Goal: Task Accomplishment & Management: Complete application form

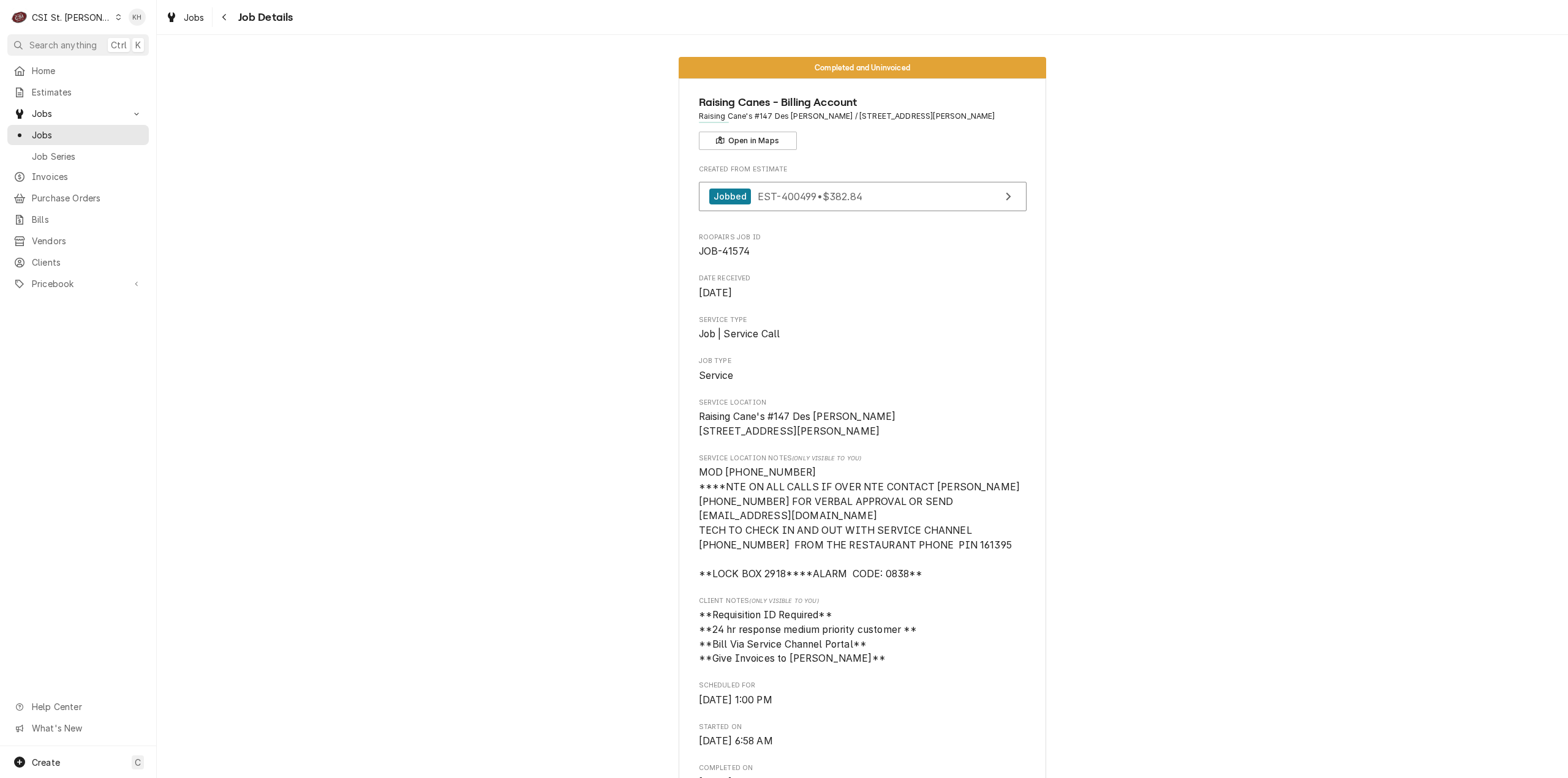
drag, startPoint x: 49, startPoint y: 14, endPoint x: 61, endPoint y: 20, distance: 13.4
click at [52, 13] on div "CSI St. Louis" at bounding box center [72, 17] width 80 height 13
drag, startPoint x: 126, startPoint y: 39, endPoint x: 131, endPoint y: 31, distance: 9.4
click at [127, 36] on div "CSI [US_STATE]" at bounding box center [188, 45] width 176 height 20
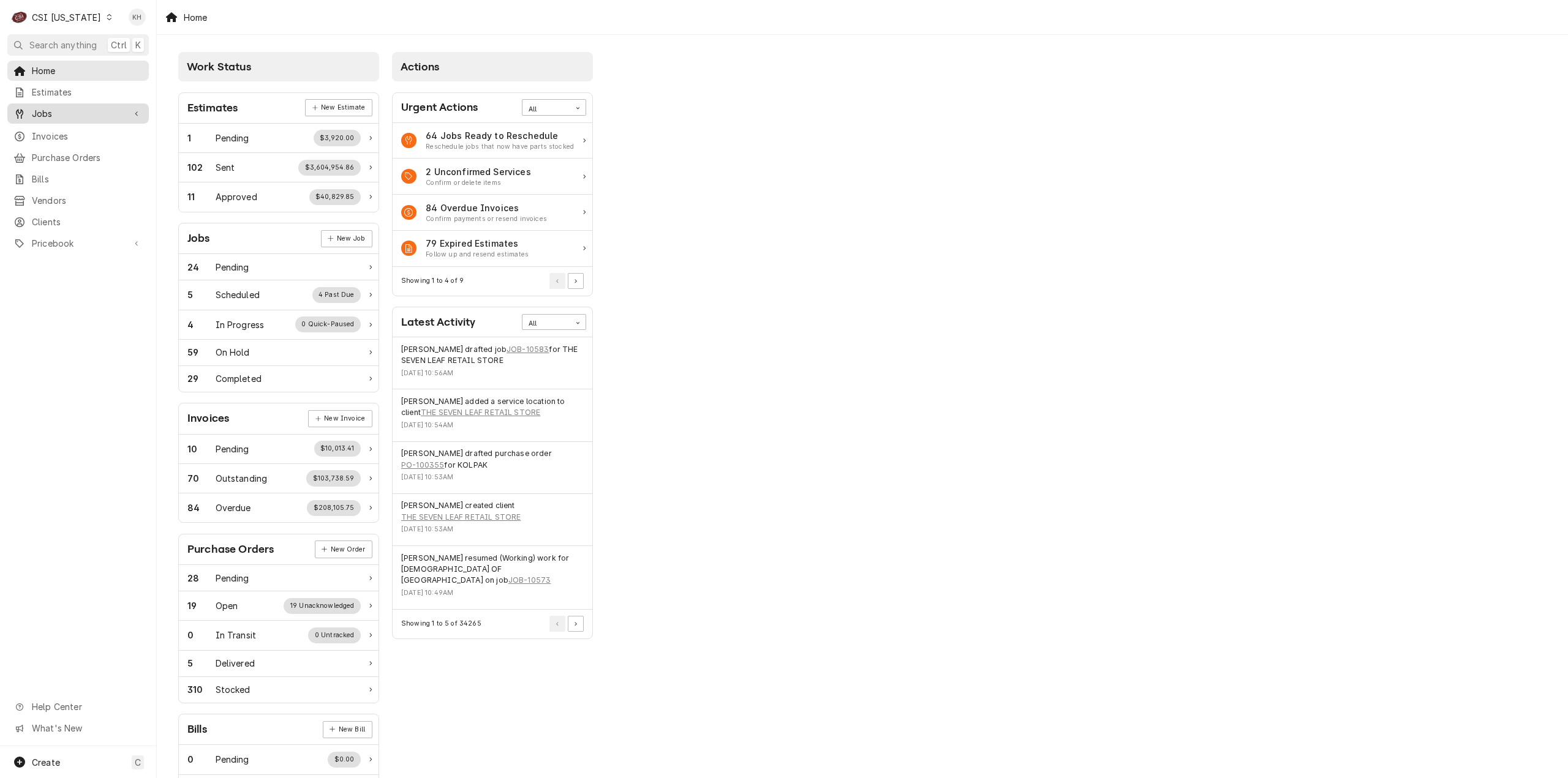
click at [102, 114] on span "Jobs" at bounding box center [78, 114] width 92 height 13
click at [91, 132] on span "Jobs" at bounding box center [87, 135] width 111 height 13
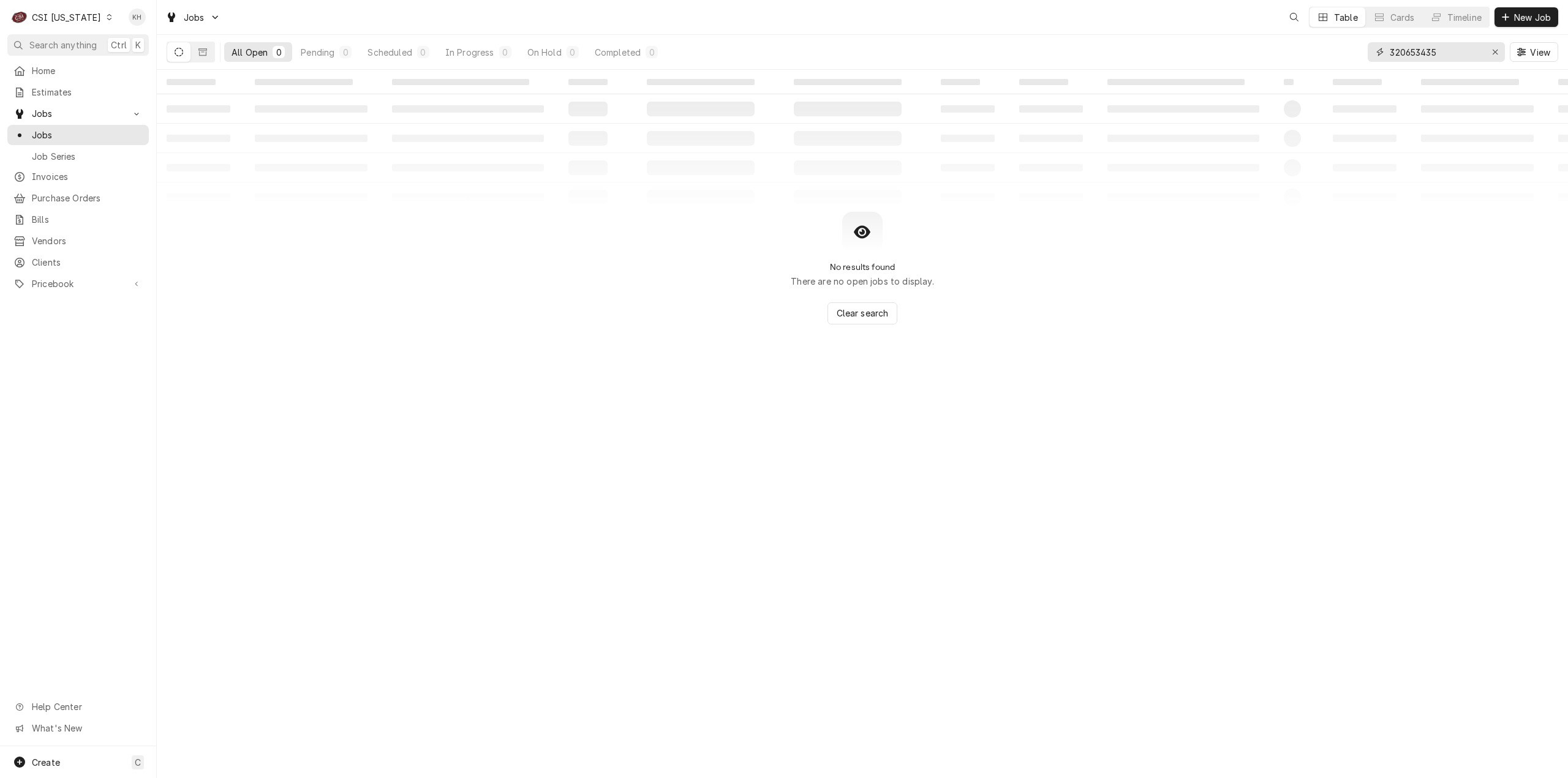
drag, startPoint x: 1457, startPoint y: 49, endPoint x: 1203, endPoint y: 49, distance: 254.0
click at [1202, 49] on div "All Open 0 Pending 0 Scheduled 0 In Progress 0 On Hold 0 Completed 0 320653435 …" at bounding box center [863, 52] width 1391 height 34
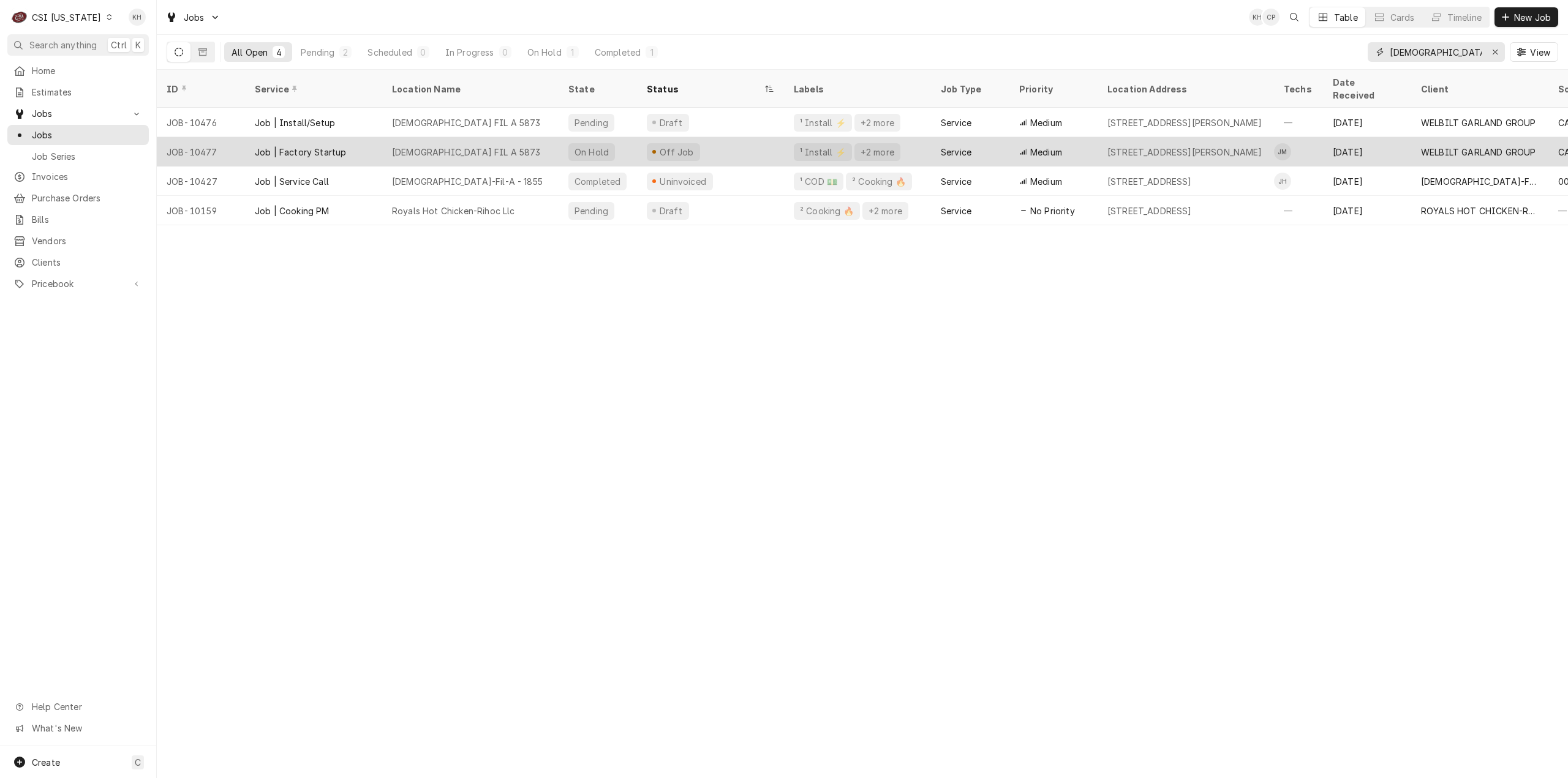
type input "chick"
click at [1132, 145] on div "1205 Morton Avenue, BARDSTOWN, KY 40004" at bounding box center [1186, 152] width 177 height 29
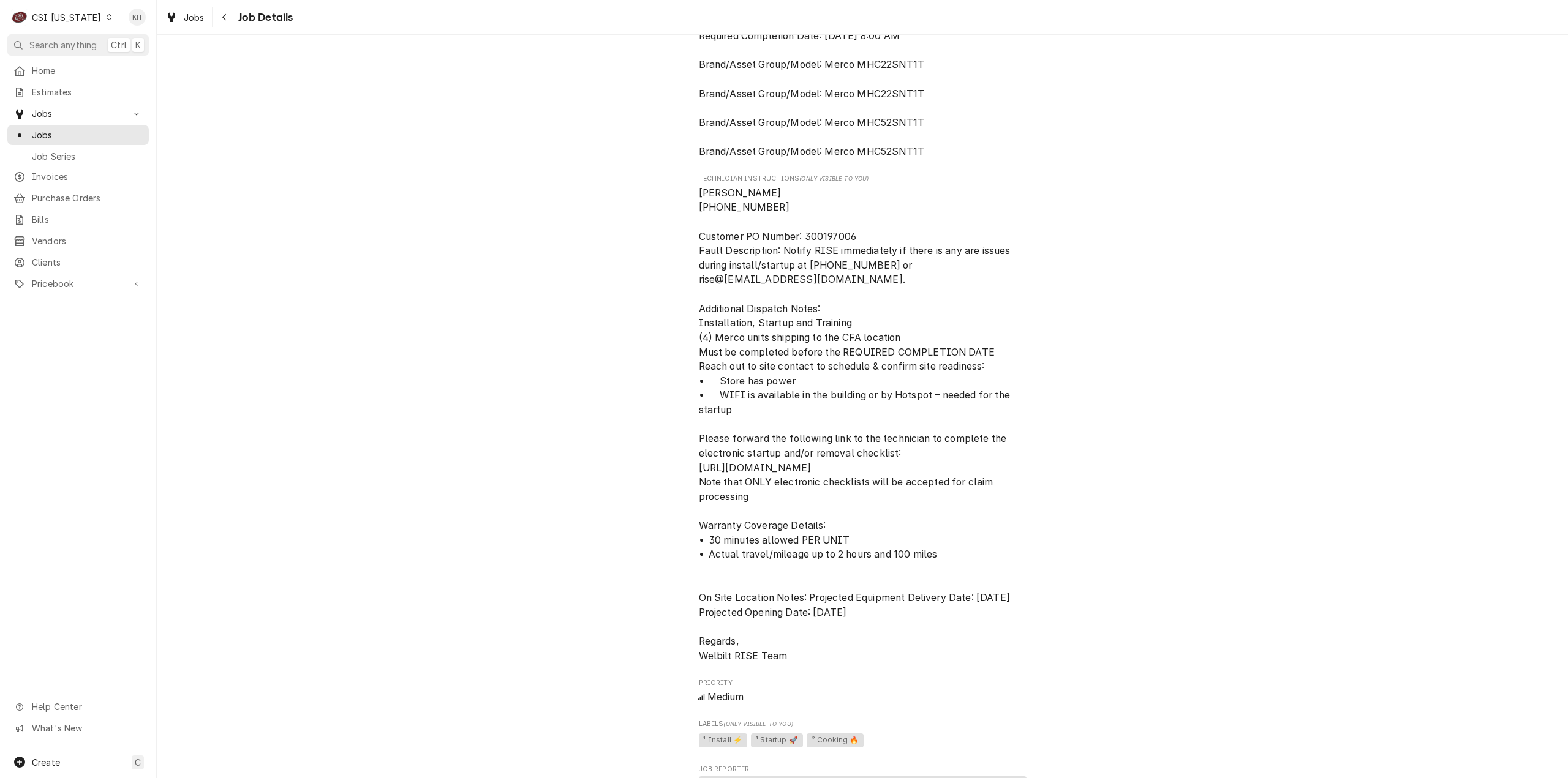
scroll to position [1408, 0]
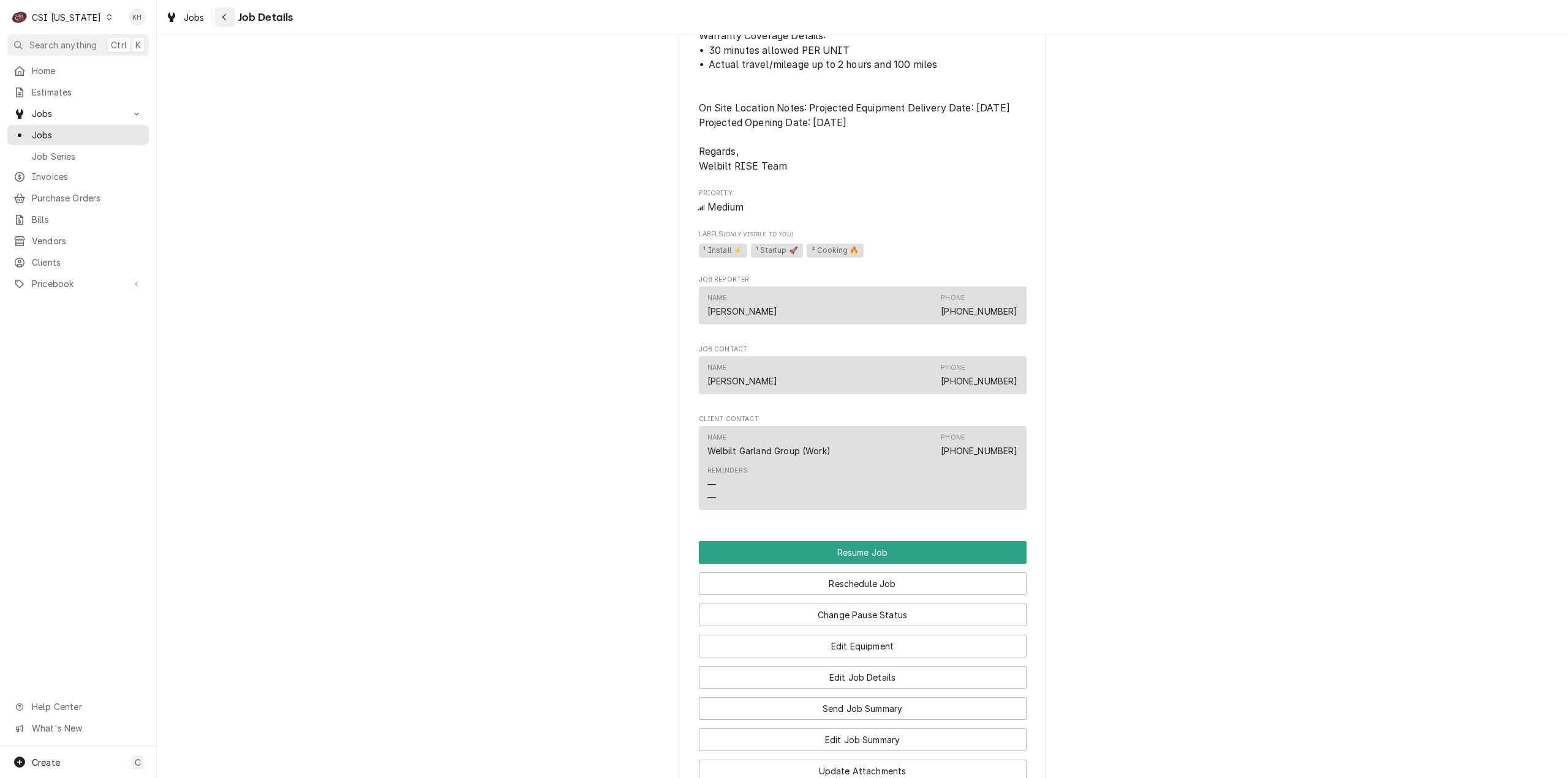
click at [226, 17] on icon "Navigate back" at bounding box center [224, 17] width 6 height 9
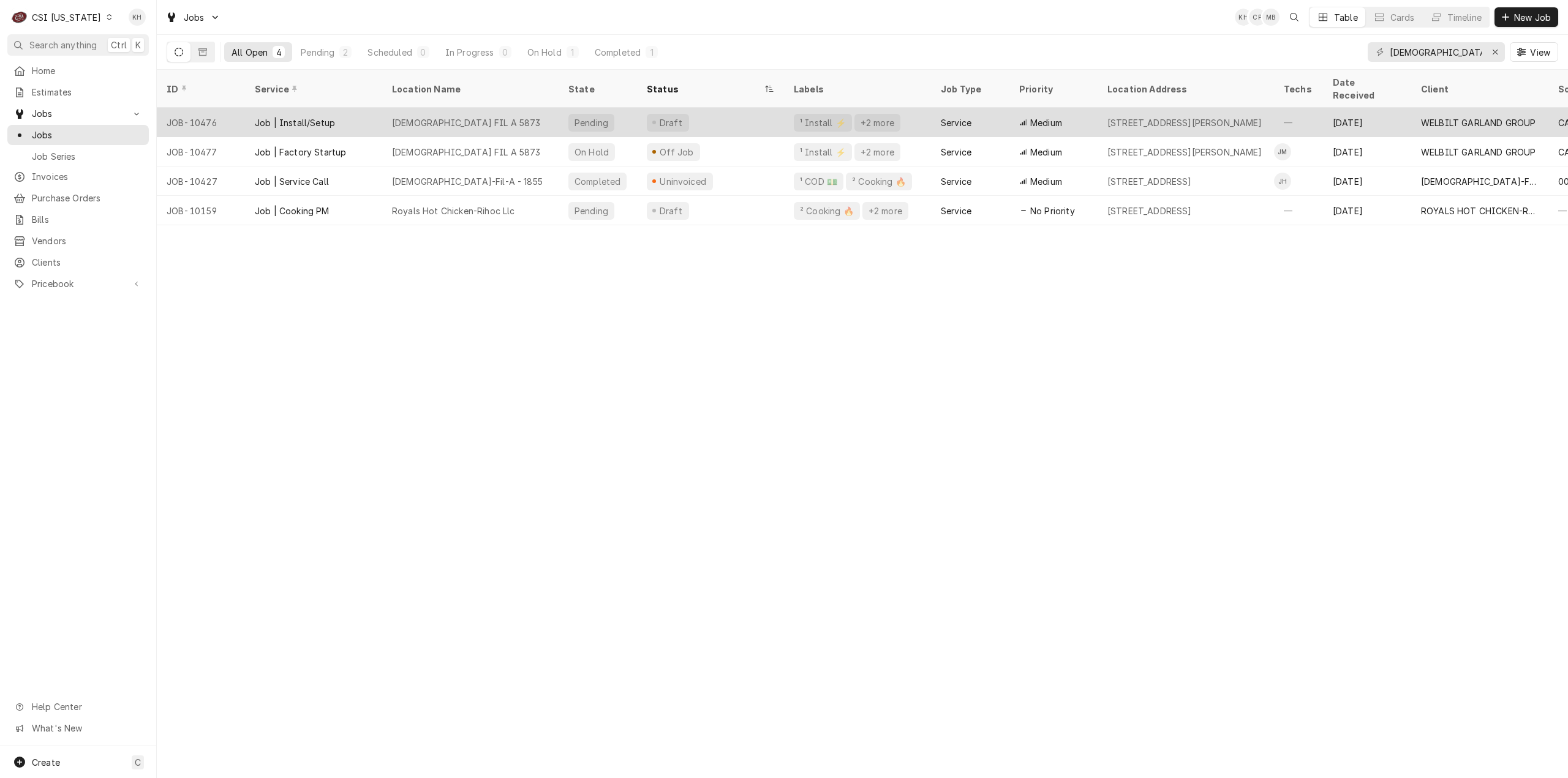
click at [741, 114] on div "Draft" at bounding box center [710, 122] width 147 height 29
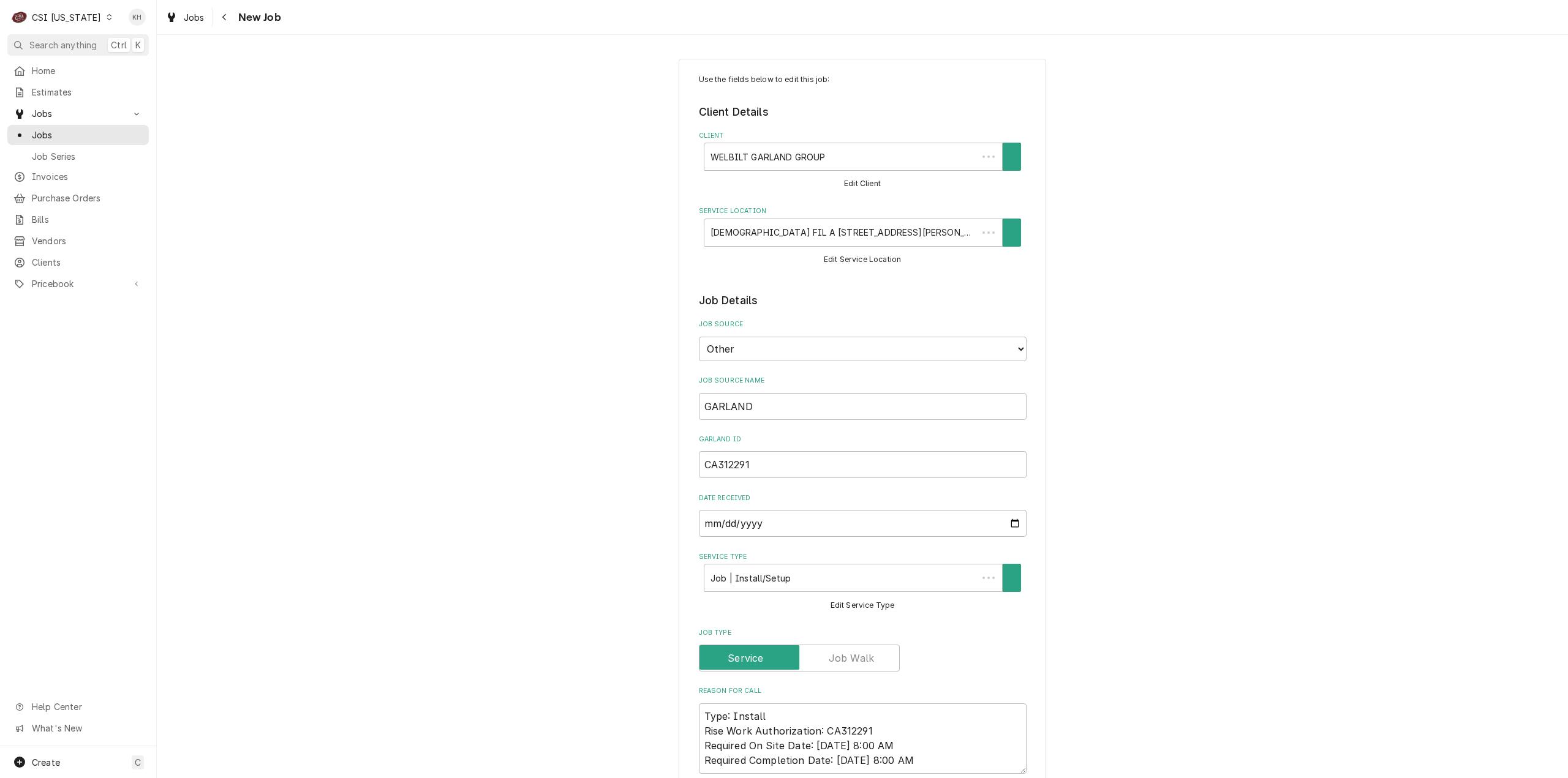
type textarea "x"
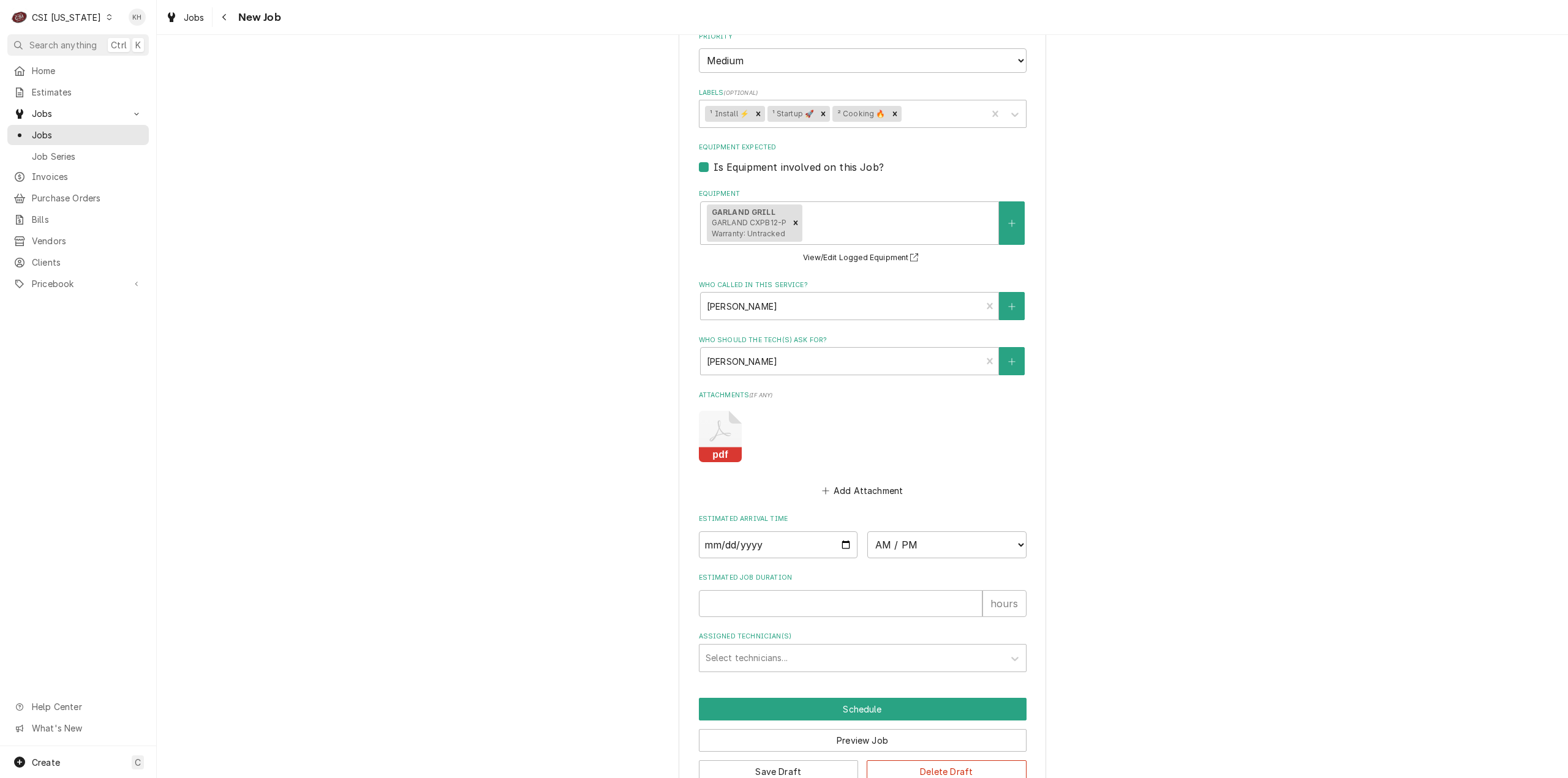
scroll to position [1349, 0]
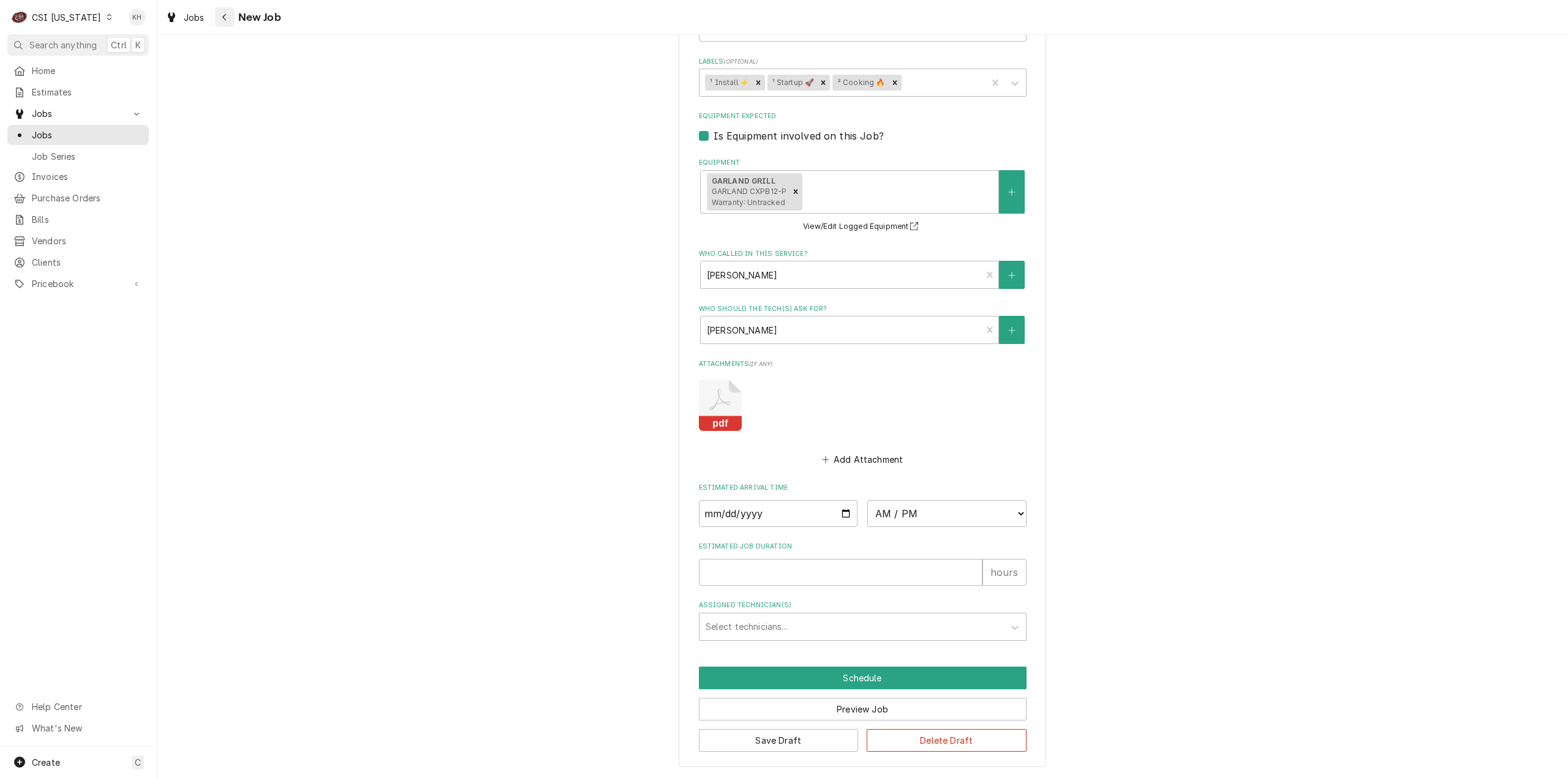
click at [219, 23] on div "Navigate back" at bounding box center [224, 17] width 12 height 12
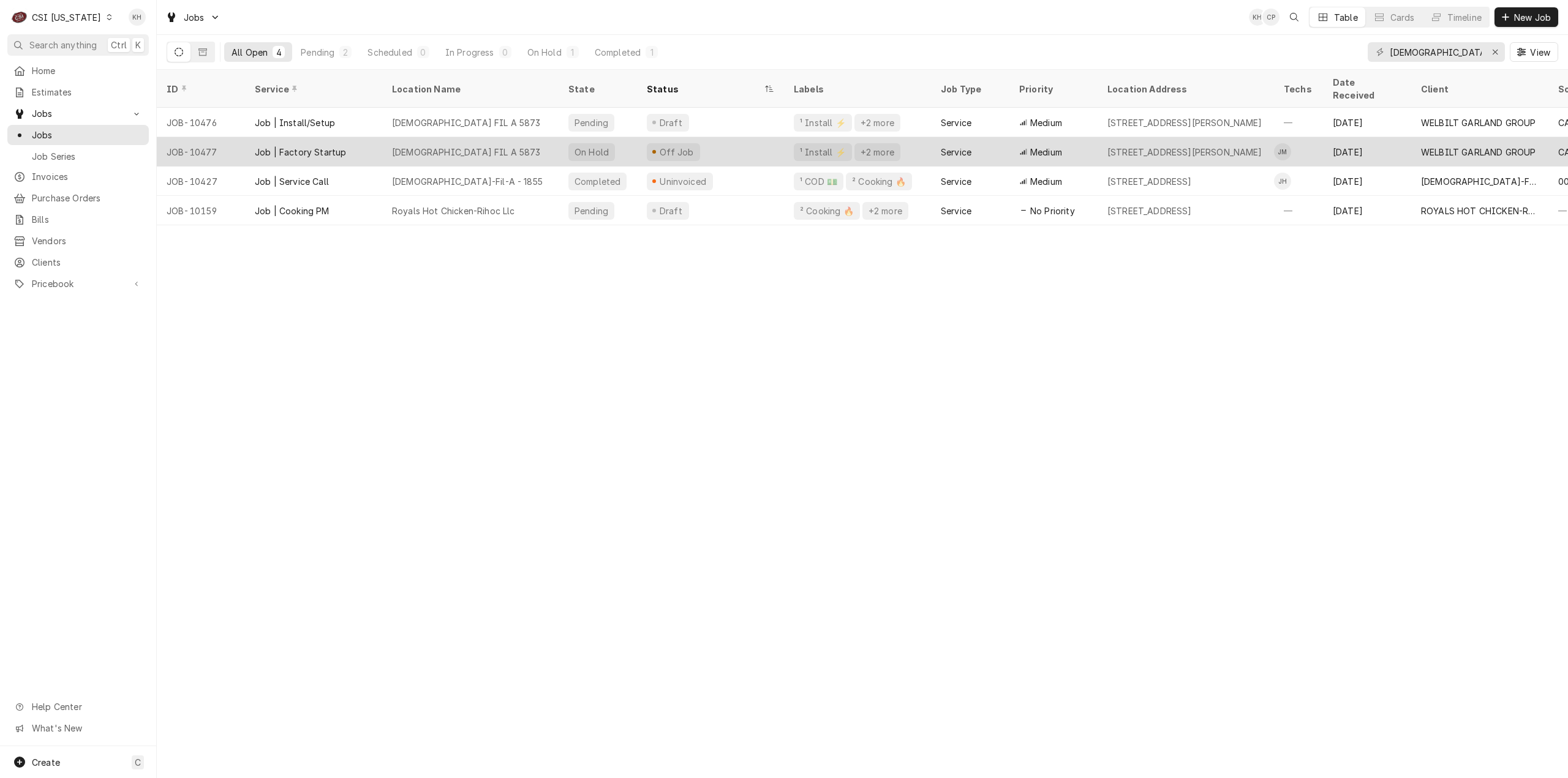
click at [391, 137] on div "CHICK FIL A 5873" at bounding box center [471, 152] width 177 height 29
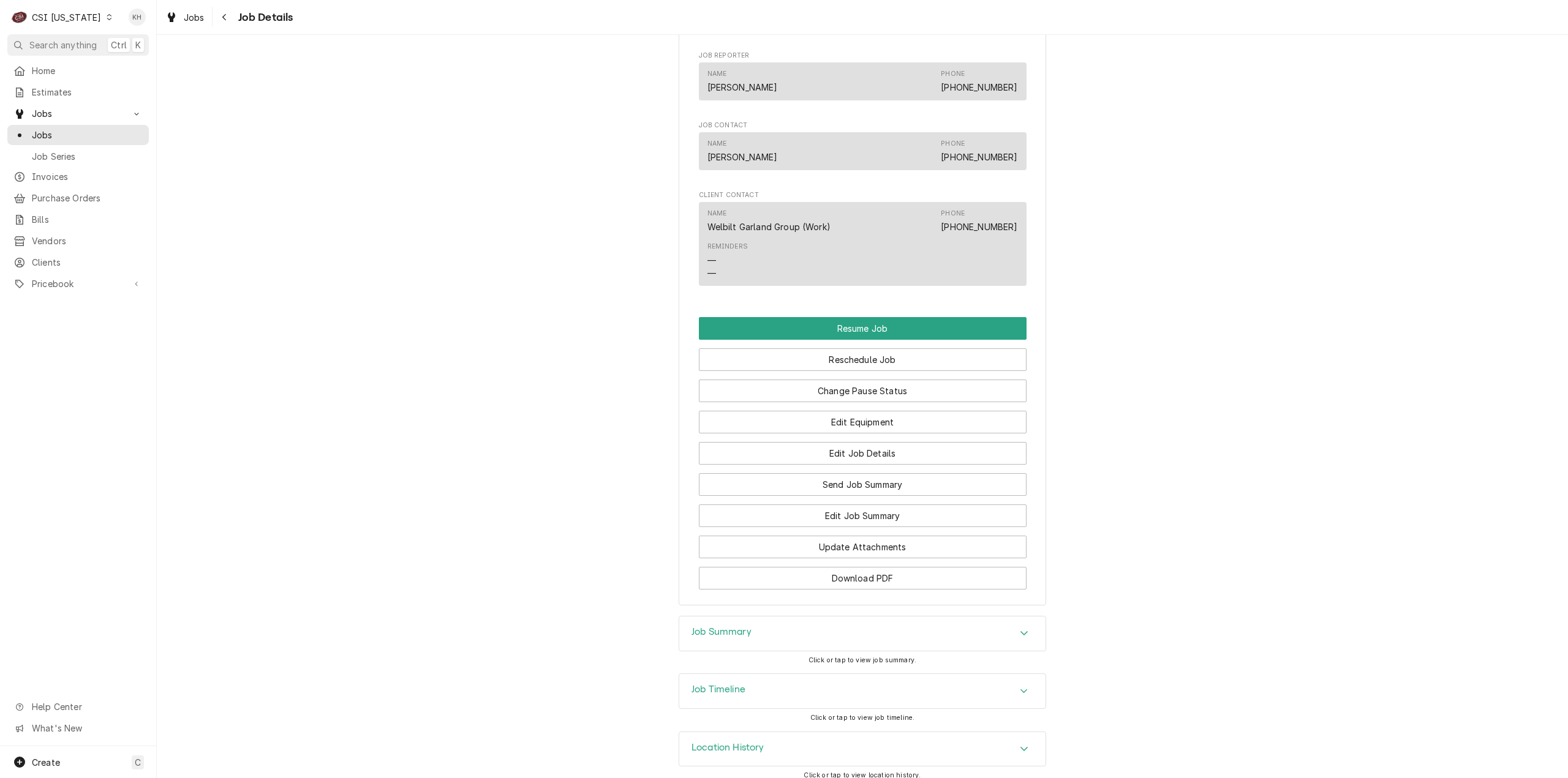
scroll to position [1612, 0]
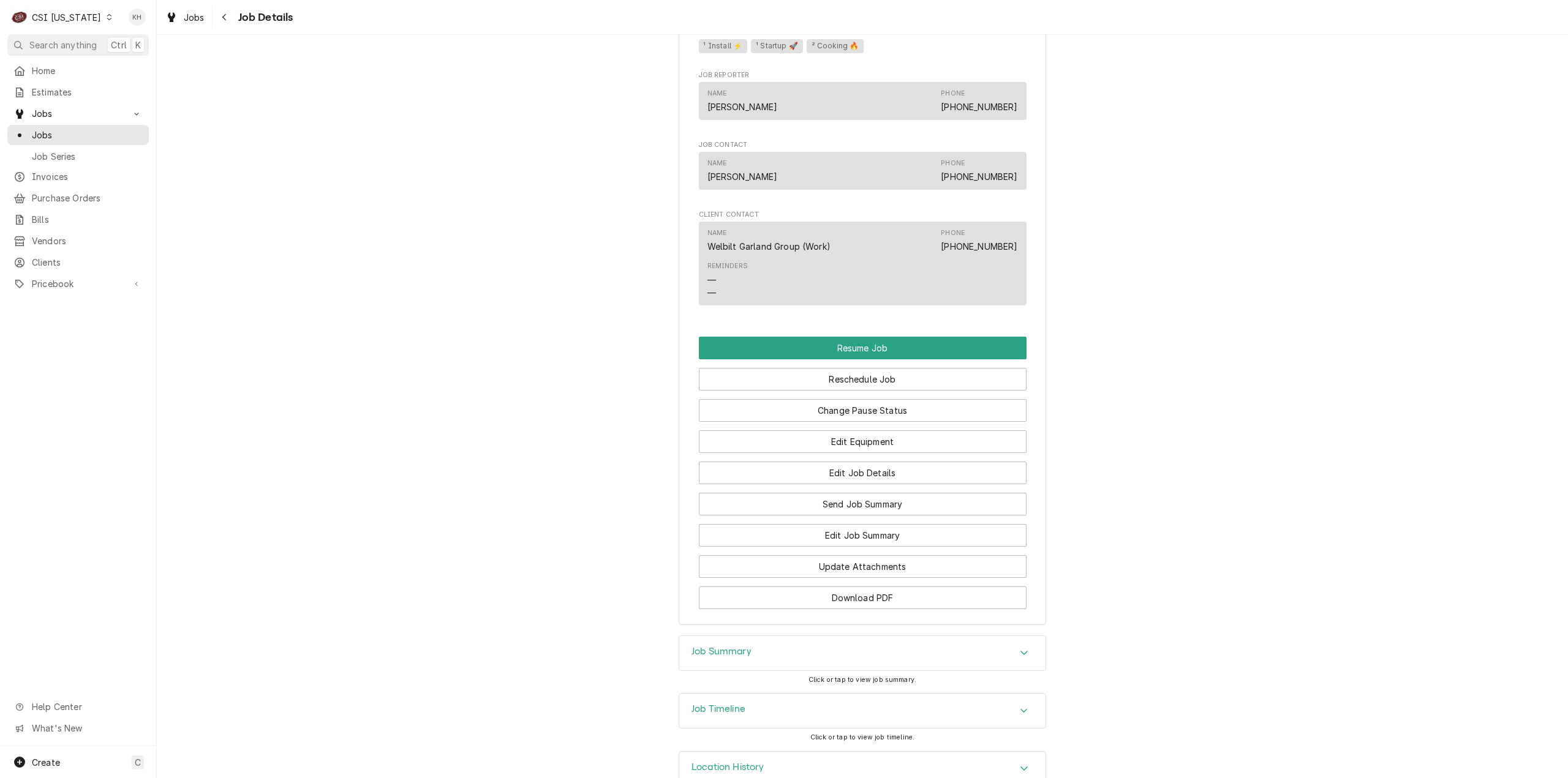
click at [712, 724] on div "Job Timeline" at bounding box center [863, 710] width 367 height 36
click at [714, 715] on h3 "Job Timeline" at bounding box center [719, 709] width 54 height 12
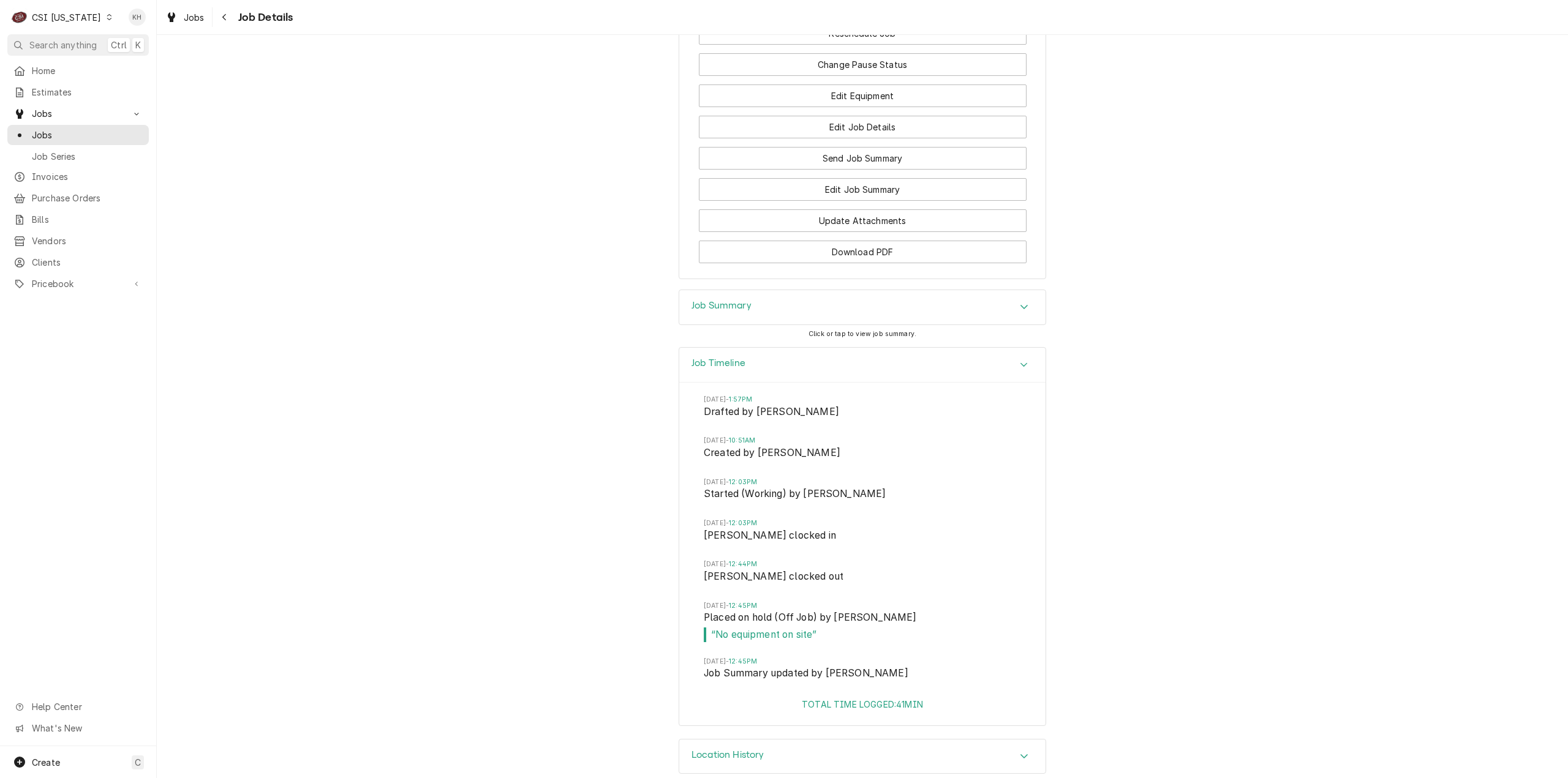
scroll to position [2007, 0]
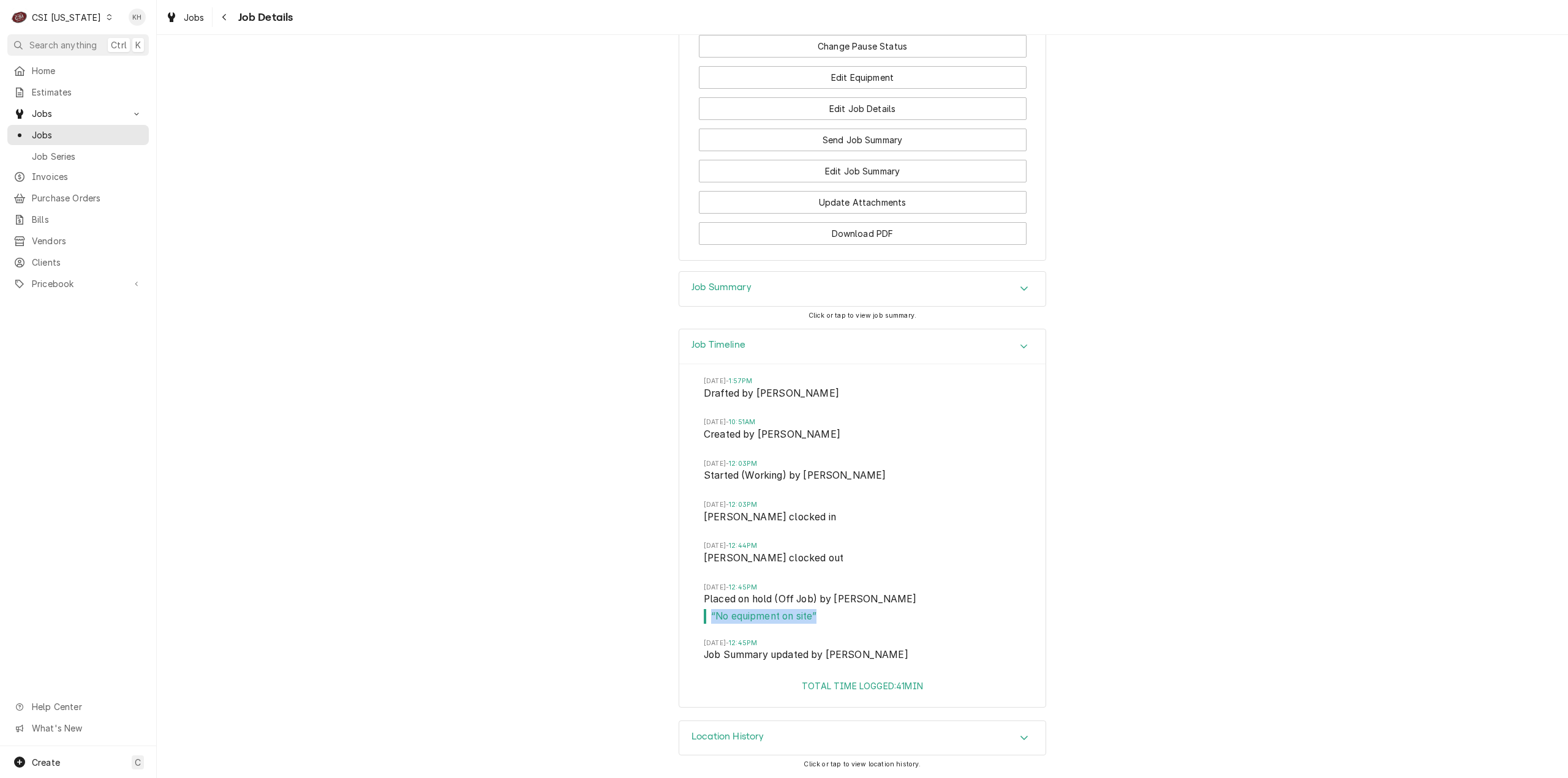
drag, startPoint x: 831, startPoint y: 612, endPoint x: 614, endPoint y: 617, distance: 217.1
click at [614, 617] on div "Job Timeline Thu, Aug 14, 2025 - 1:57PM Drafted by Nancy Manuel Wed, Aug 27, 20…" at bounding box center [862, 524] width 1411 height 391
drag, startPoint x: 1236, startPoint y: 614, endPoint x: 1240, endPoint y: 626, distance: 12.6
click at [1237, 614] on div "Job Timeline Thu, Aug 14, 2025 - 1:57PM Drafted by Nancy Manuel Wed, Aug 27, 20…" at bounding box center [862, 524] width 1411 height 391
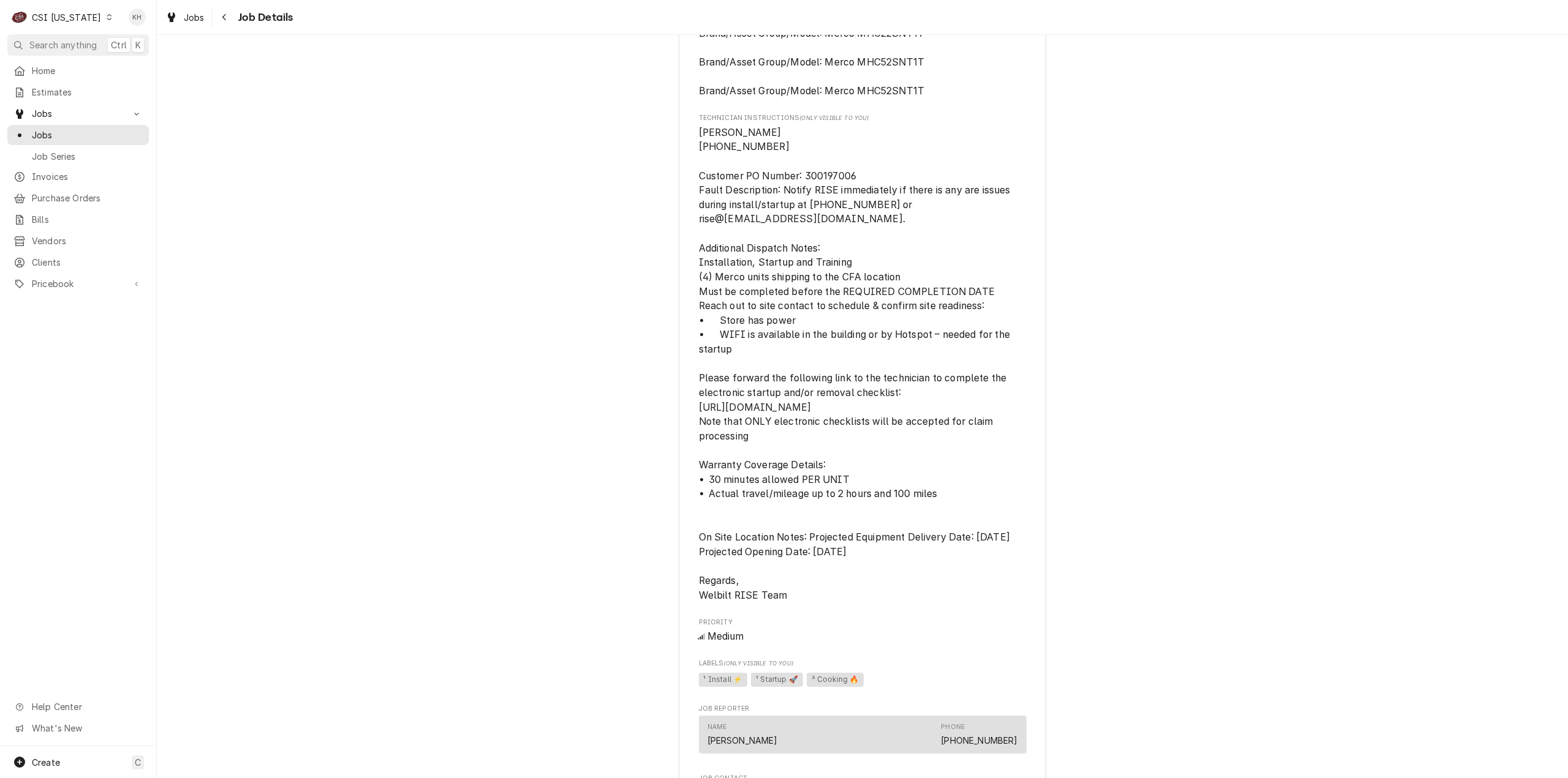
scroll to position [980, 0]
click at [335, 296] on div "Off Job WELBILT GARLAND GROUP CHICK FIL A 5873 / 1205 Morton Avenue, BARDSTOWN,…" at bounding box center [862, 168] width 1411 height 2200
drag, startPoint x: 68, startPoint y: 17, endPoint x: 95, endPoint y: 26, distance: 28.5
click at [68, 17] on div "CSI Kentucky" at bounding box center [66, 17] width 69 height 13
click at [159, 60] on div "CSI St. [PERSON_NAME]" at bounding box center [192, 67] width 164 height 13
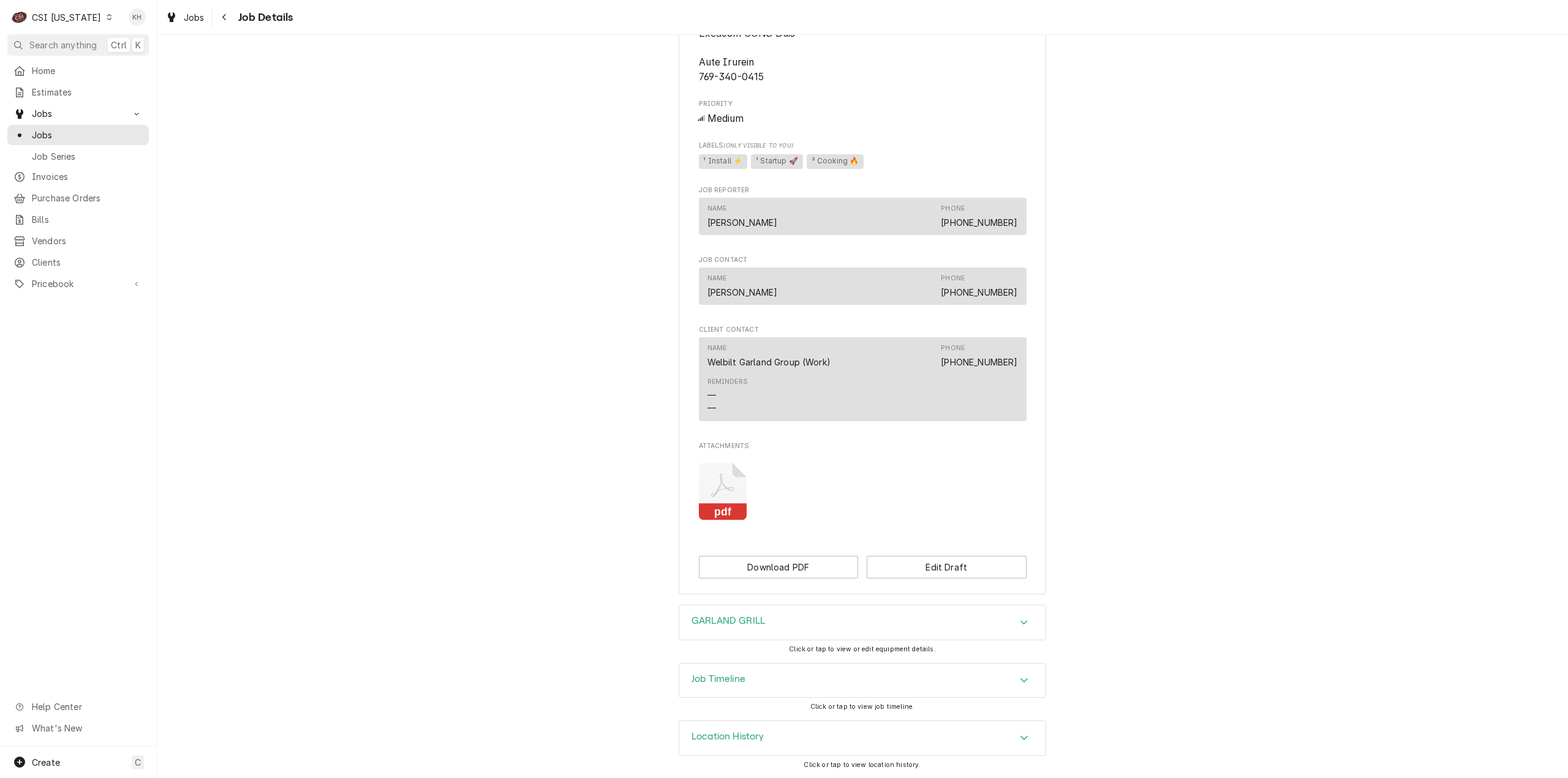
click at [746, 692] on div "Job Timeline" at bounding box center [862, 680] width 367 height 34
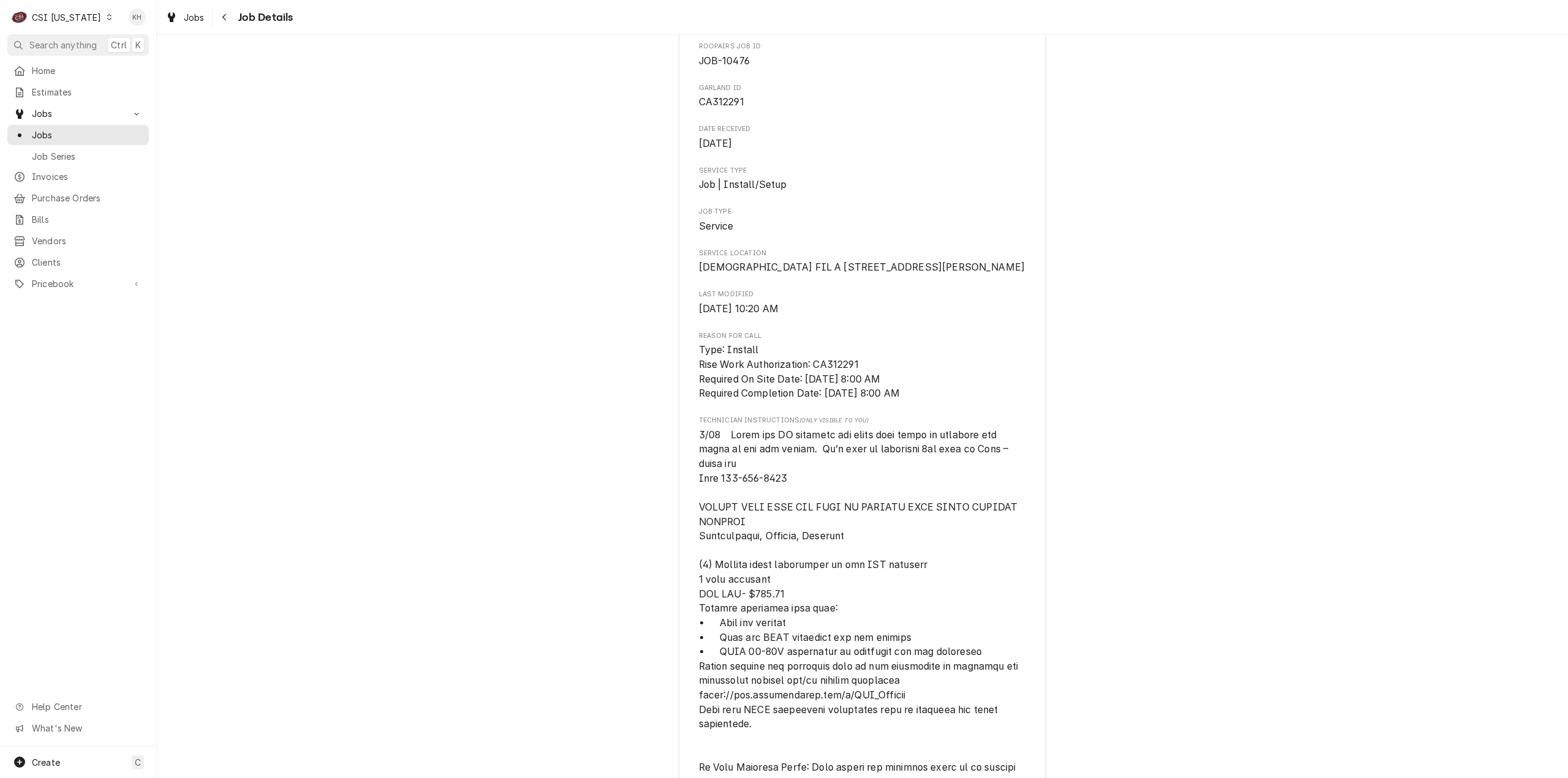
scroll to position [184, 0]
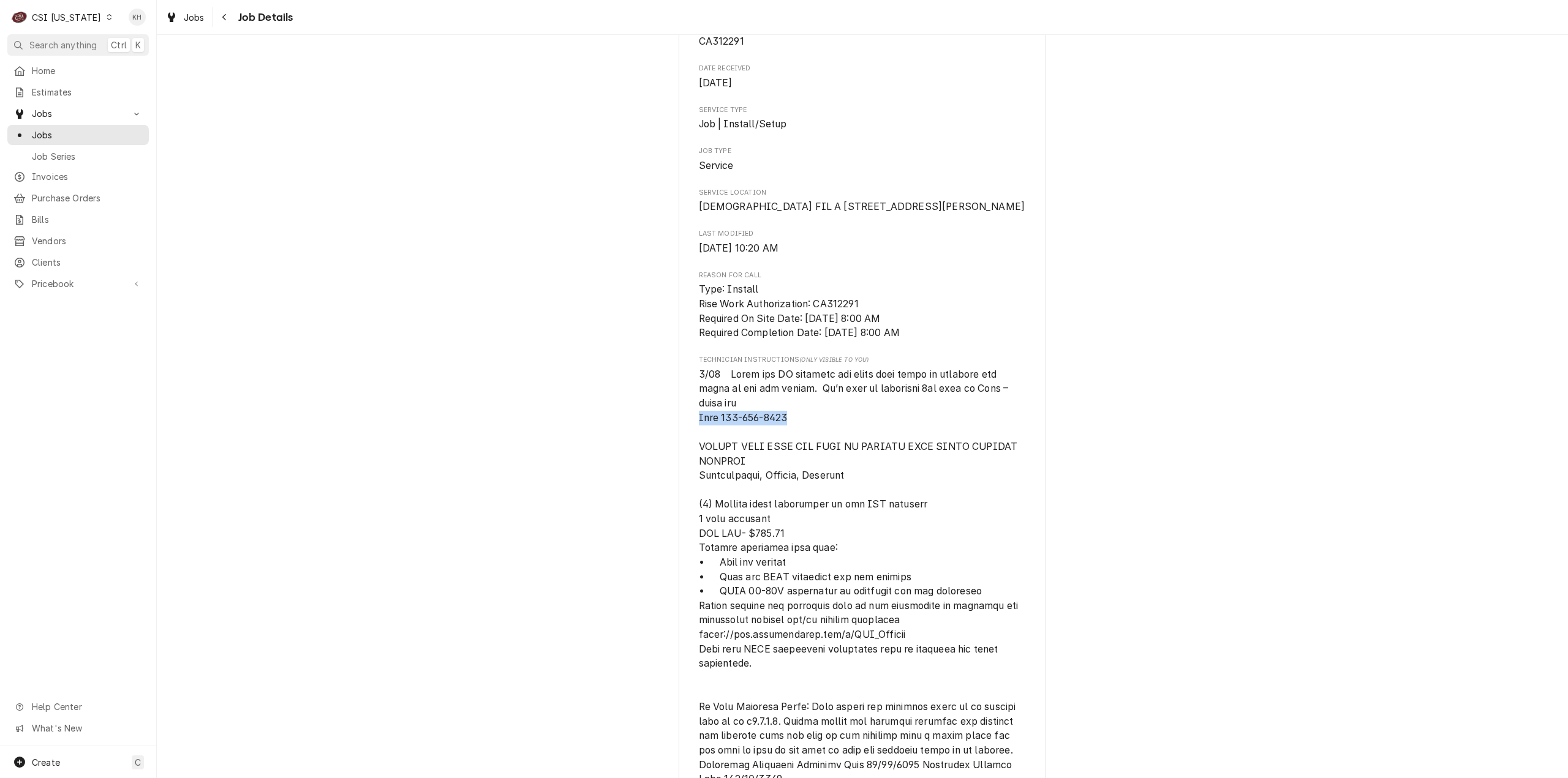
drag, startPoint x: 805, startPoint y: 439, endPoint x: 677, endPoint y: 432, distance: 128.2
click at [679, 432] on div "WELBILT GARLAND GROUP CHICK FIL A 5873 / 1205 Morton Avenue, BARDSTOWN, KY 4000…" at bounding box center [863, 639] width 367 height 1489
click at [791, 421] on span "[object Object]" at bounding box center [860, 620] width 322 height 503
drag, startPoint x: 786, startPoint y: 429, endPoint x: 720, endPoint y: 435, distance: 66.3
click at [720, 435] on span "[object Object]" at bounding box center [863, 620] width 328 height 506
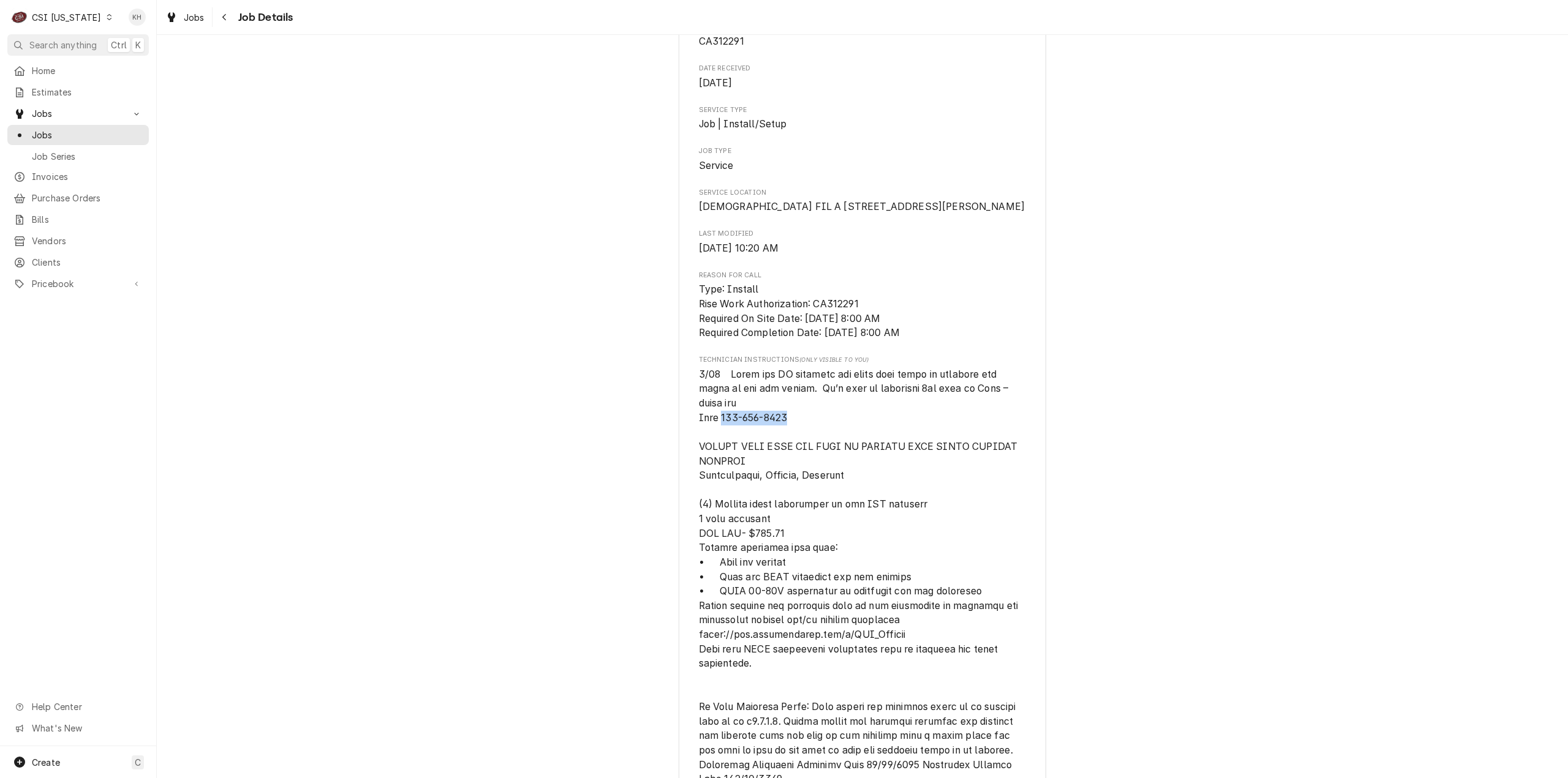
copy span "331-814-9632"
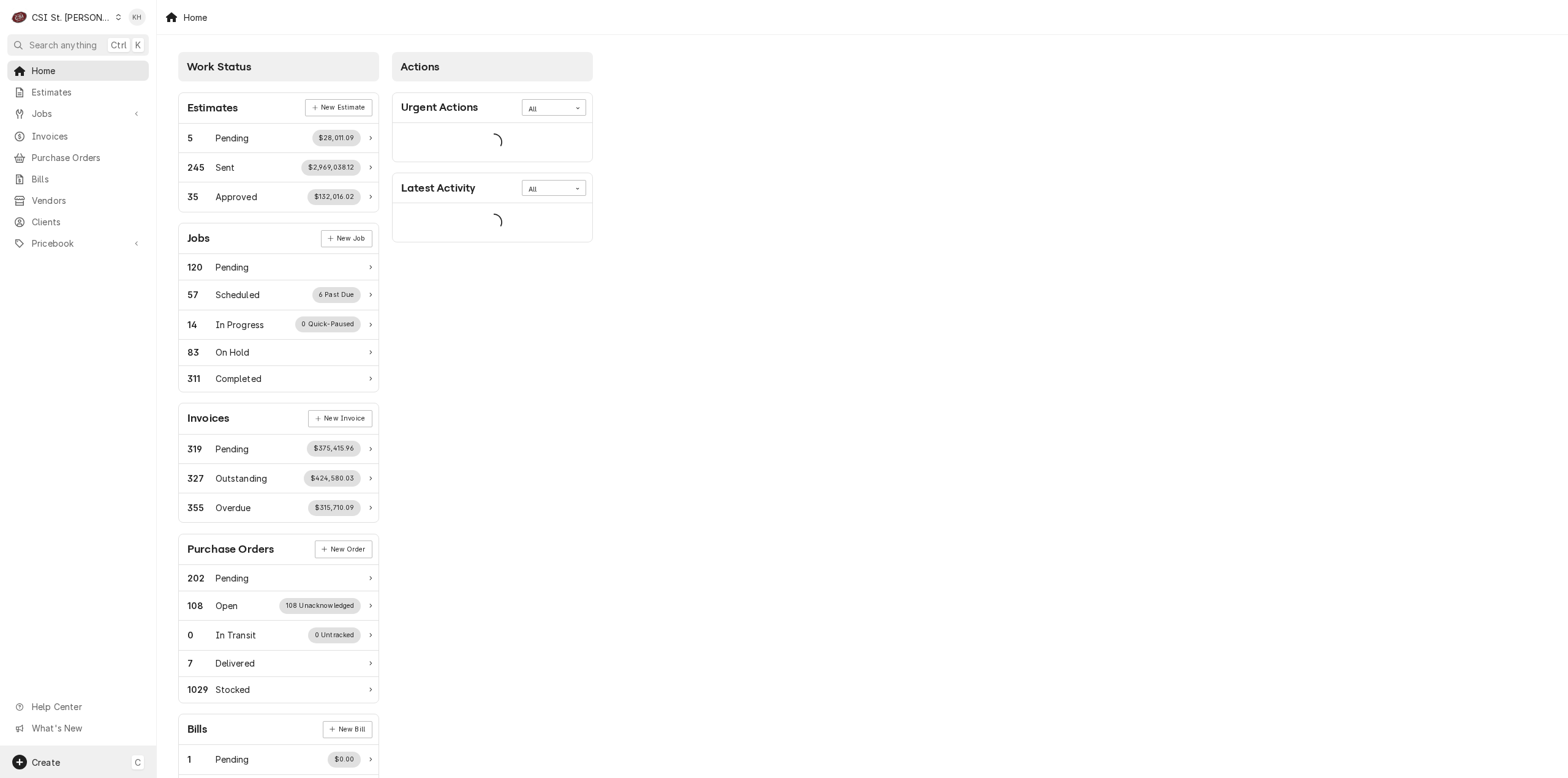
click at [48, 774] on div "Create C" at bounding box center [78, 762] width 156 height 32
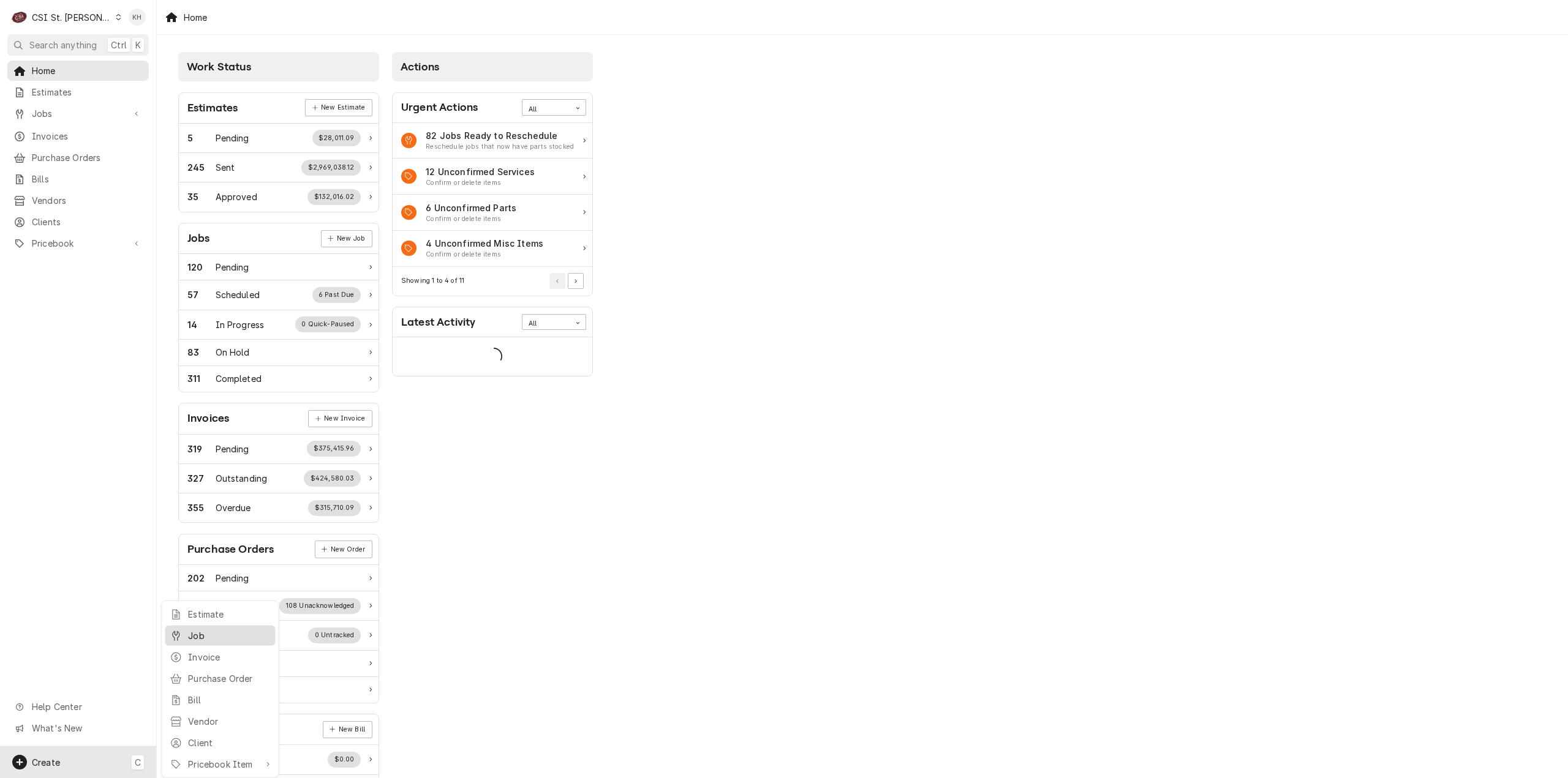
click at [202, 643] on link "Job" at bounding box center [219, 635] width 111 height 20
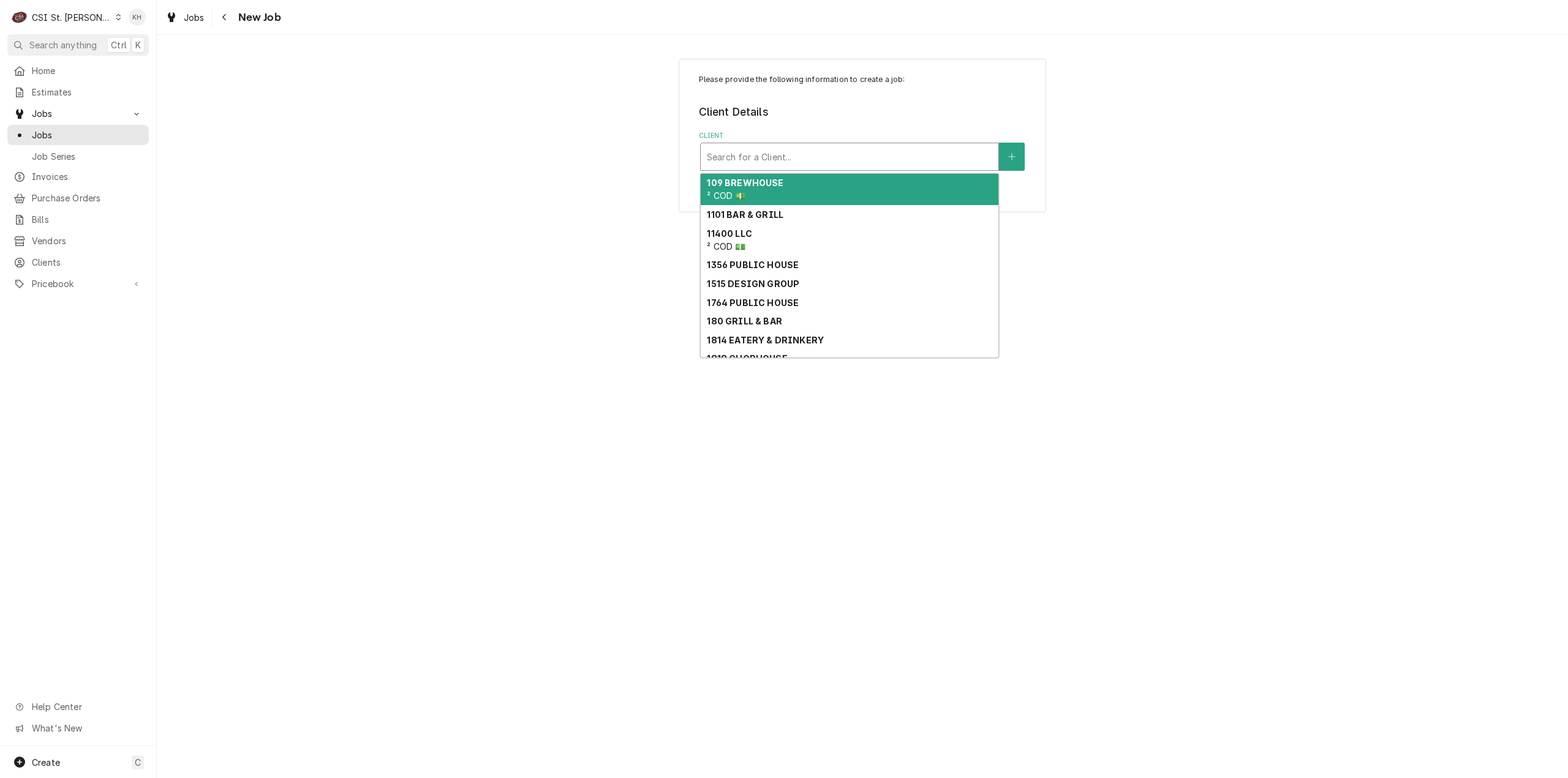
click at [788, 162] on div "Client" at bounding box center [849, 157] width 285 height 22
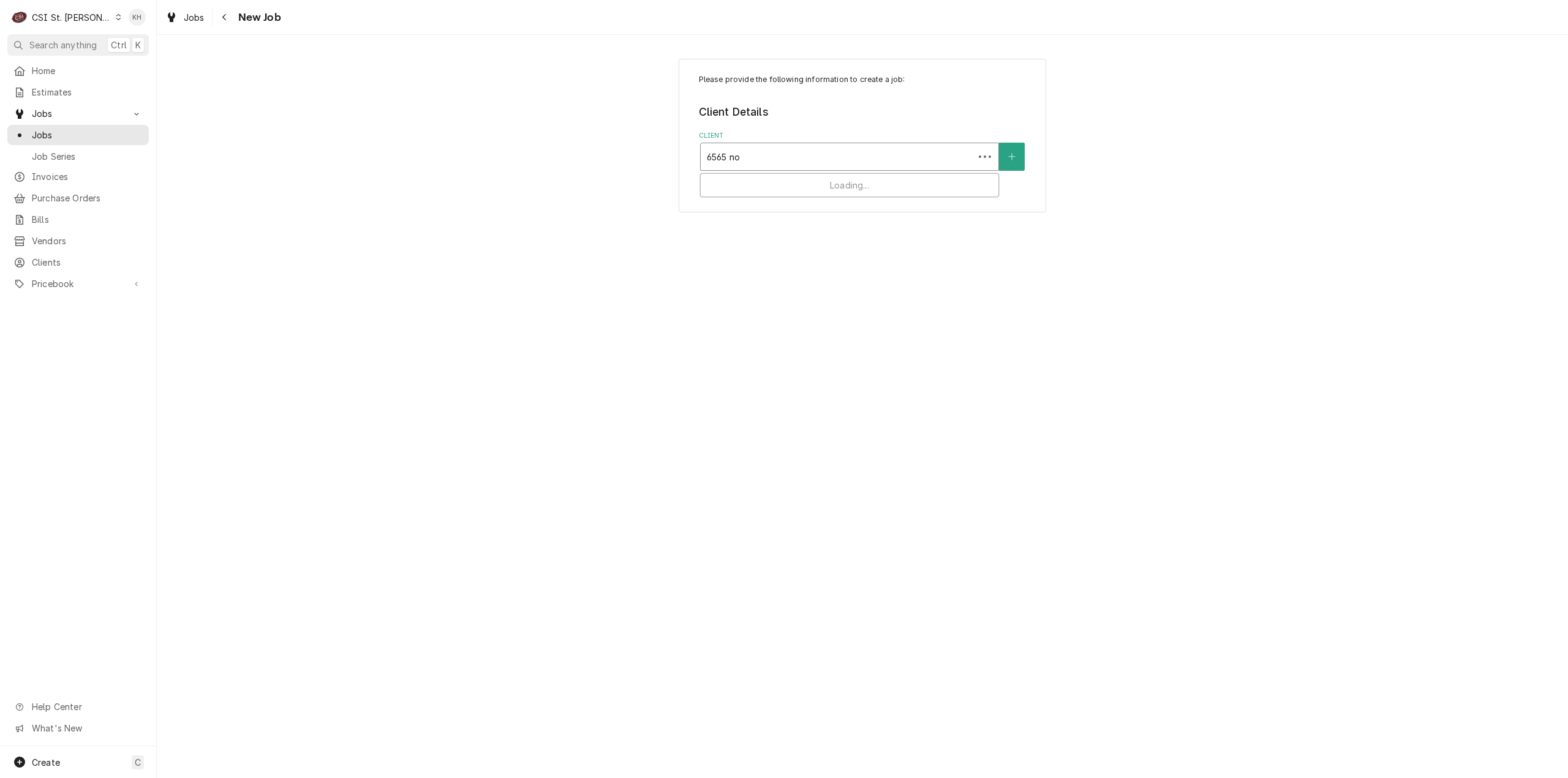
type input "6565 n"
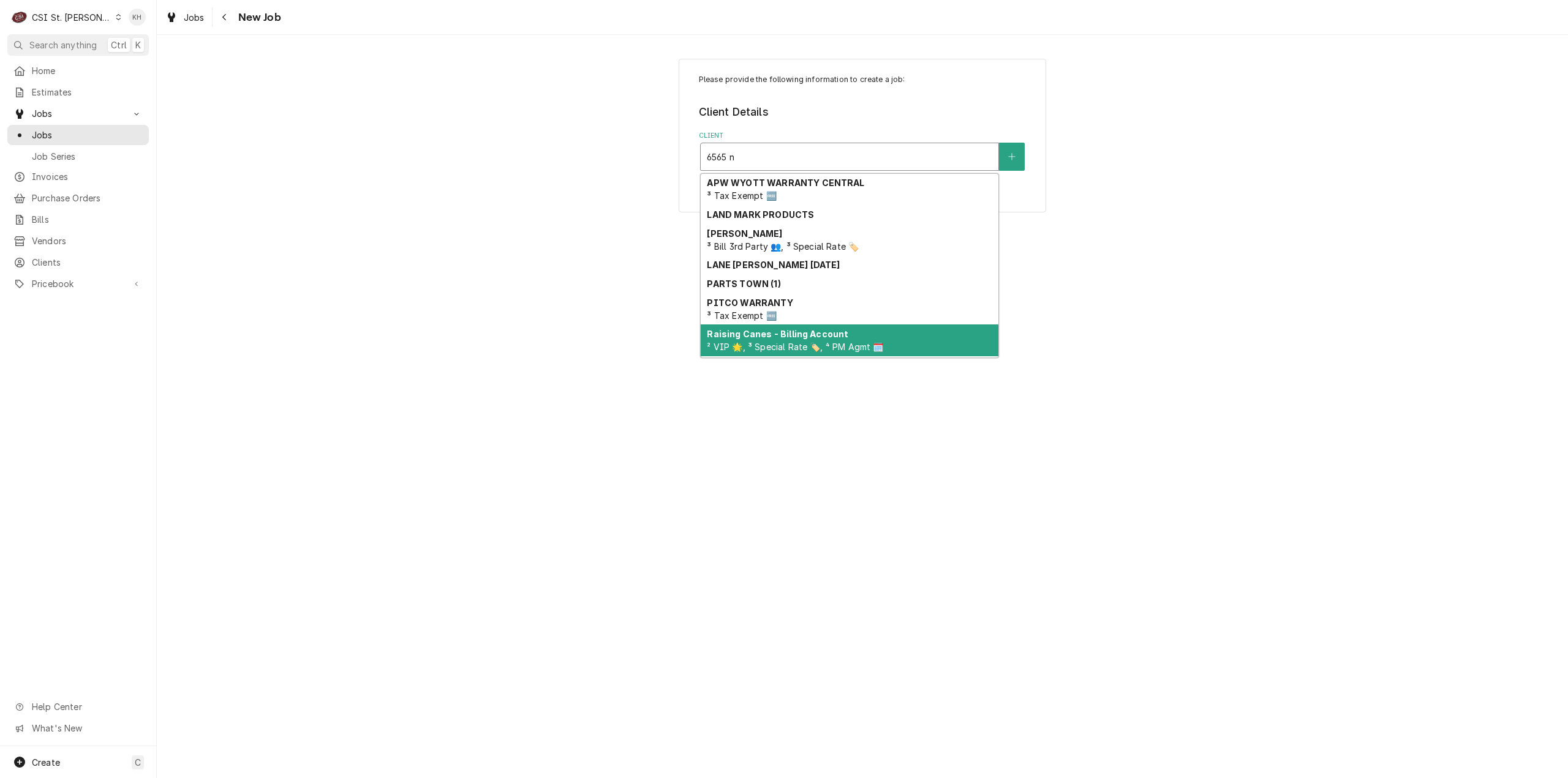
click at [788, 335] on strong "Raising Canes - Billing Account" at bounding box center [778, 334] width 142 height 10
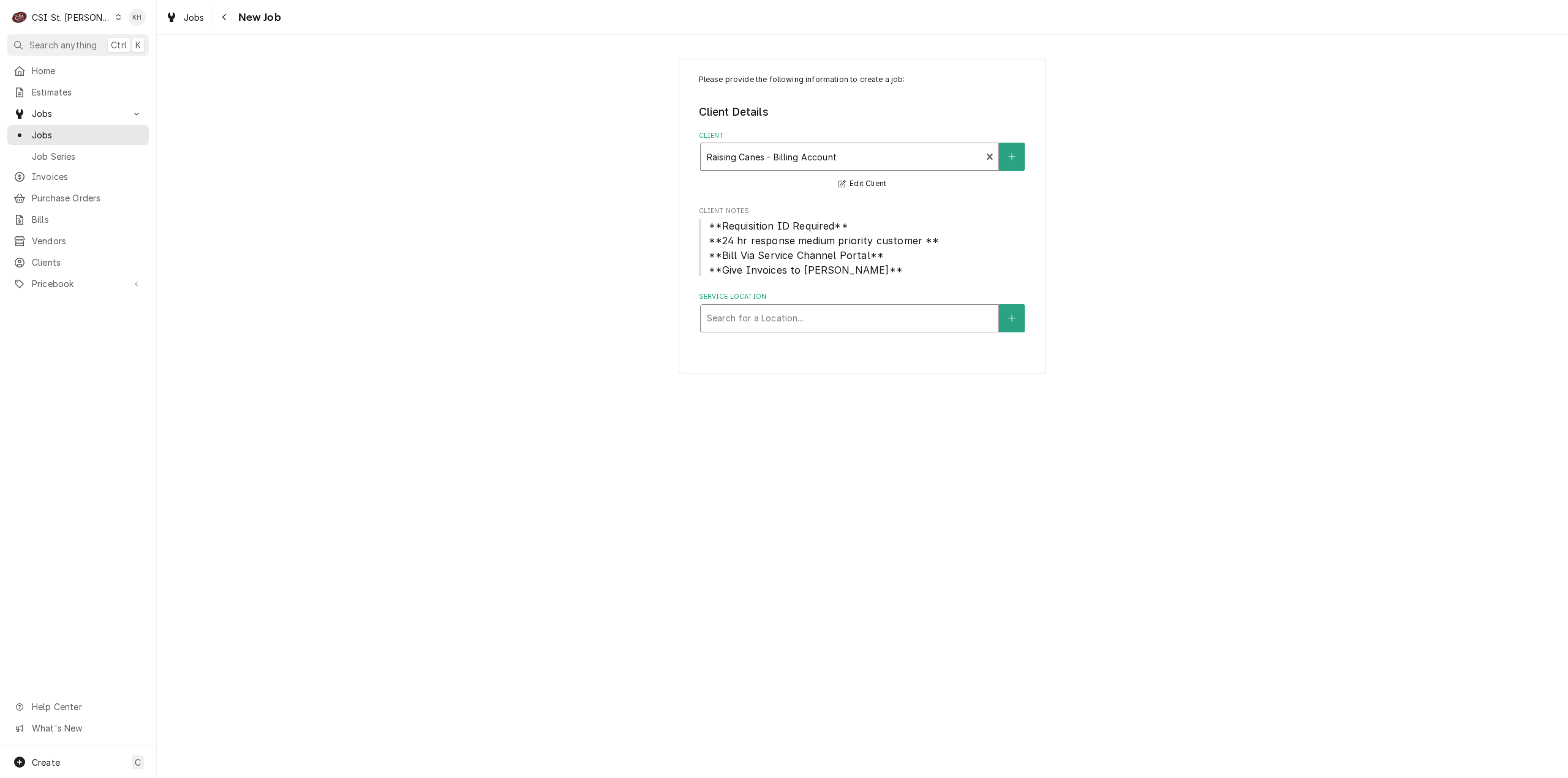
click at [822, 308] on div "Service Location" at bounding box center [849, 319] width 285 height 22
type input "6565"
click at [809, 366] on div "Raising Cane's #595 [GEOGRAPHIC_DATA] / [STREET_ADDRESS][US_STATE]" at bounding box center [849, 350] width 297 height 32
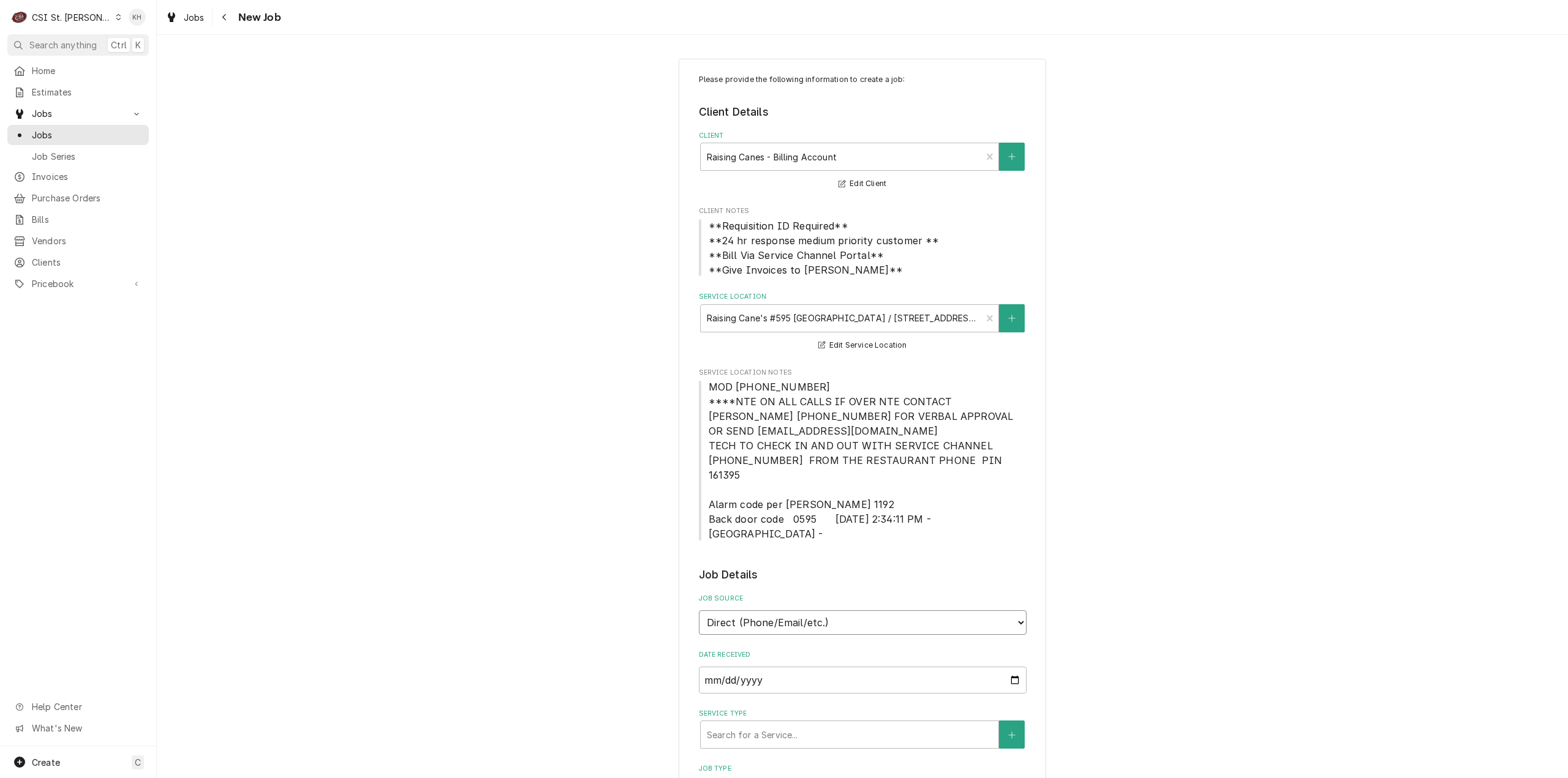
drag, startPoint x: 786, startPoint y: 588, endPoint x: 782, endPoint y: 604, distance: 16.5
click at [785, 610] on select "Direct (Phone/Email/etc.) Service Channel Corrigo Ecotrak Other" at bounding box center [863, 622] width 328 height 25
select select "1"
click at [771, 667] on input "Service Channel ID" at bounding box center [863, 680] width 328 height 27
paste input "325149267"
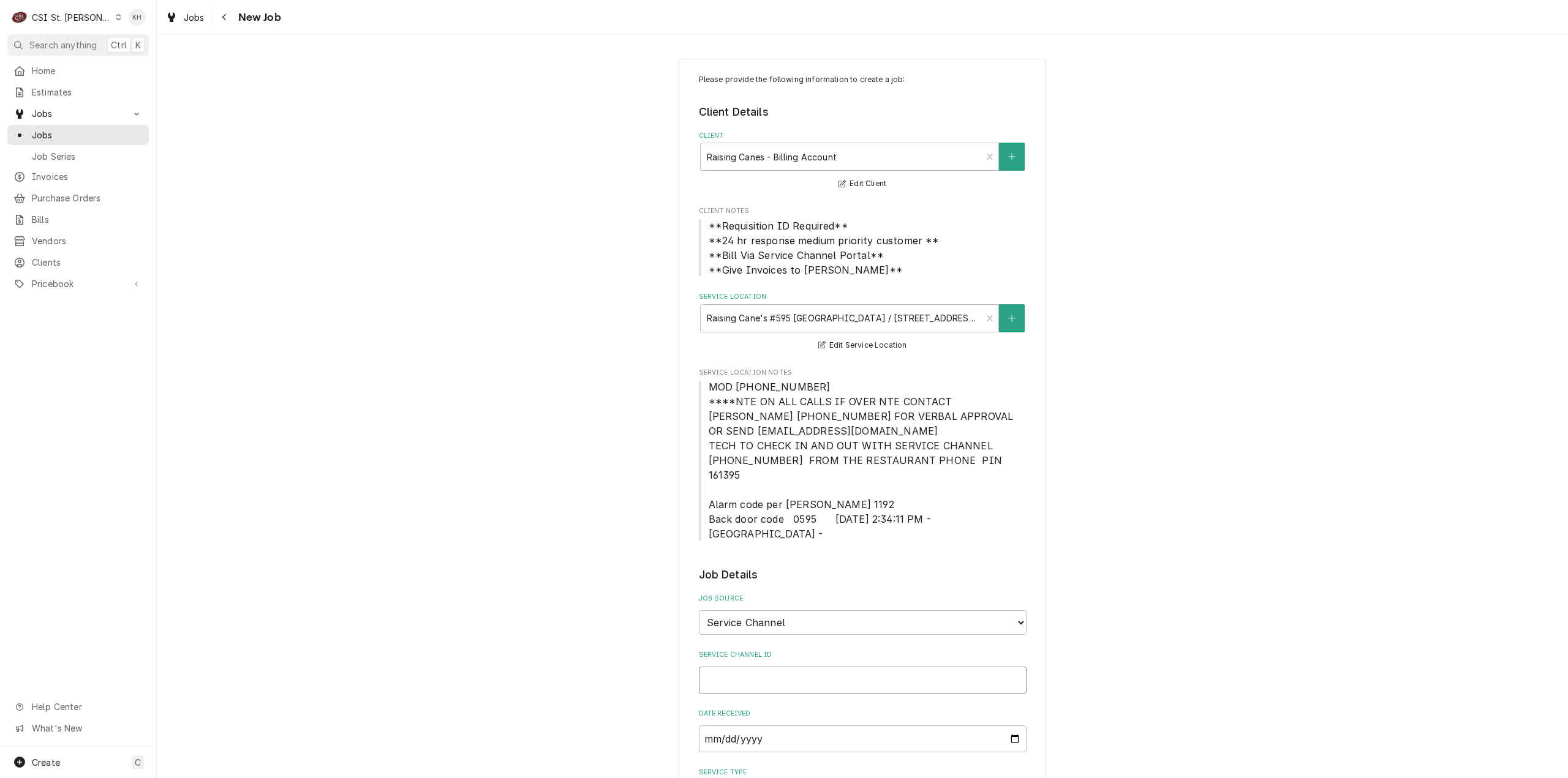
type textarea "x"
type input "325149267"
type textarea "x"
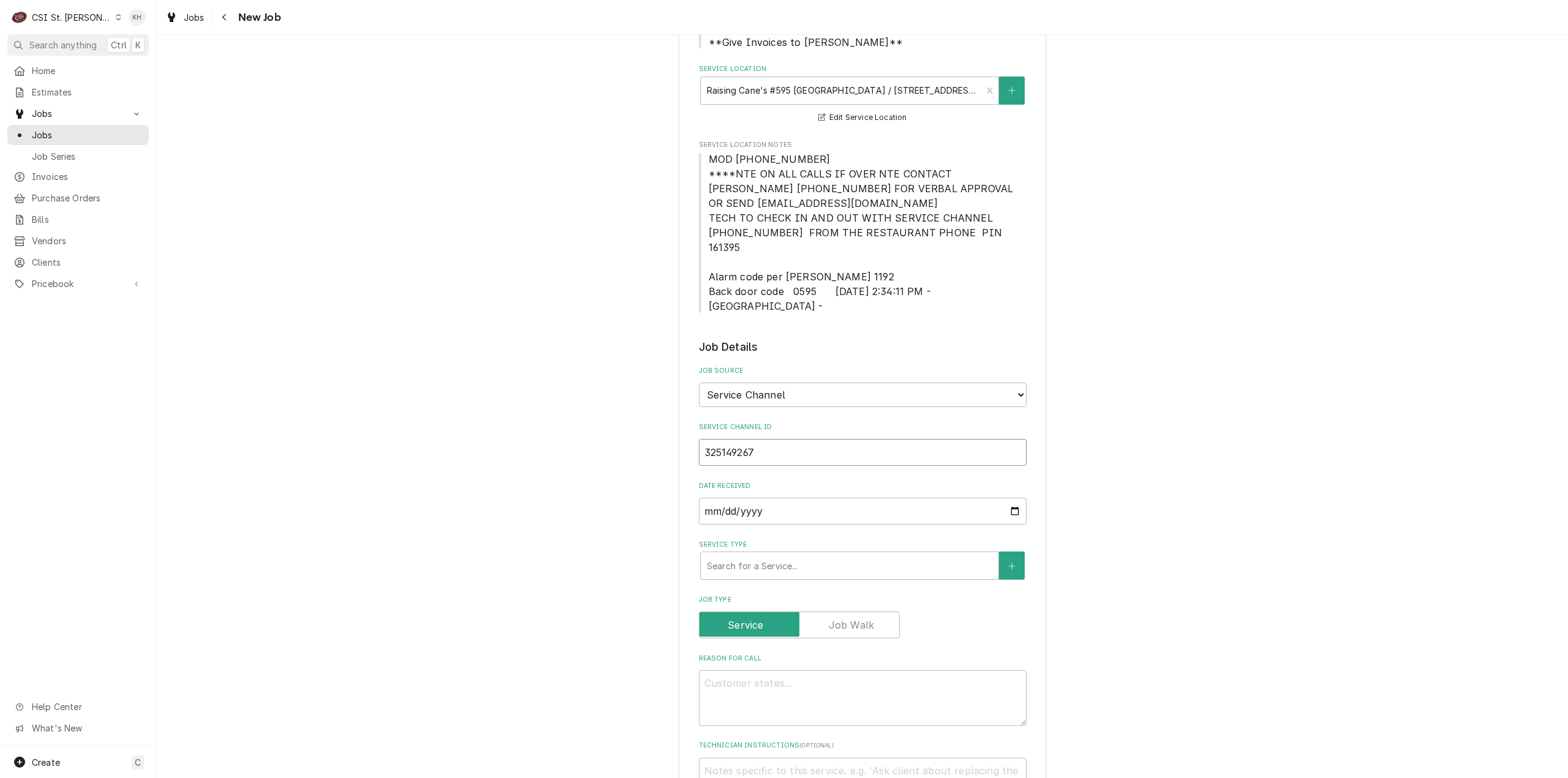
scroll to position [367, 0]
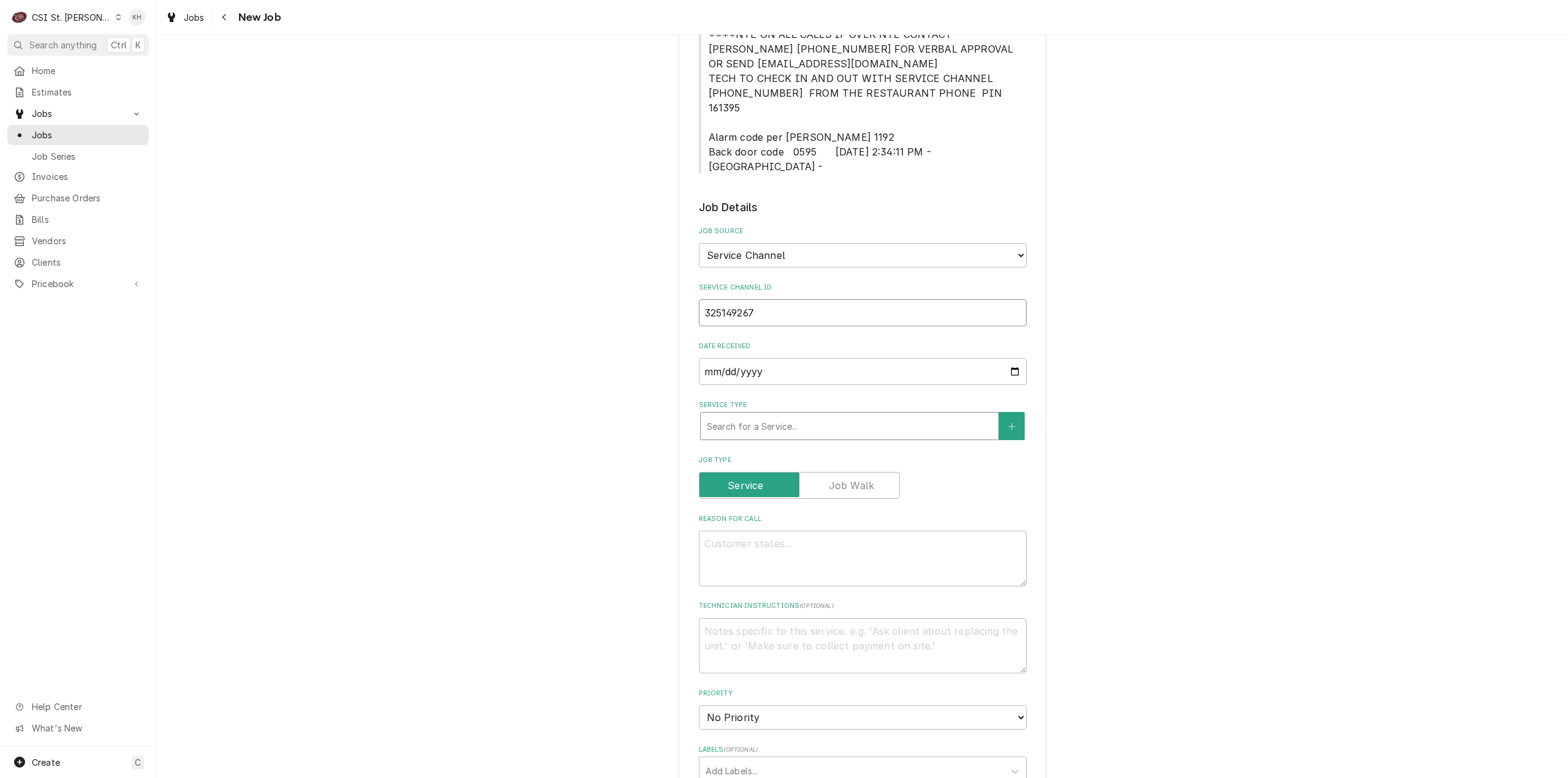
type input "325149267"
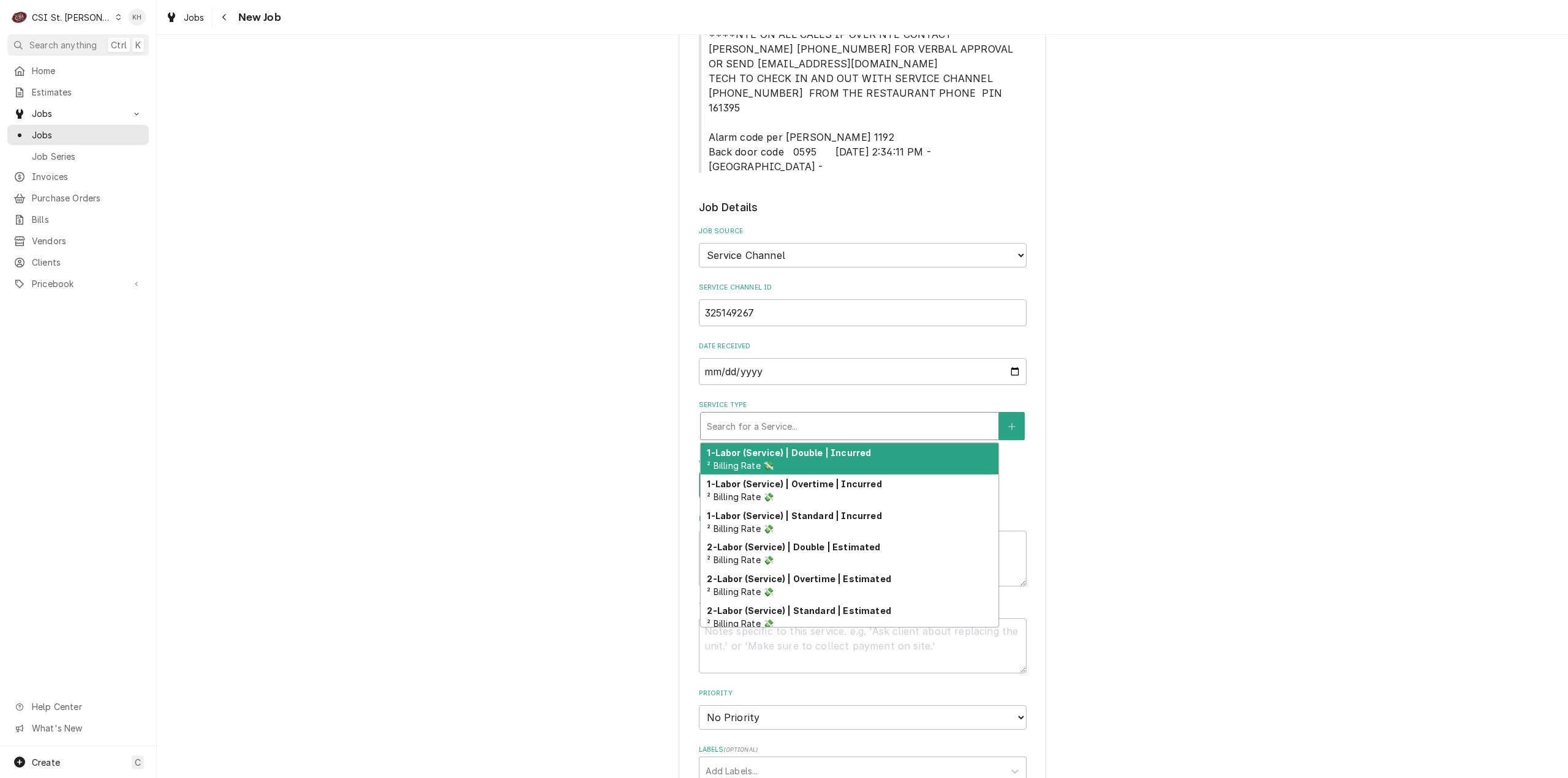
click at [782, 415] on div "Service Type" at bounding box center [849, 426] width 285 height 22
type textarea "x"
type input "s"
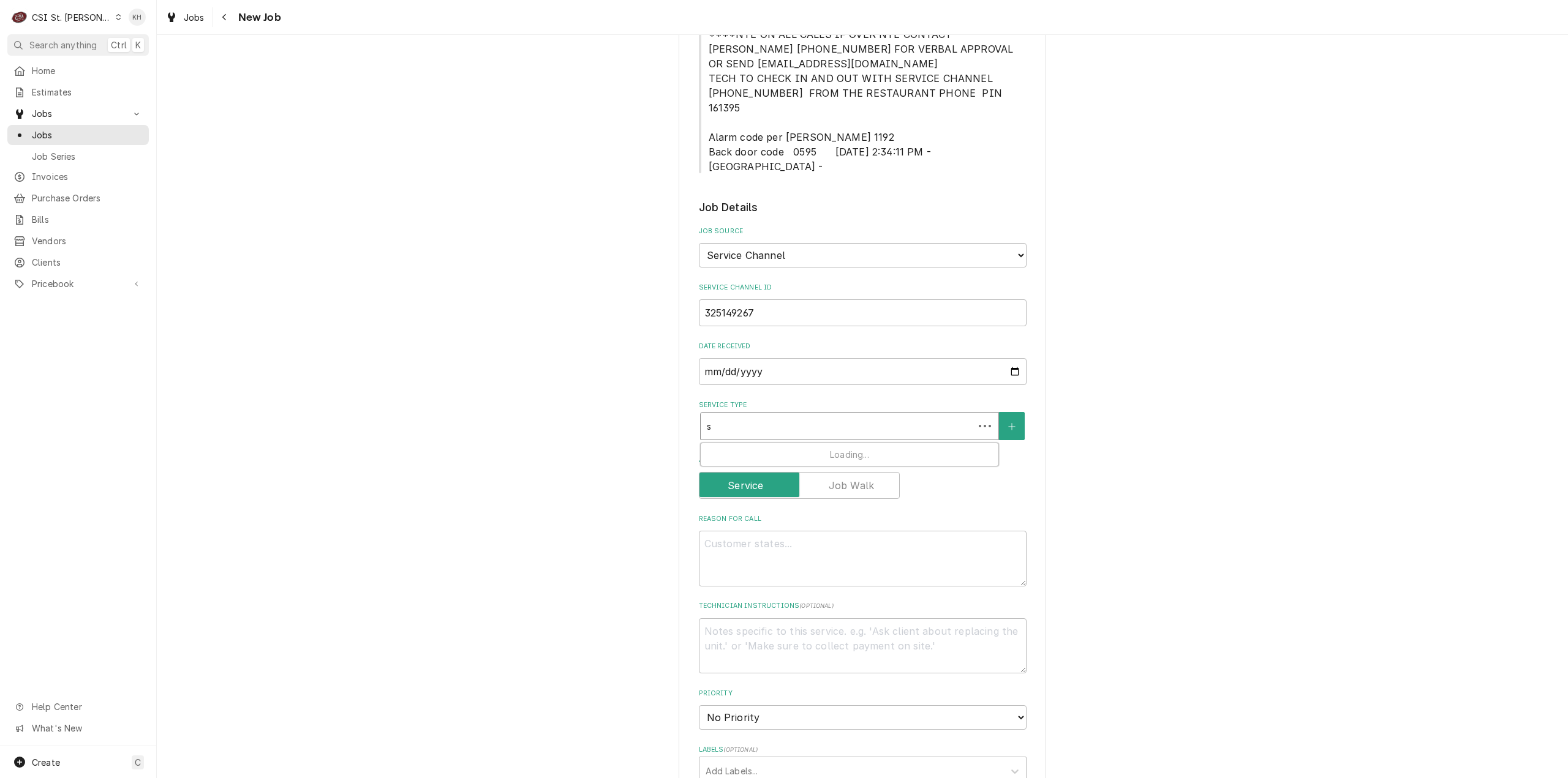
type textarea "x"
type input "ser"
type textarea "x"
type input "serv"
type textarea "x"
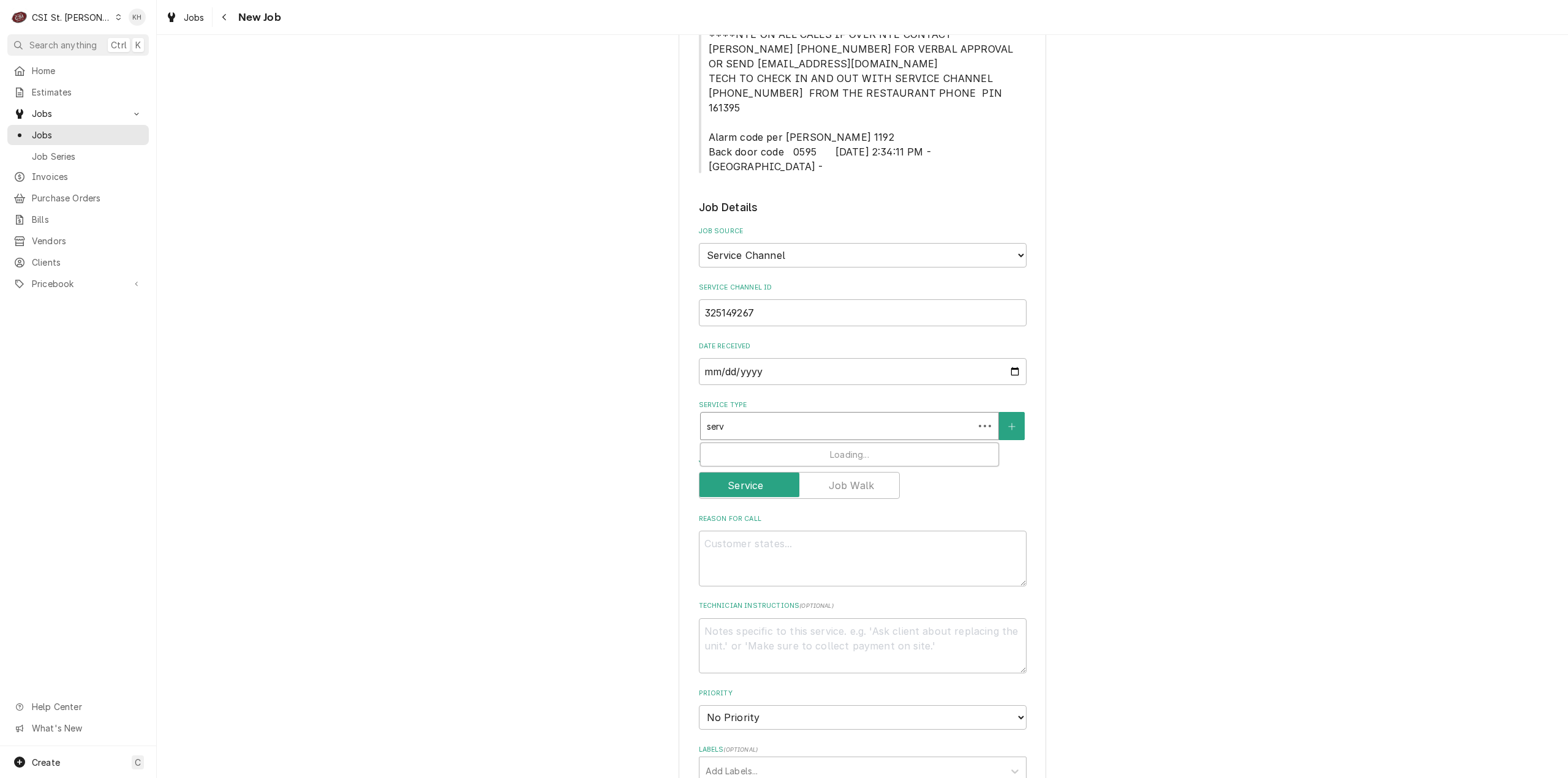
type input "servi"
type textarea "x"
type input "servic"
type textarea "x"
type input "service"
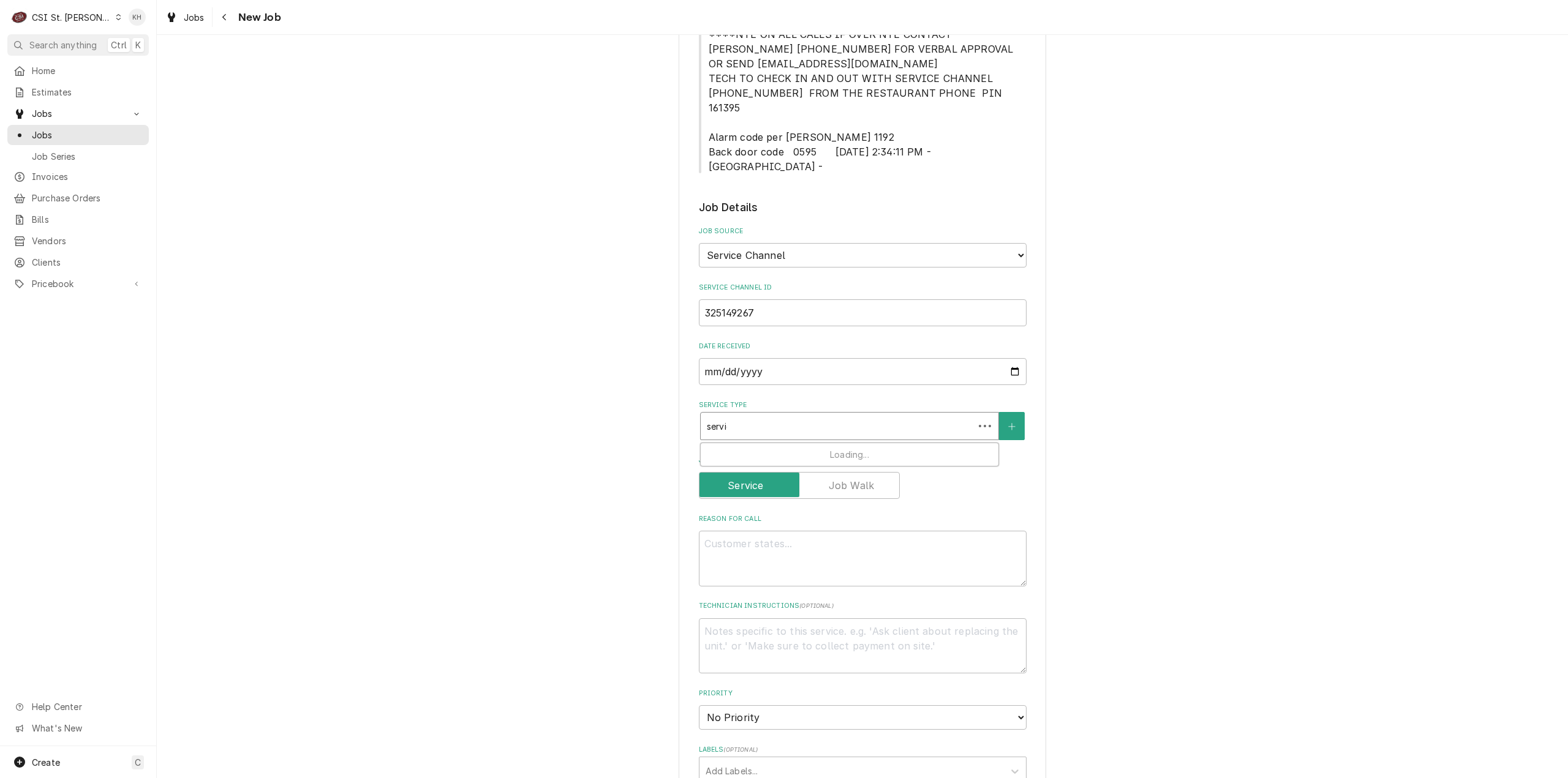
type textarea "x"
type input "service"
type textarea "x"
type input "service c"
type textarea "x"
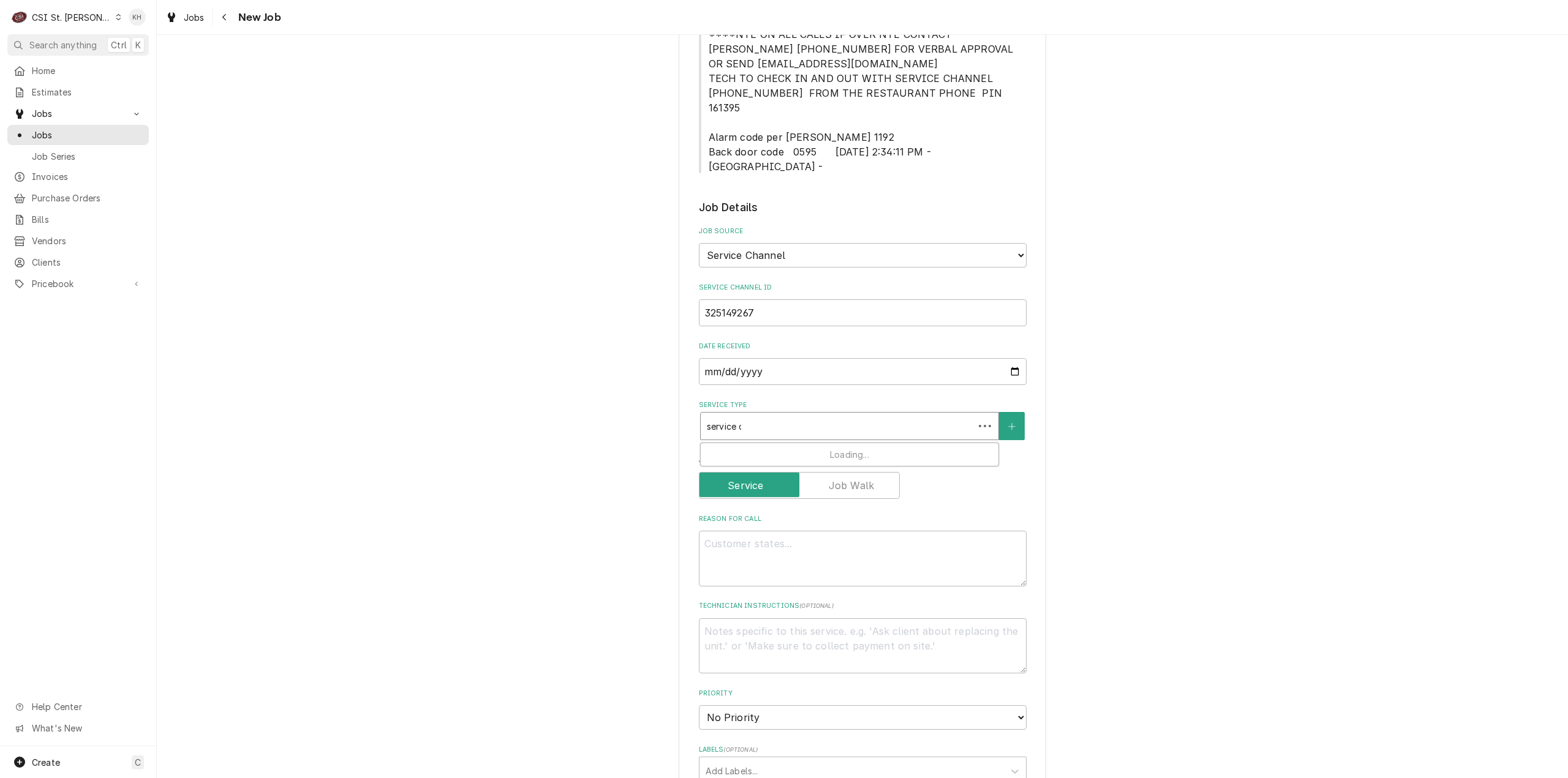
type input "service ca"
type textarea "x"
type input "service cal"
type textarea "x"
type input "service call"
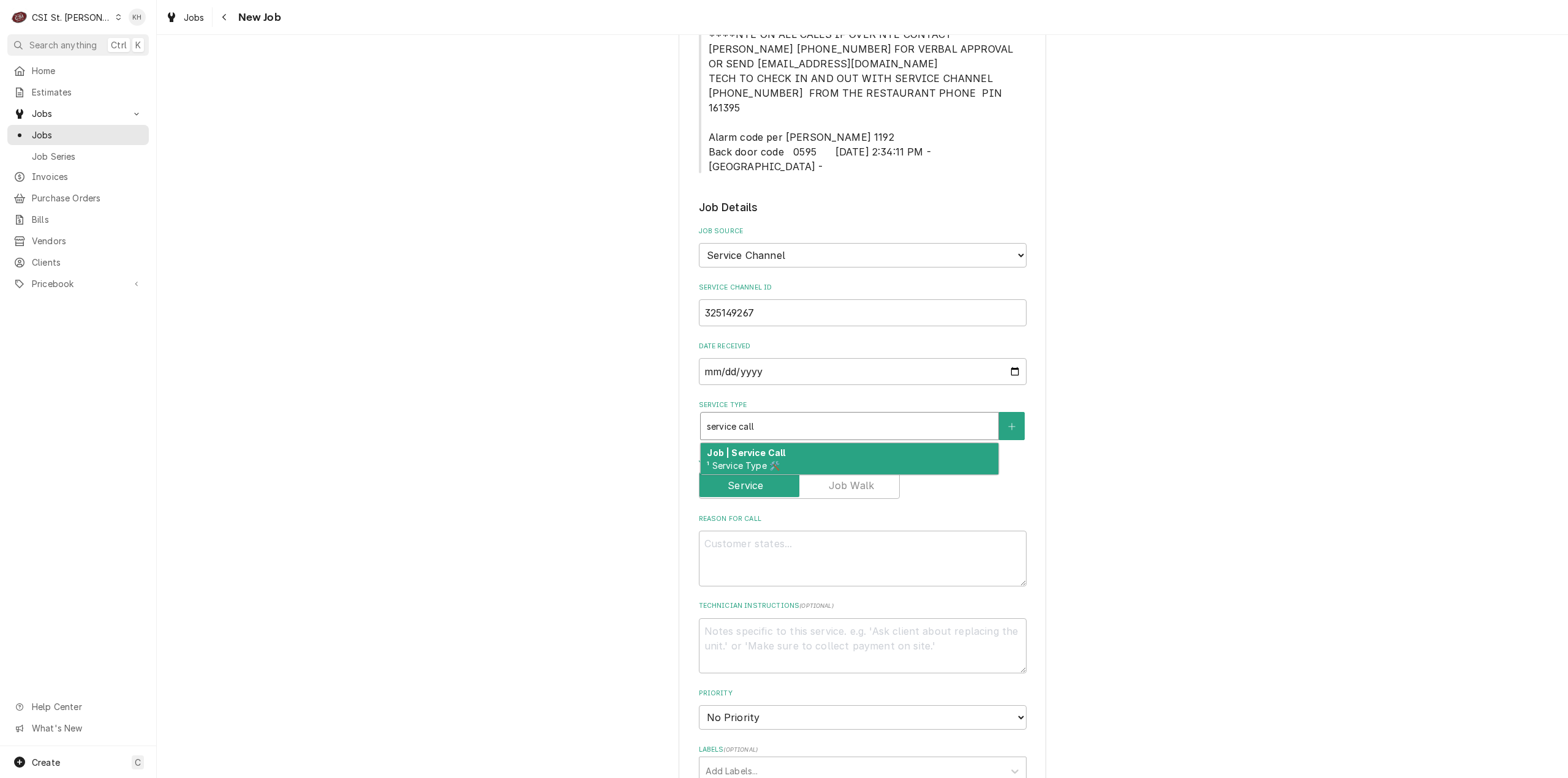
click at [746, 460] on span "¹ Service Type 🛠️" at bounding box center [743, 465] width 73 height 10
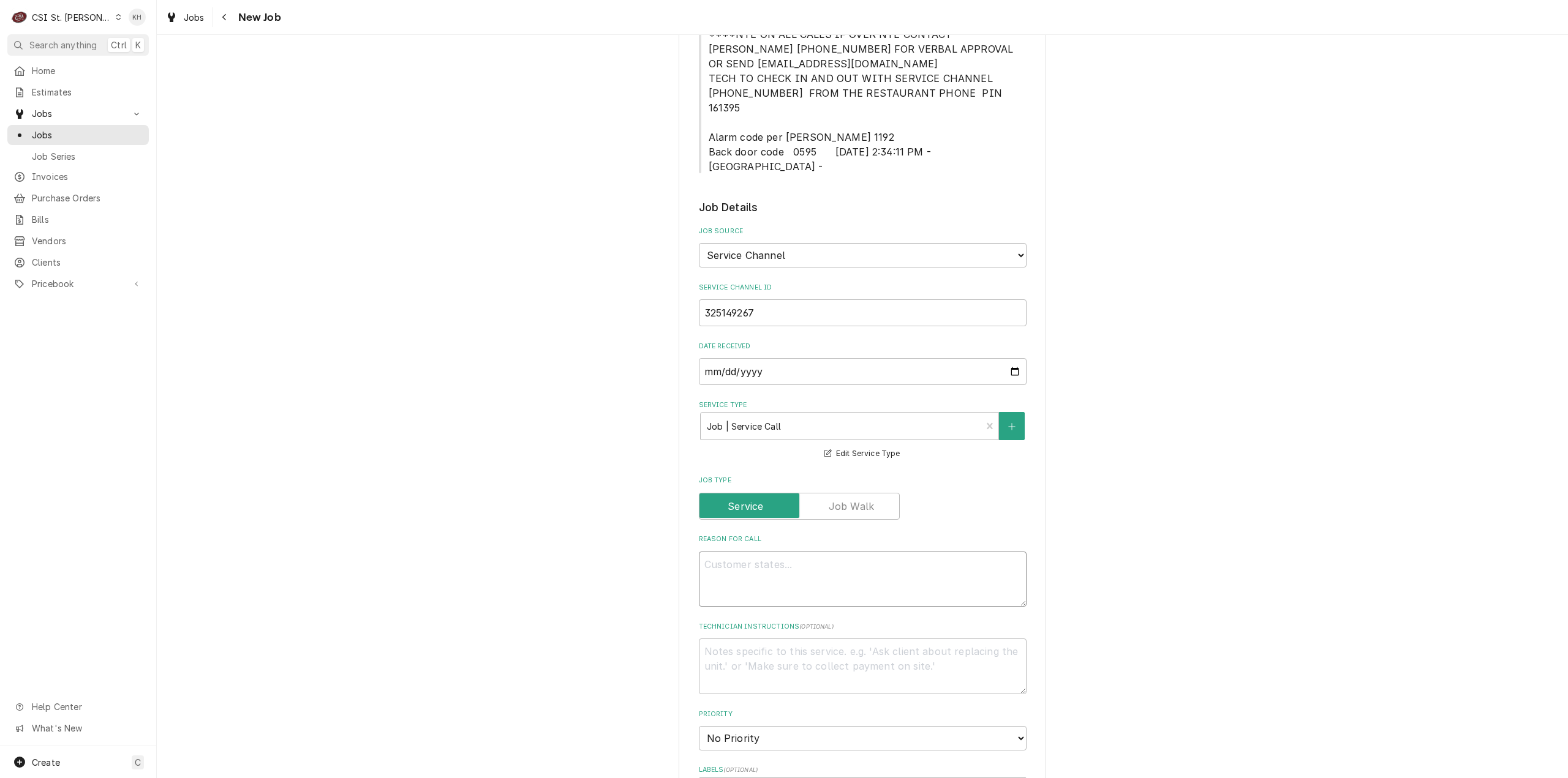
drag, startPoint x: 868, startPoint y: 536, endPoint x: 854, endPoint y: 538, distance: 14.1
click at [864, 552] on textarea "Reason For Call" at bounding box center [863, 579] width 328 height 56
paste textarea "Problem Description "DINING ROOM / Beverage Equipment / Ice Machine "Equip:" RI…"
type textarea "x"
type textarea "Problem Description "DINING ROOM / Beverage Equipment / Ice Machine "Equip:" RI…"
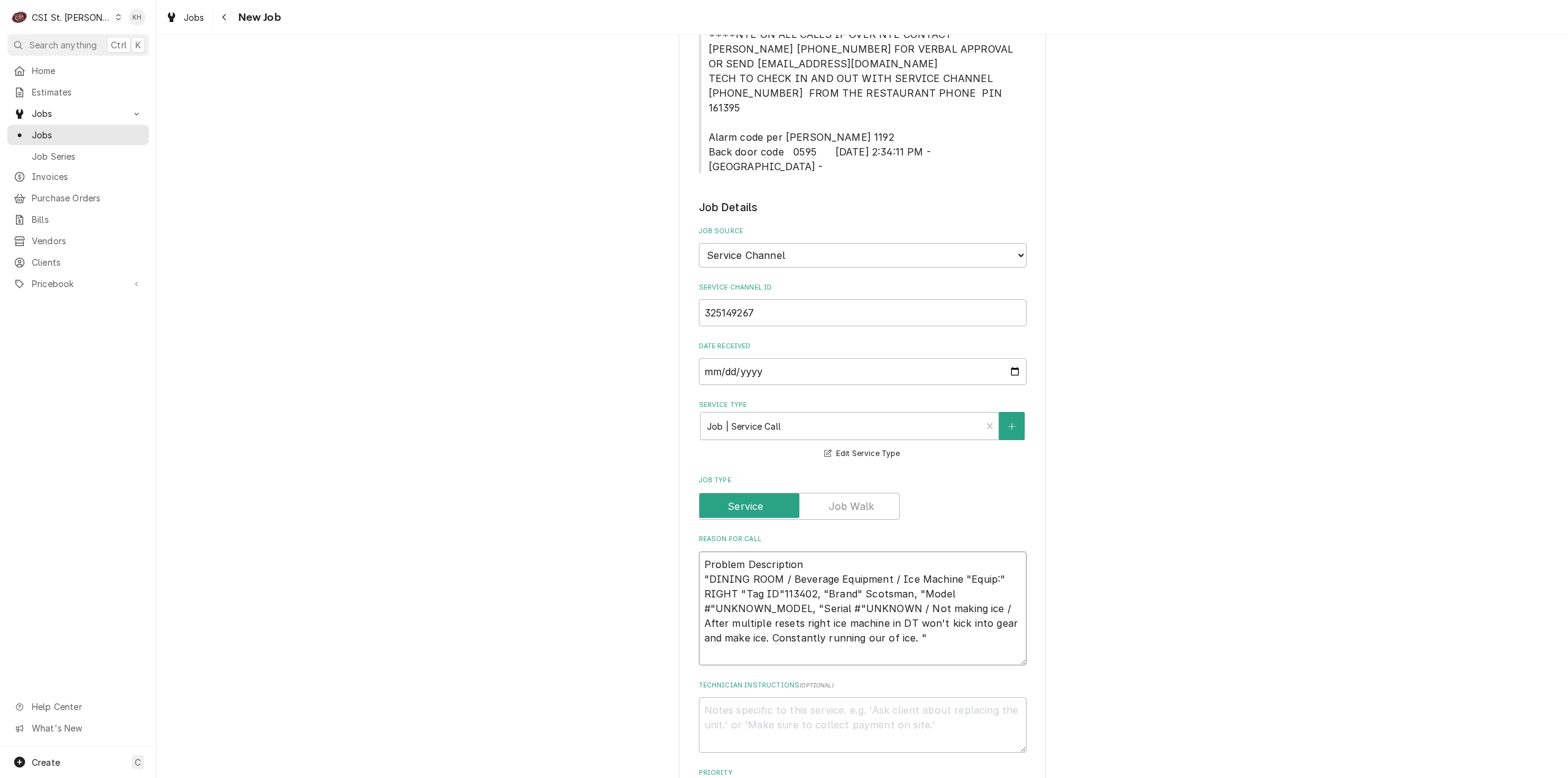
click at [936, 602] on textarea "Problem Description "DINING ROOM / Beverage Equipment / Ice Machine "Equip:" RI…" at bounding box center [863, 609] width 328 height 114
type textarea "x"
type textarea "Problem Description "DINING ROOM / Beverage Equipment / Ice Machine "Equip:" RI…"
type textarea "x"
type textarea "Problem Description "DINING ROOM / Beverage Equipment / Ice Machine "Equip:" RI…"
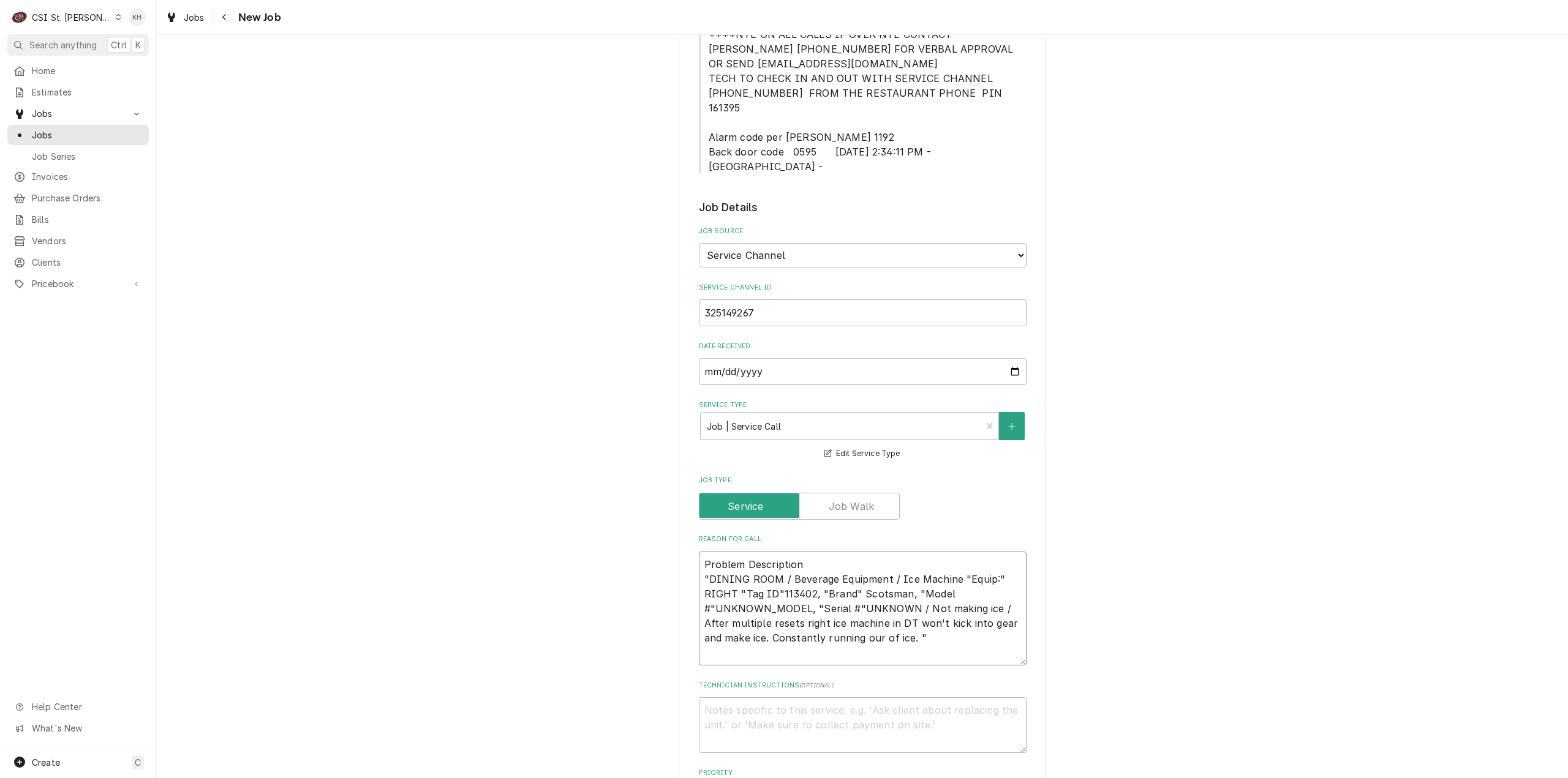
click at [922, 606] on textarea "Problem Description "DINING ROOM / Beverage Equipment / Ice Machine "Equip:" RI…" at bounding box center [863, 609] width 328 height 114
type textarea "x"
type textarea "Problem Description "DINING ROOM / Beverage Equipment / Ice Machine "Equip:" RI…"
drag, startPoint x: 706, startPoint y: 550, endPoint x: 678, endPoint y: 529, distance: 35.0
type textarea "x"
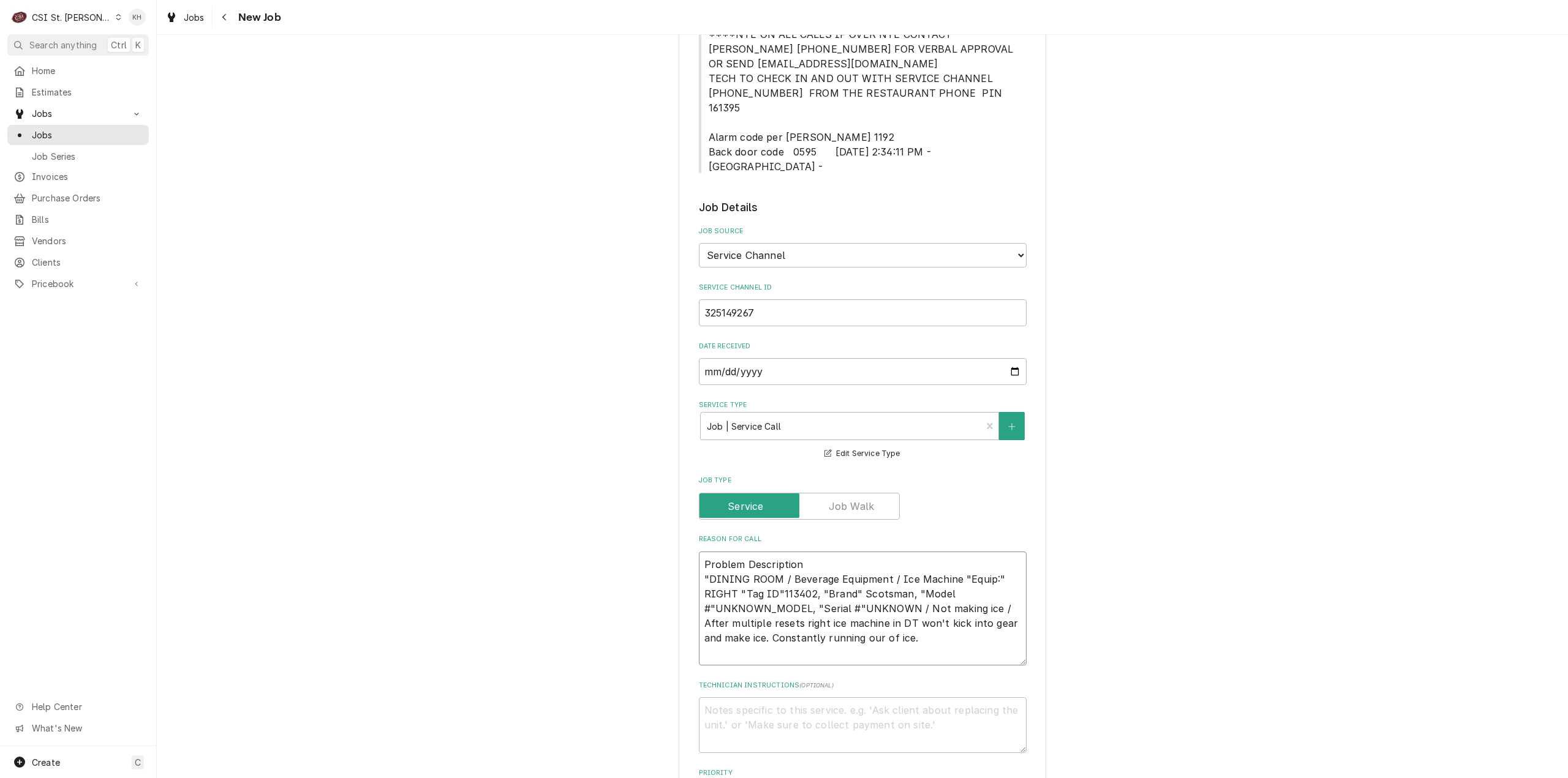
type textarea "DINING ROOM / Beverage Equipment / Ice Machine "Equip:" RIGHT "Tag ID"113402, "…"
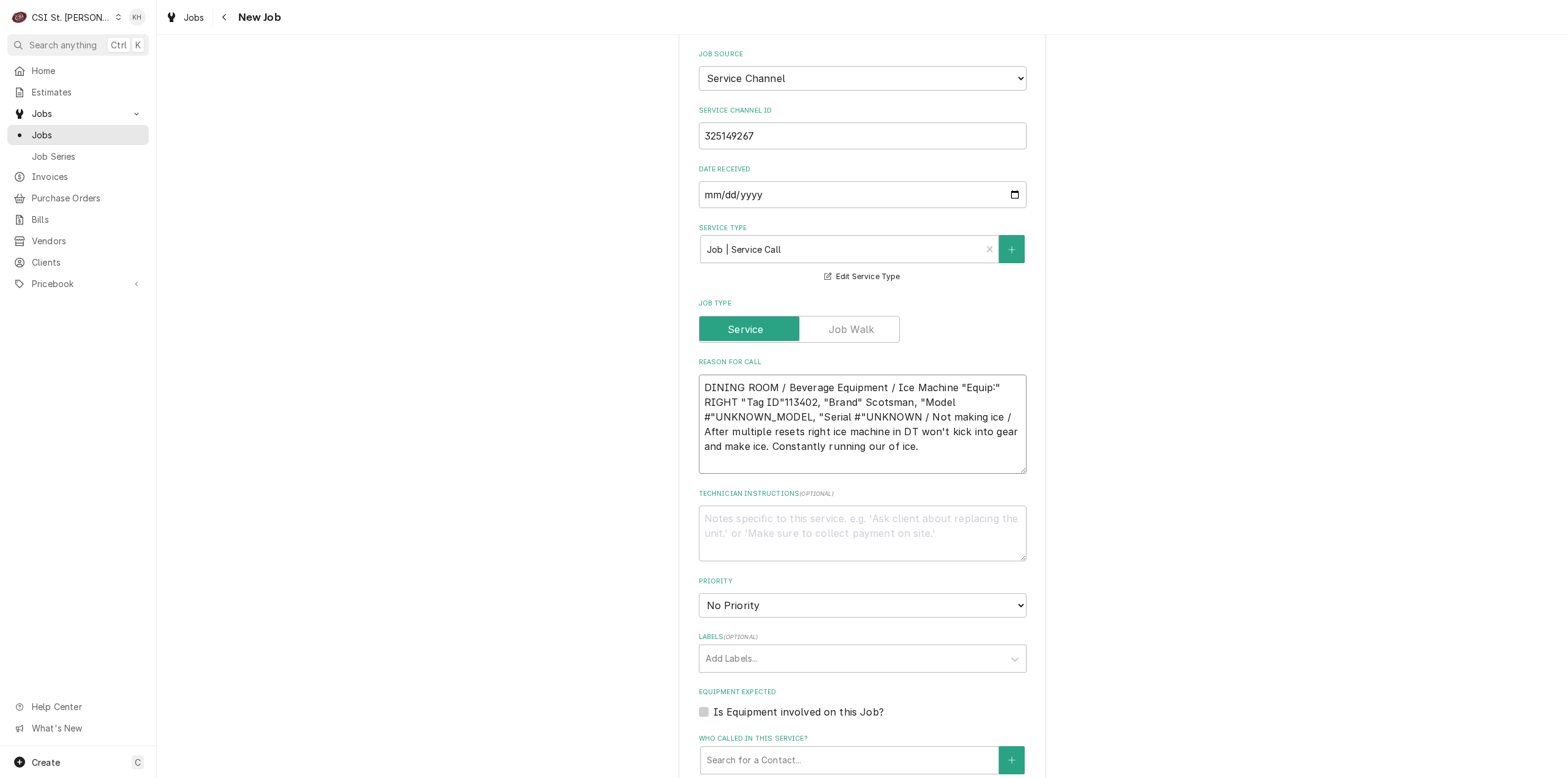
scroll to position [551, 0]
click at [811, 431] on textarea "DINING ROOM / Beverage Equipment / Ice Machine "Equip:" RIGHT "Tag ID"113402, "…" at bounding box center [863, 418] width 328 height 100
type textarea "x"
type textarea "DINING ROOM / Beverage Equipment / Ice Machine "Equip:" RIGHT "Tag ID"113402, "…"
type textarea "x"
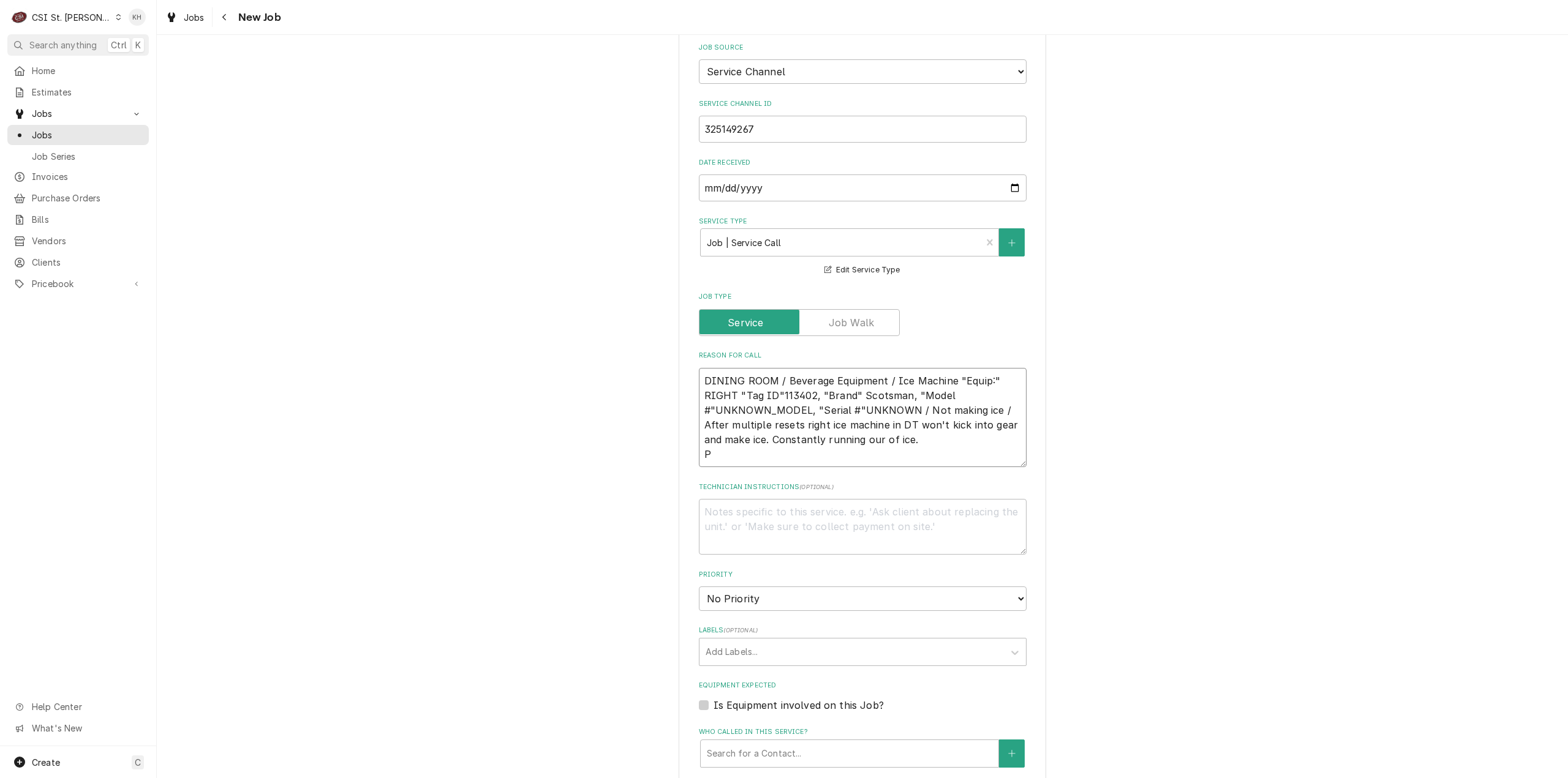
type textarea "DINING ROOM / Beverage Equipment / Ice Machine "Equip:" RIGHT "Tag ID"113402, "…"
type textarea "x"
type textarea "DINING ROOM / Beverage Equipment / Ice Machine "Equip:" RIGHT "Tag ID"113402, "…"
type textarea "x"
type textarea "DINING ROOM / Beverage Equipment / Ice Machine "Equip:" RIGHT "Tag ID"113402, "…"
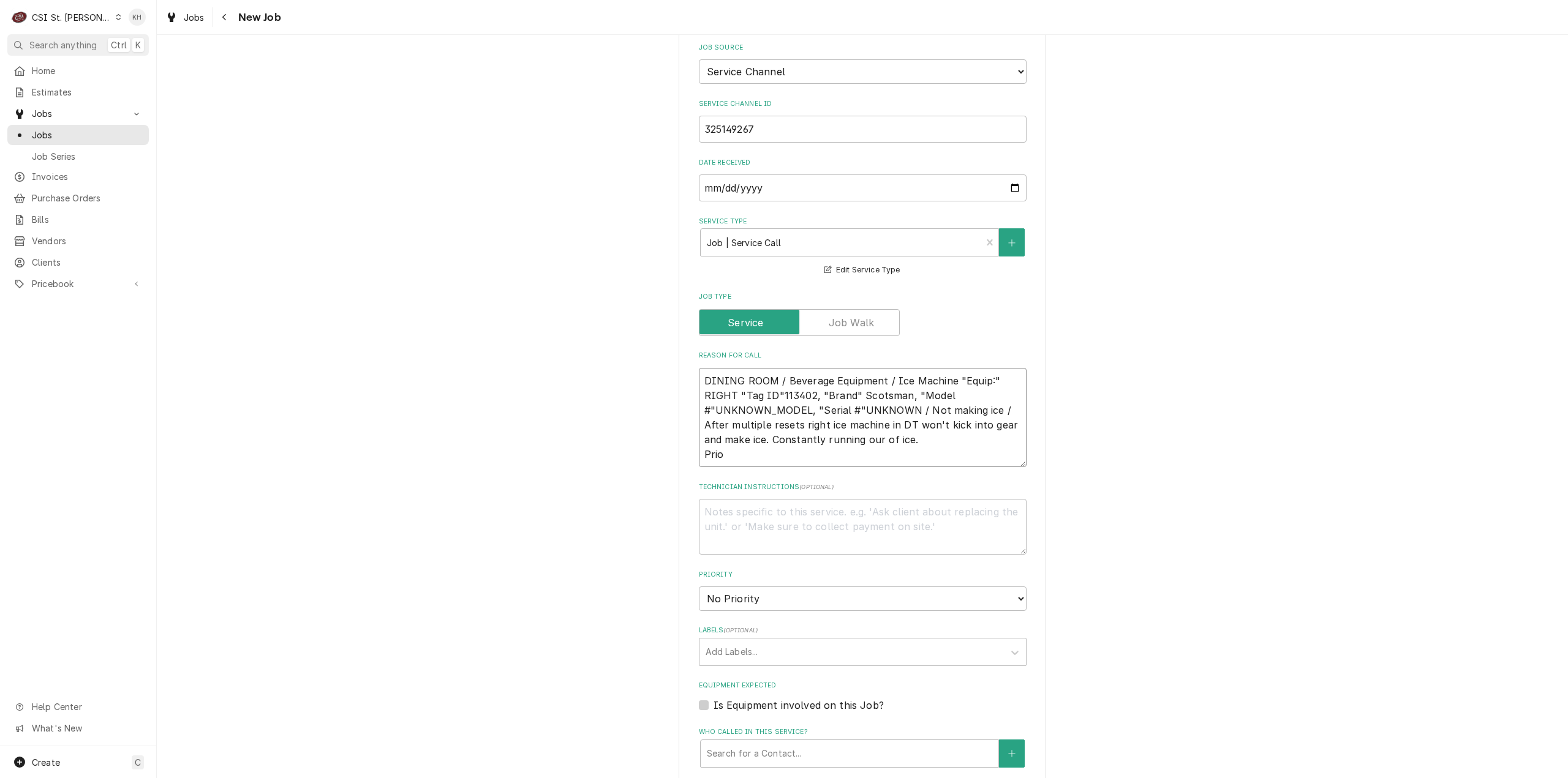
type textarea "x"
type textarea "DINING ROOM / Beverage Equipment / Ice Machine "Equip:" RIGHT "Tag ID"113402, "…"
type textarea "x"
type textarea "DINING ROOM / Beverage Equipment / Ice Machine "Equip:" RIGHT "Tag ID"113402, "…"
type textarea "x"
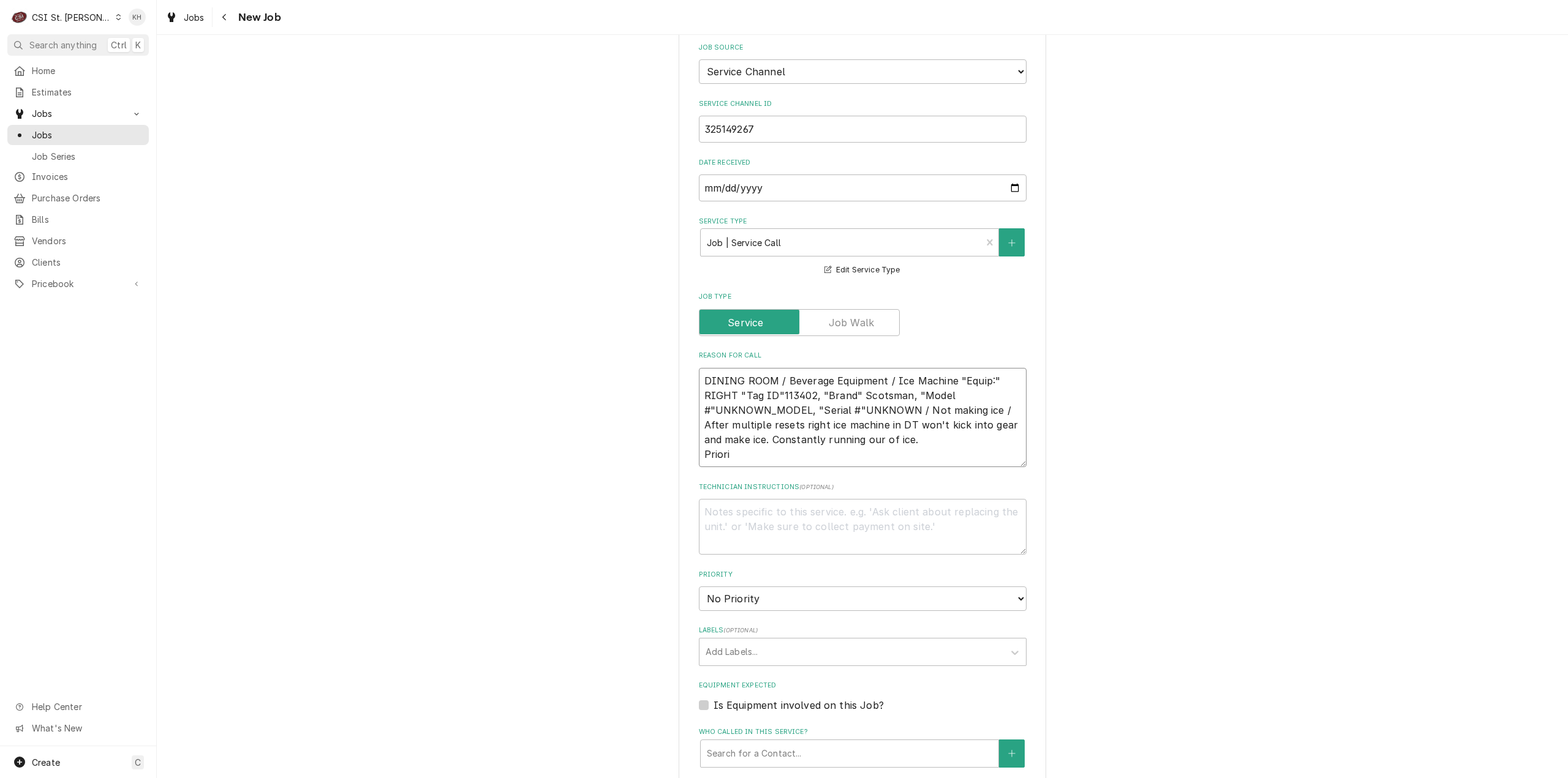
type textarea "DINING ROOM / Beverage Equipment / Ice Machine "Equip:" RIGHT "Tag ID"113402, "…"
type textarea "x"
type textarea "DINING ROOM / Beverage Equipment / Ice Machine "Equip:" RIGHT "Tag ID"113402, "…"
type textarea "x"
type textarea "DINING ROOM / Beverage Equipment / Ice Machine "Equip:" RIGHT "Tag ID"113402, "…"
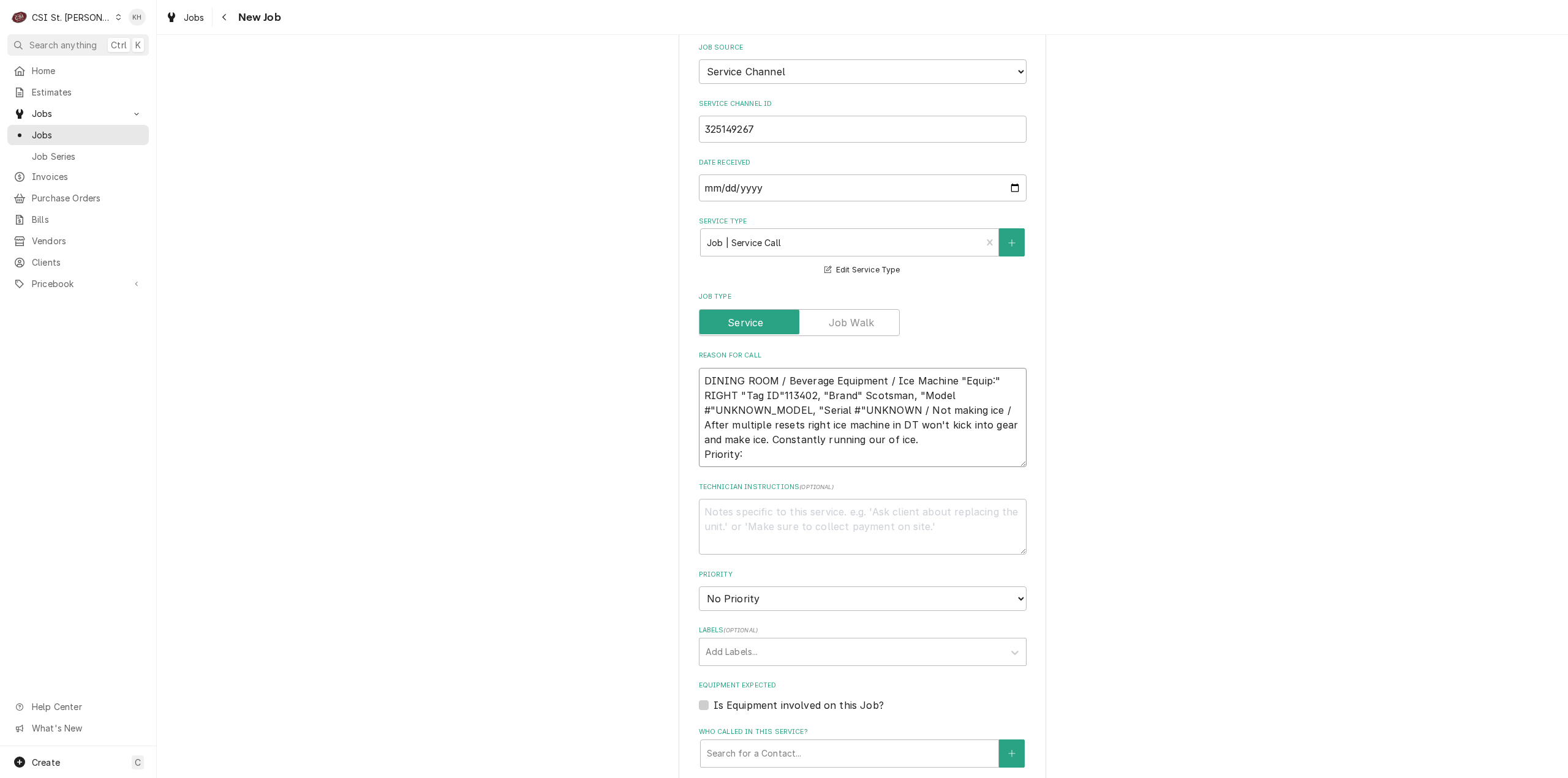
type textarea "x"
type textarea "DINING ROOM / Beverage Equipment / Ice Machine "Equip:" RIGHT "Tag ID"113402, "…"
type textarea "x"
type textarea "DINING ROOM / Beverage Equipment / Ice Machine "Equip:" RIGHT "Tag ID"113402, "…"
drag, startPoint x: 751, startPoint y: 426, endPoint x: 735, endPoint y: 440, distance: 21.3
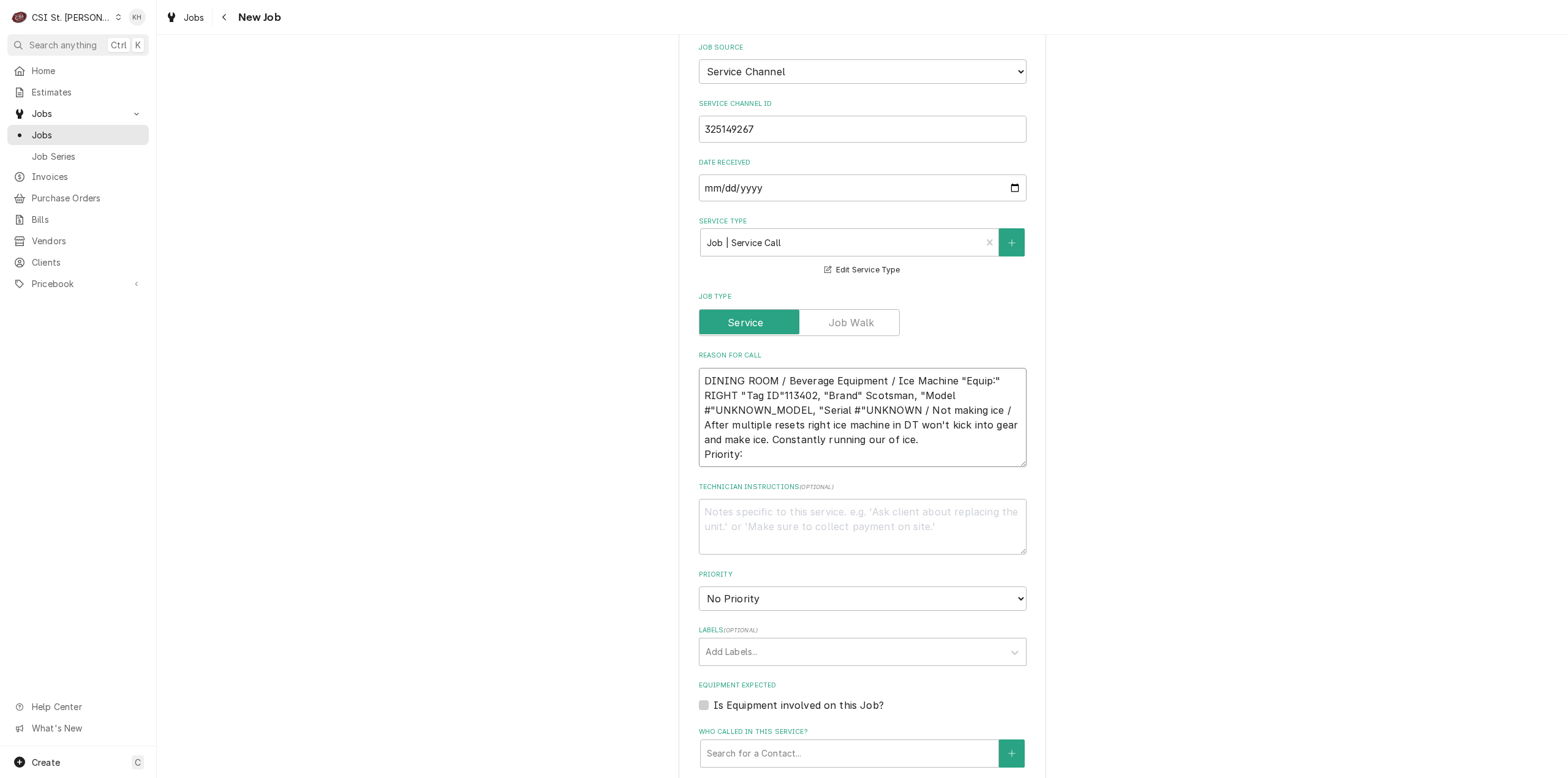
click at [751, 428] on textarea "DINING ROOM / Beverage Equipment / Ice Machine "Equip:" RIGHT "Tag ID"113402, "…" at bounding box center [863, 418] width 328 height 100
paste textarea "Emergency < 4 Hours"
type textarea "x"
type textarea "DINING ROOM / Beverage Equipment / Ice Machine "Equip:" RIGHT "Tag ID"113402, "…"
type textarea "x"
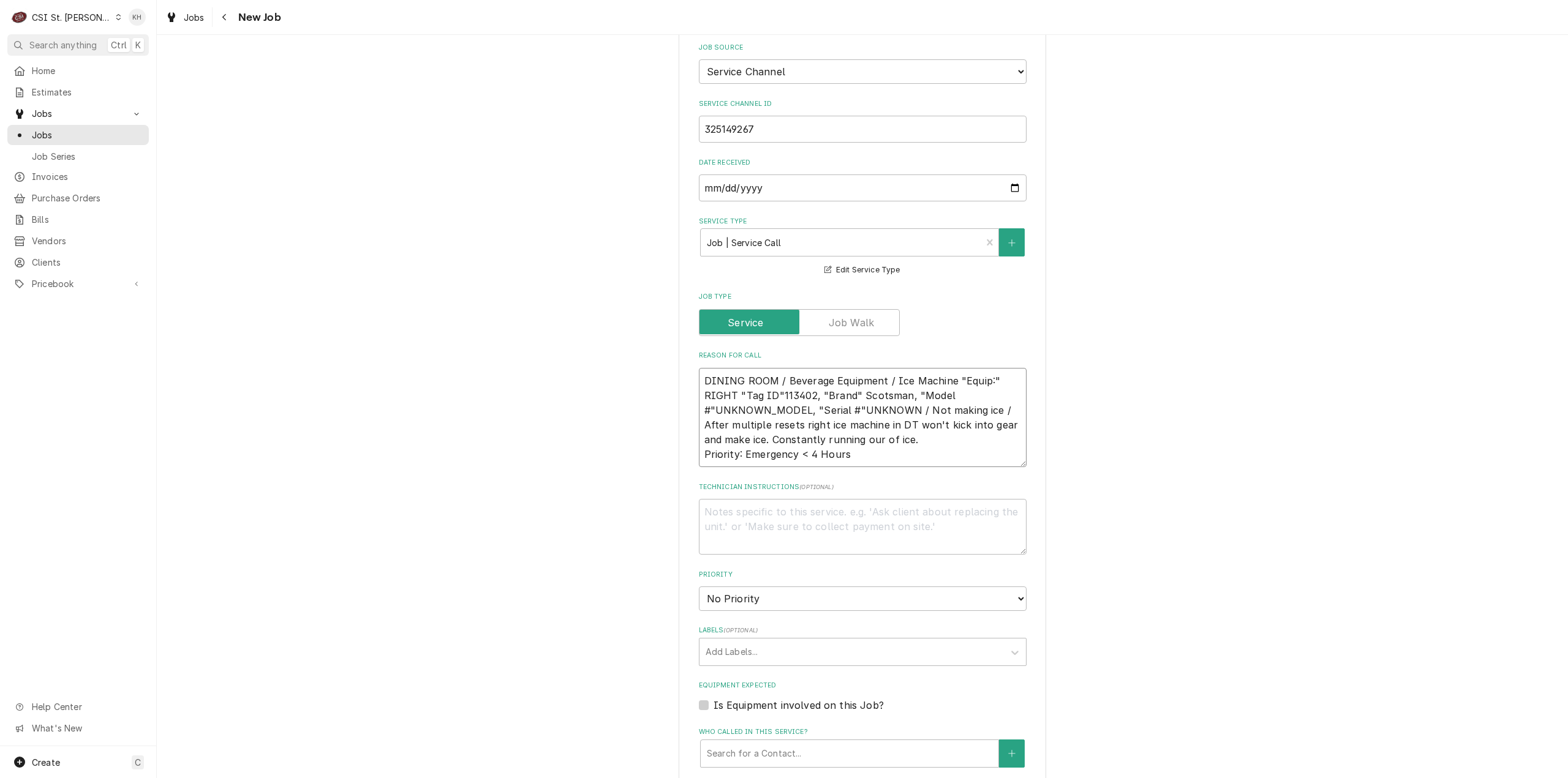
type textarea "DINING ROOM / Beverage Equipment / Ice Machine "Equip:" RIGHT "Tag ID"113402, "…"
click at [804, 501] on textarea "Technician Instructions ( optional )" at bounding box center [863, 527] width 328 height 56
type textarea "x"
type textarea "N"
type textarea "x"
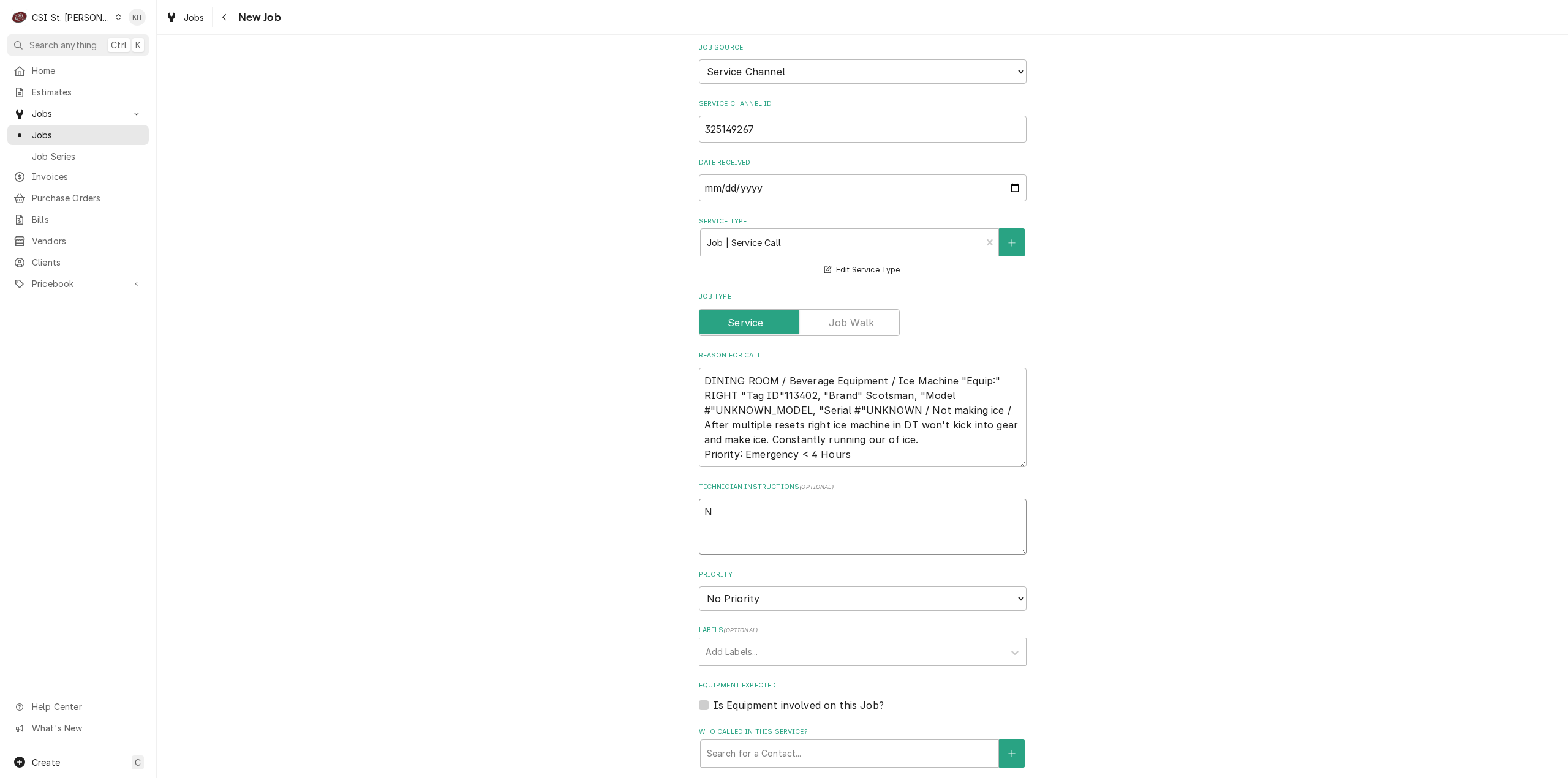
type textarea "NT"
type textarea "x"
type textarea "NTE"
type textarea "x"
type textarea "NTE"
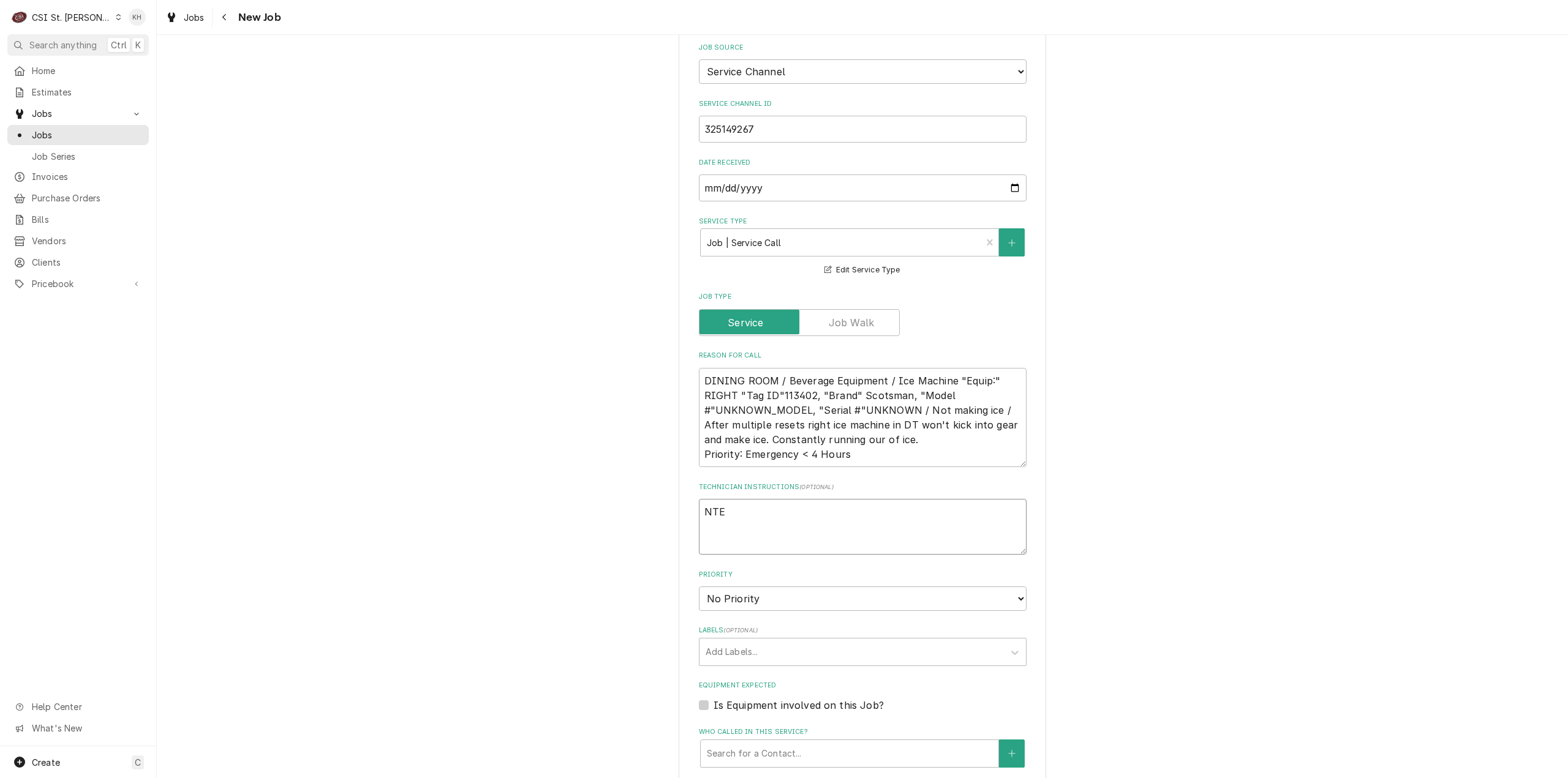
type textarea "x"
type textarea "NTE $"
type textarea "x"
type textarea "NTE $4"
type textarea "x"
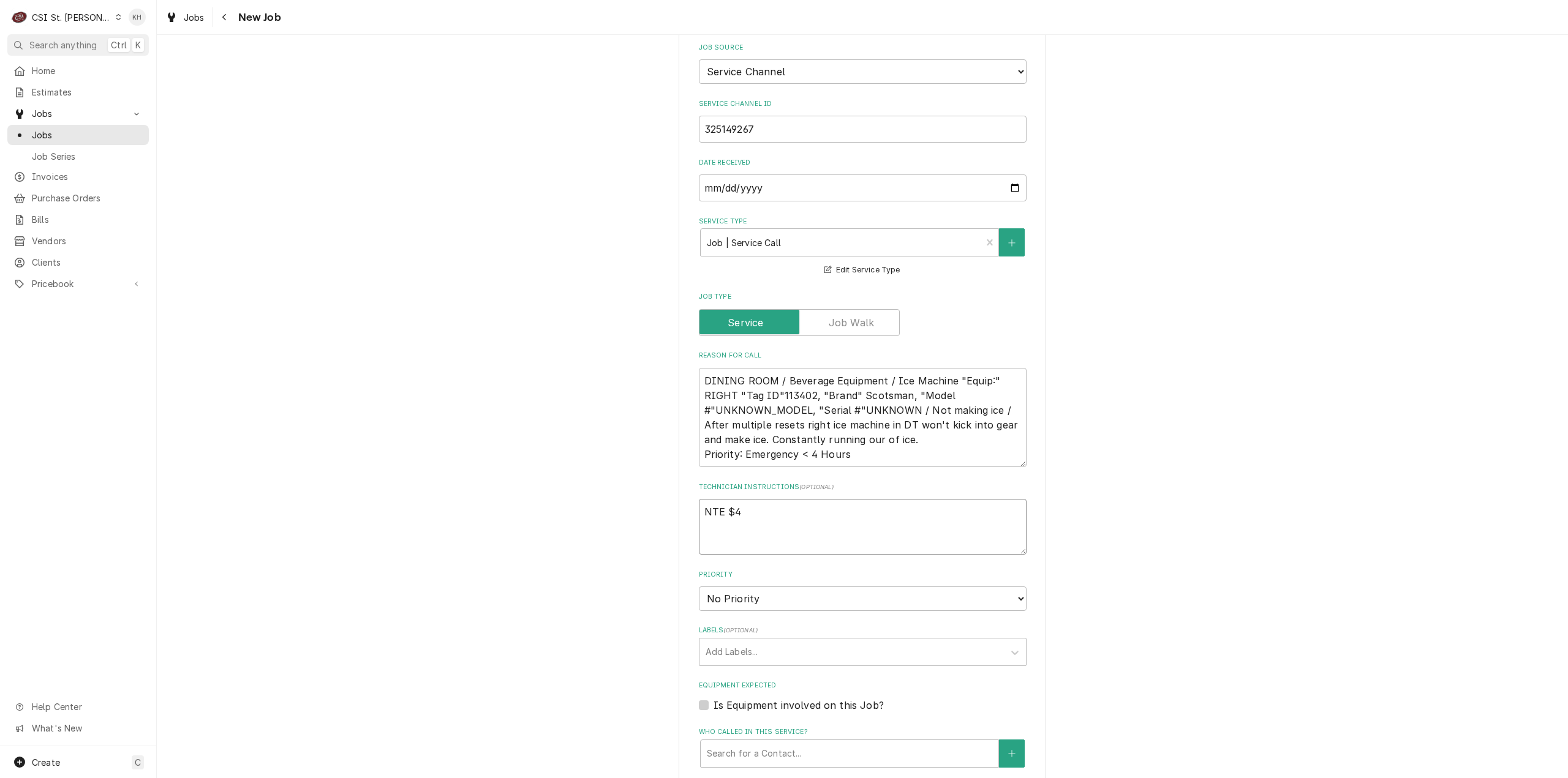
type textarea "NTE $40"
type textarea "x"
type textarea "NTE $400"
type textarea "x"
type textarea "NTE $4000"
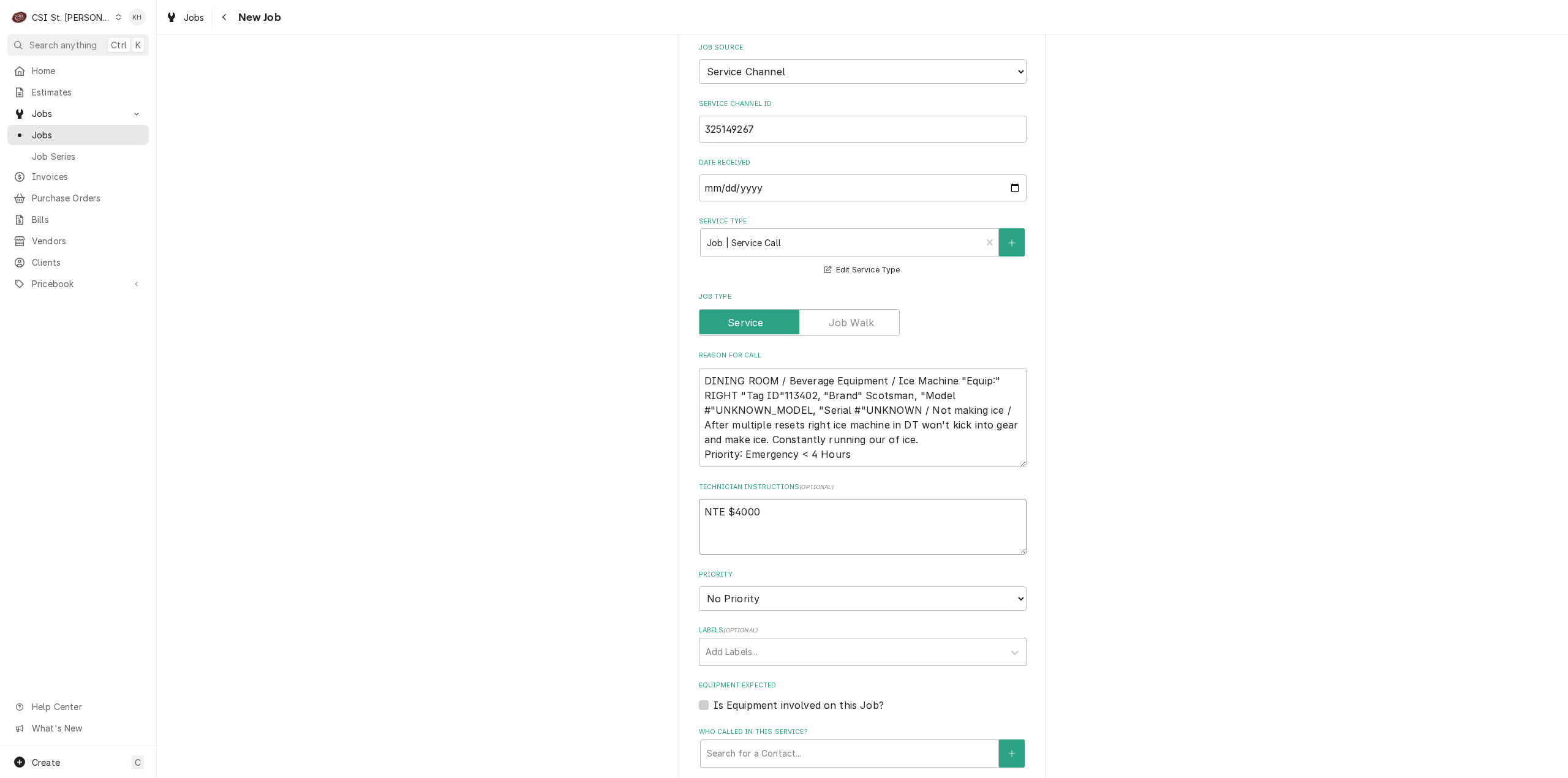
type textarea "x"
type textarea "NTE $400"
type textarea "x"
type textarea "NTE $400."
type textarea "x"
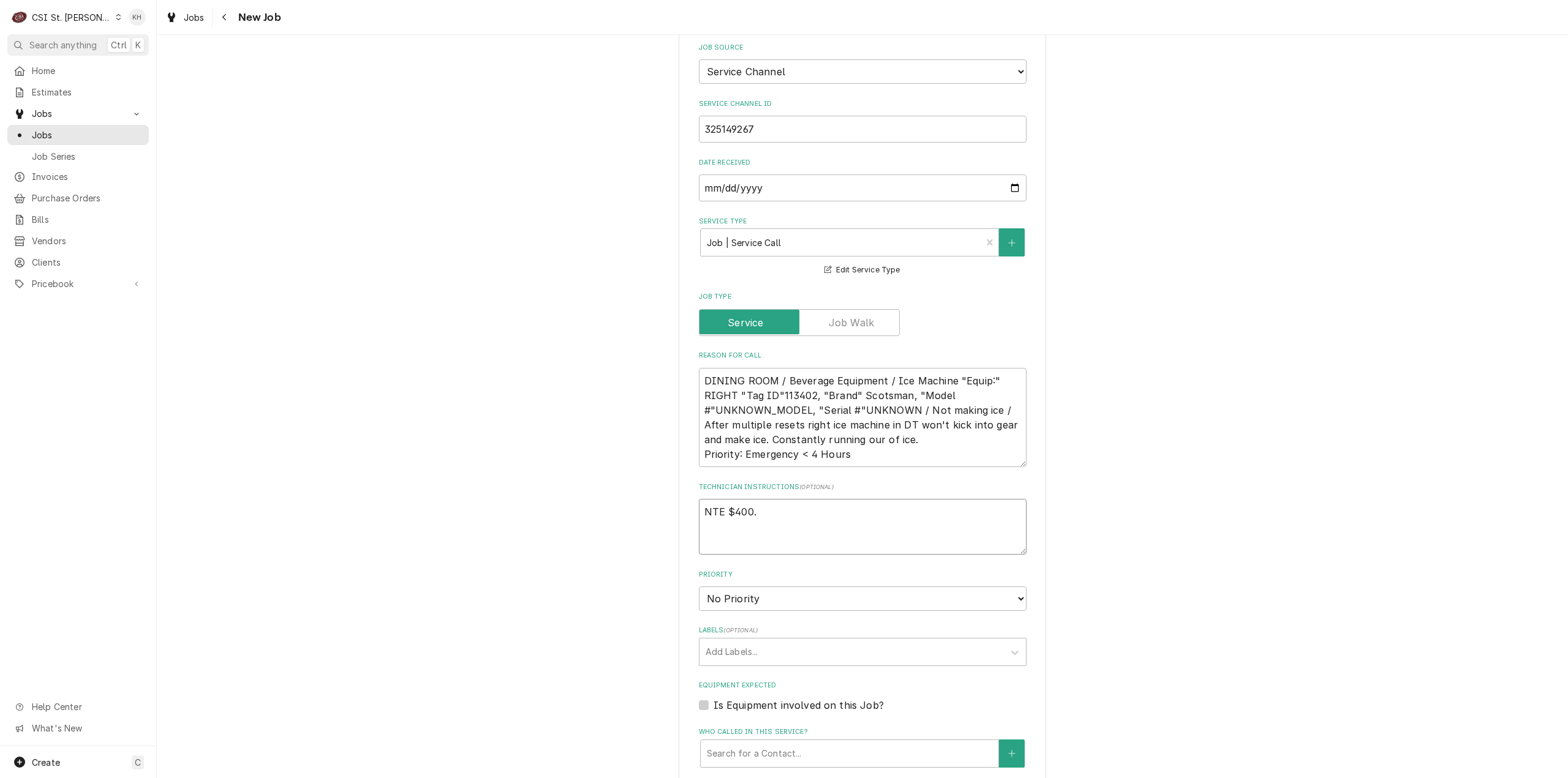
type textarea "NTE $400.0"
type textarea "x"
type textarea "NTE $400.00"
type textarea "x"
type textarea "NTE $400.00"
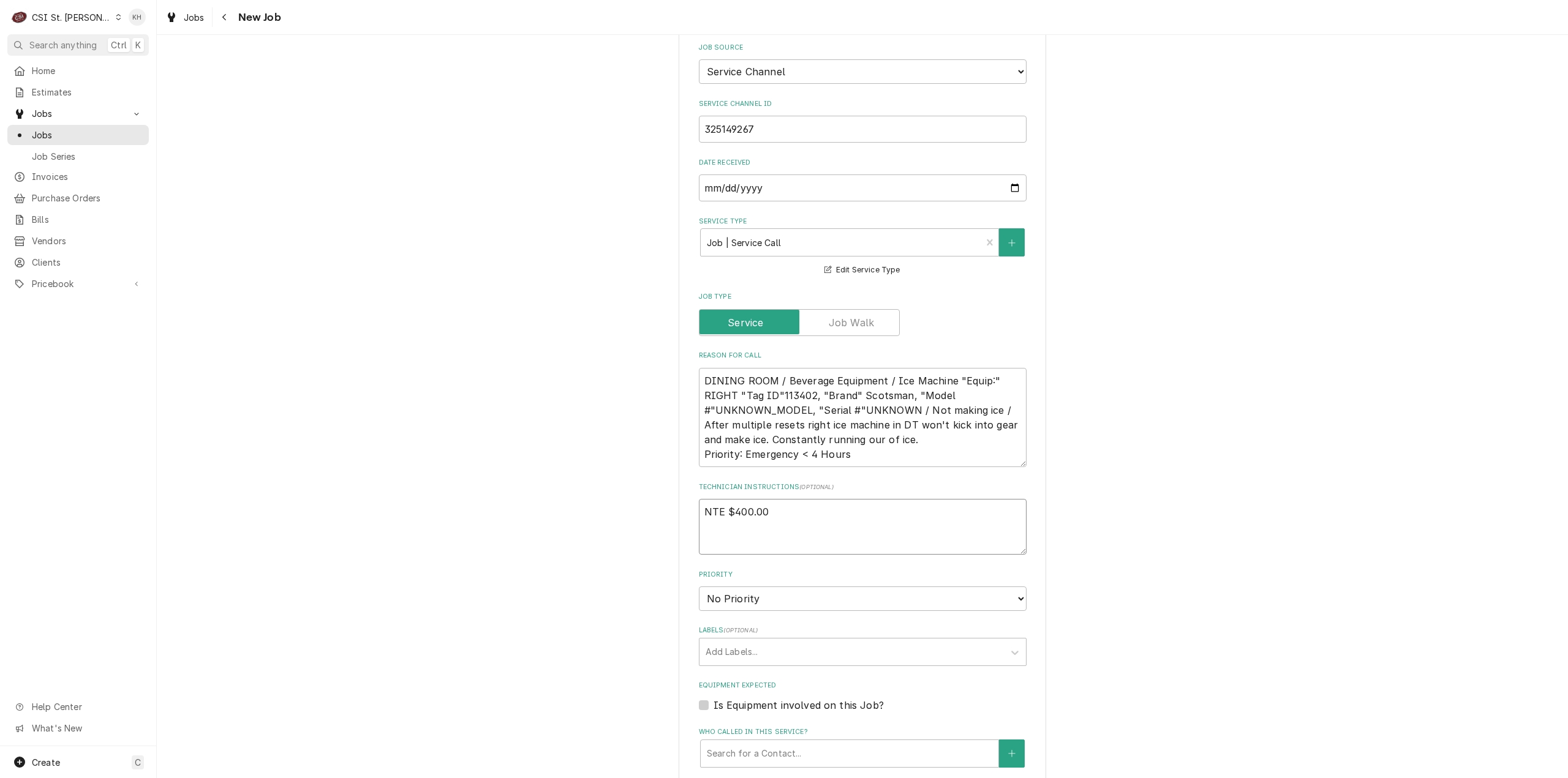
type textarea "x"
type textarea "NTE $400.00"
type textarea "x"
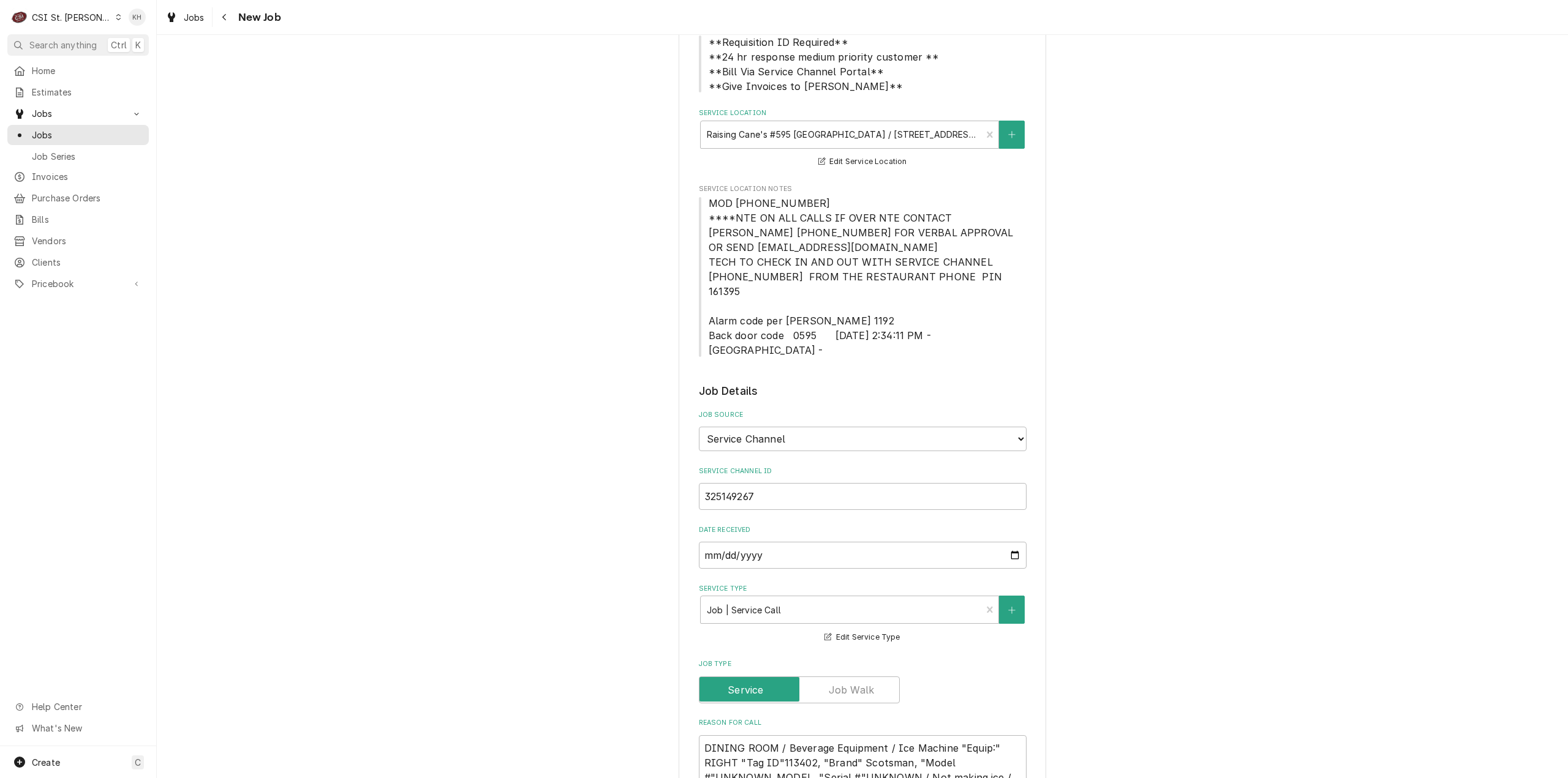
type textarea "NTE $400.00"
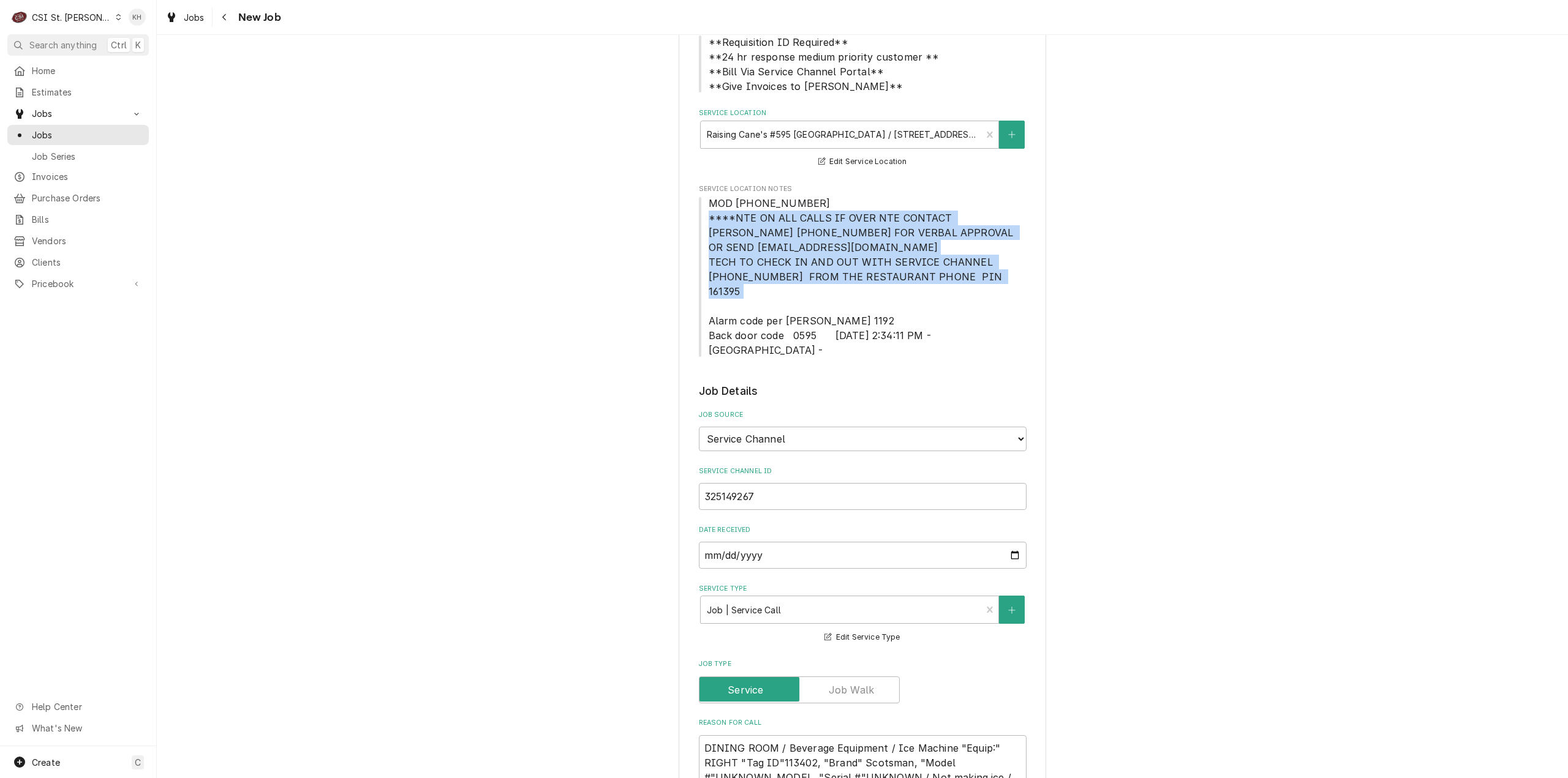
drag, startPoint x: 705, startPoint y: 216, endPoint x: 972, endPoint y: 281, distance: 274.8
click at [972, 281] on span "MOD [PHONE_NUMBER] ****NTE ON ALL CALLS IF OVER NTE CONTACT [PERSON_NAME] [PHON…" at bounding box center [863, 277] width 328 height 161
copy span "****NTE ON ALL CALLS IF OVER NTE CONTACT JEFF COSTA 636-399-1299 FOR VERBAL APP…"
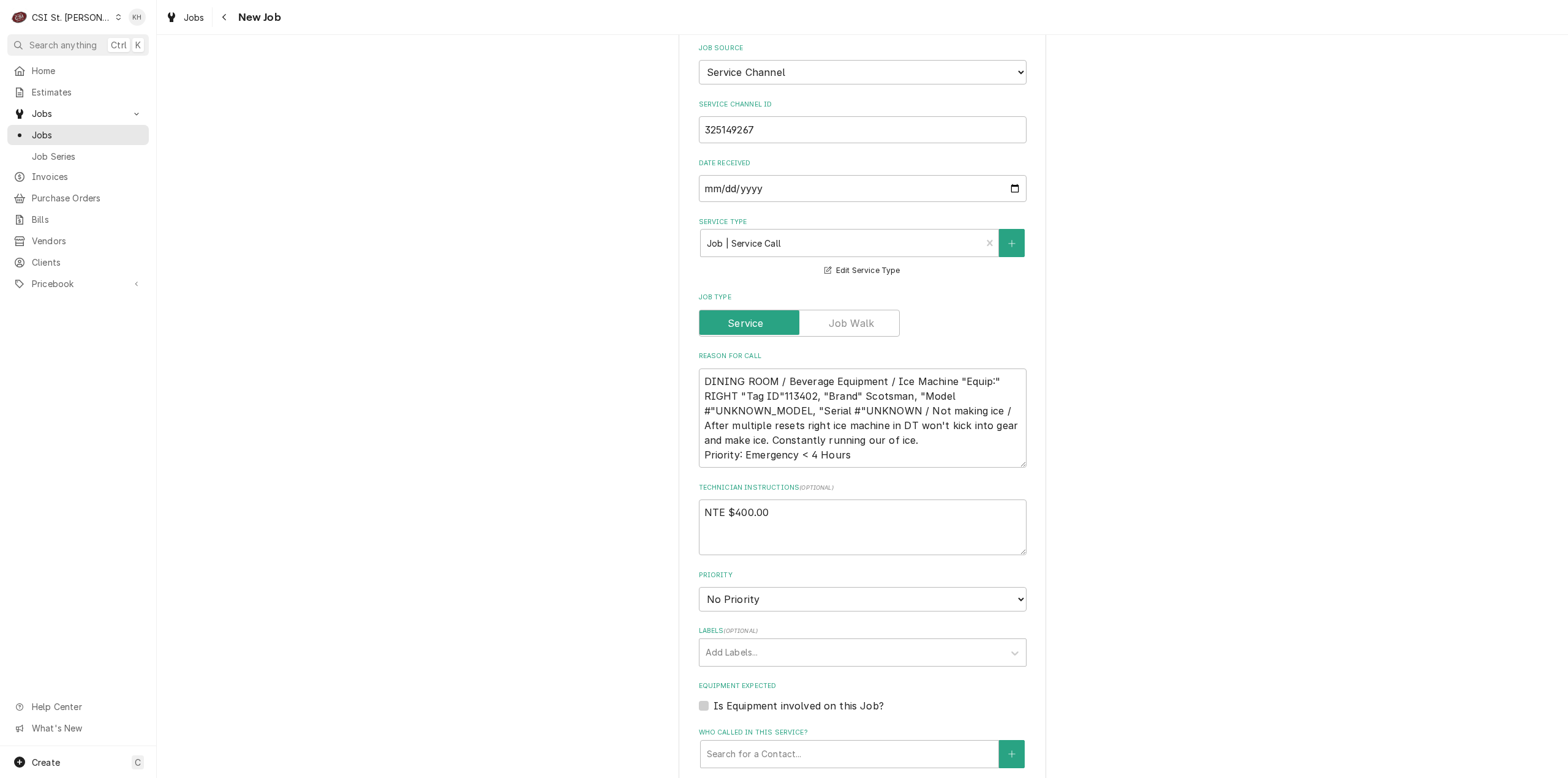
scroll to position [551, 0]
click at [716, 503] on textarea "NTE $400.00" at bounding box center [863, 527] width 328 height 56
click at [724, 511] on textarea "NTE $400.00" at bounding box center [863, 527] width 328 height 56
paste textarea "****NTE ON ALL CALLS IF OVER NTE CONTACT JEFF COSTA 636-399-1299 FOR VERBAL APP…"
type textarea "x"
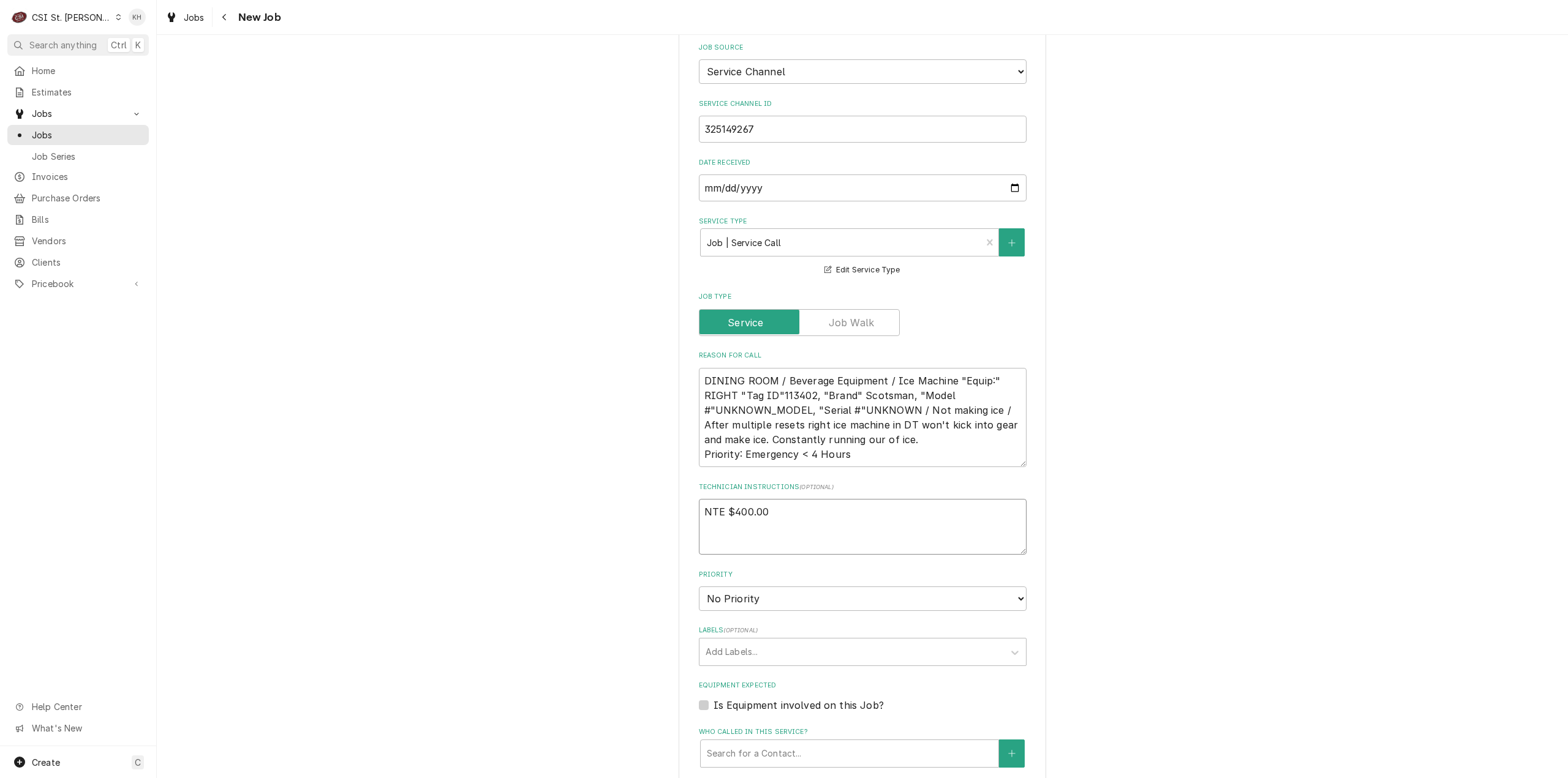
type textarea "NTE $400.00 ****NTE ON ALL CALLS IF OVER NTE CONTACT JEFF COSTA 636-399-1299 FO…"
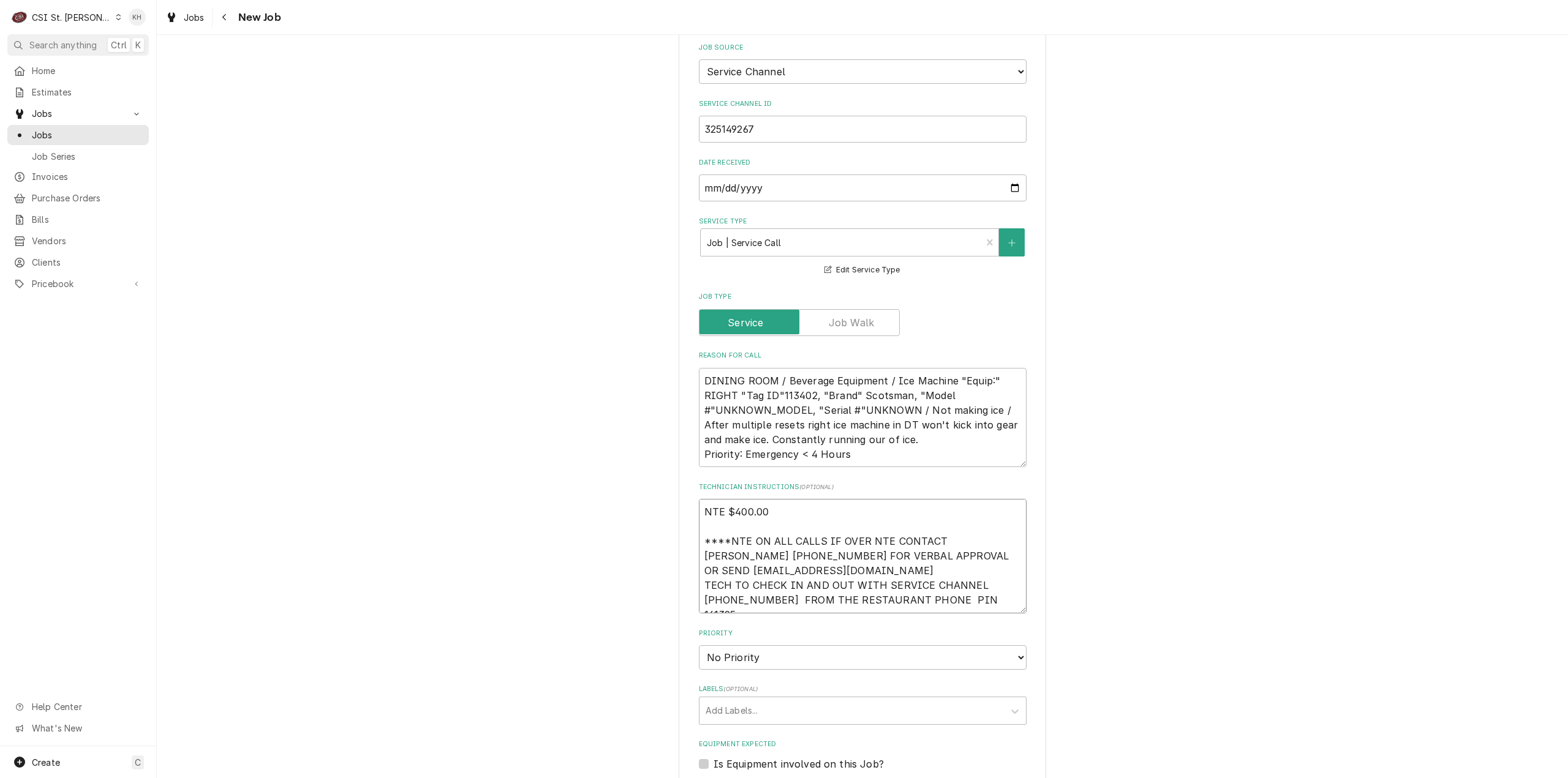
type textarea "x"
type textarea "NTE $400.00 ****NTE ON ALL CALLS IF OVER NTE CONTACT JEFF COSTA 636-399-1299 FO…"
type textarea "x"
type textarea "NTE $400.00 ****NTE ON ALL CALLS IF OVER NTE CONTACT JEFF COSTA 636-399-1299 FO…"
type textarea "x"
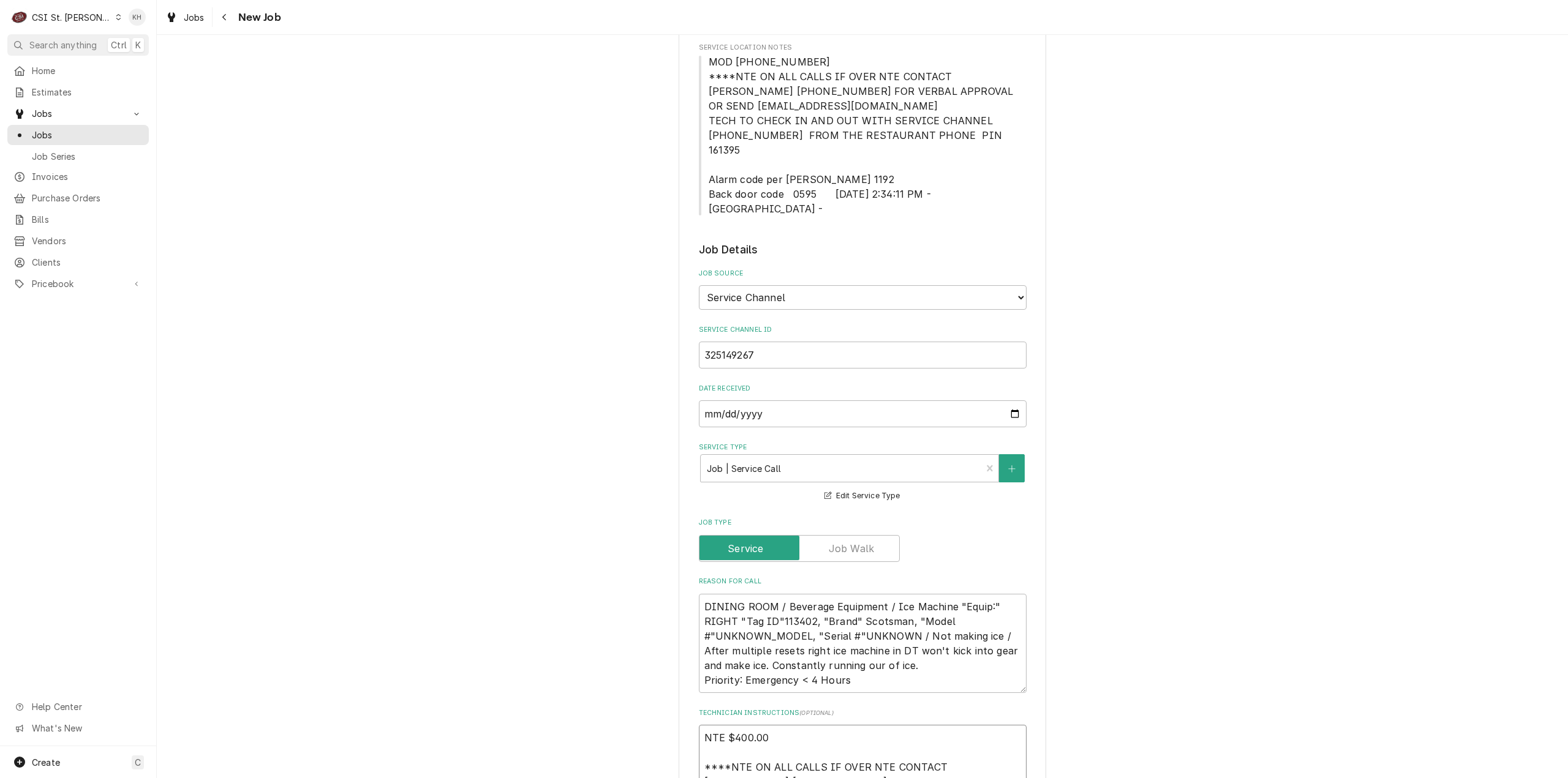
scroll to position [245, 0]
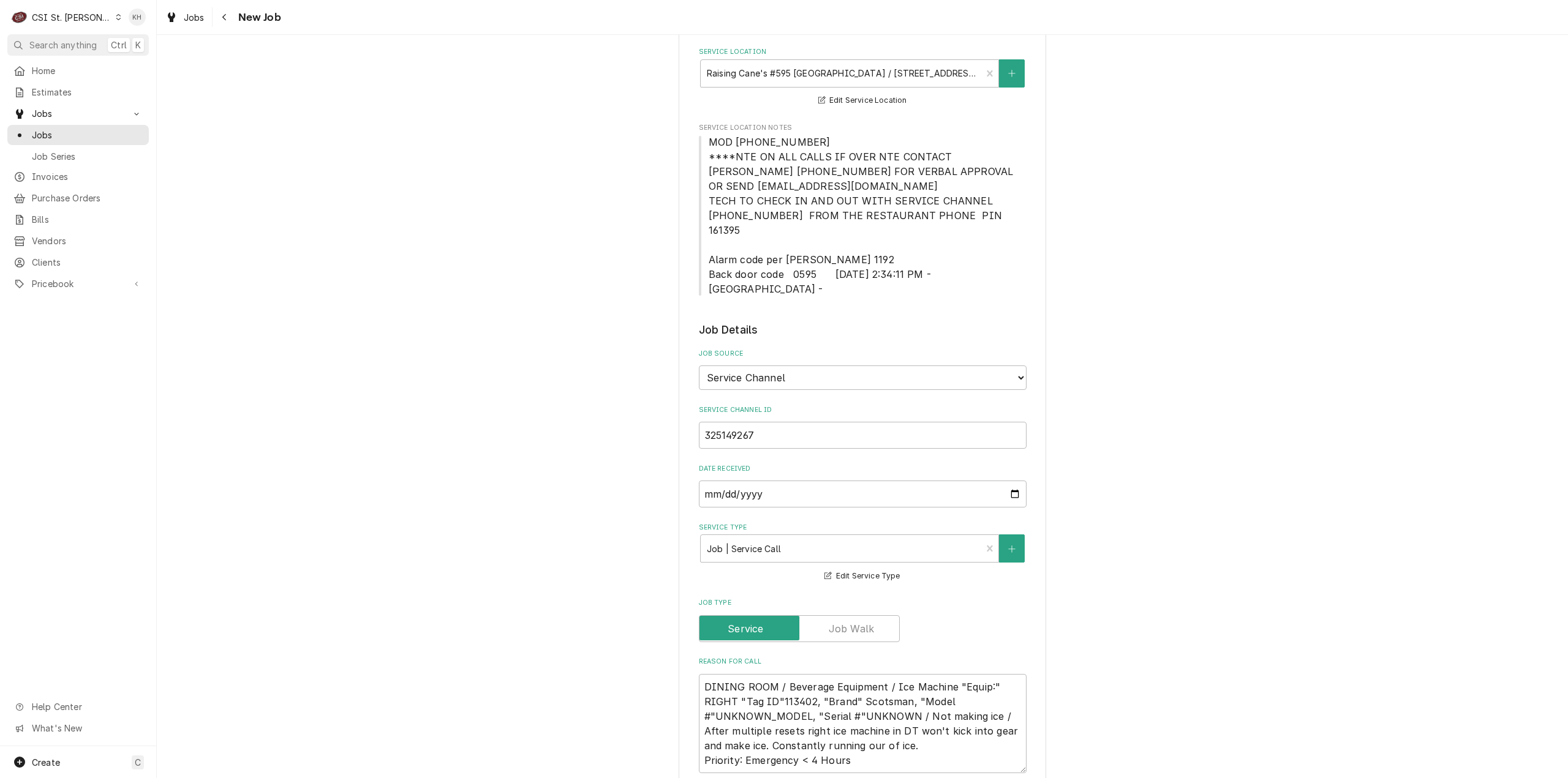
type textarea "NTE $400.00 ****NTE ON ALL CALLS IF OVER NTE CONTACT JEFF COSTA 636-399-1299 FO…"
drag, startPoint x: 704, startPoint y: 240, endPoint x: 812, endPoint y: 258, distance: 109.5
click at [813, 258] on span "MOD [PHONE_NUMBER] ****NTE ON ALL CALLS IF OVER NTE CONTACT [PERSON_NAME] [PHON…" at bounding box center [863, 215] width 309 height 159
copy span "Alarm code per Luis 1192 Back door code 0595"
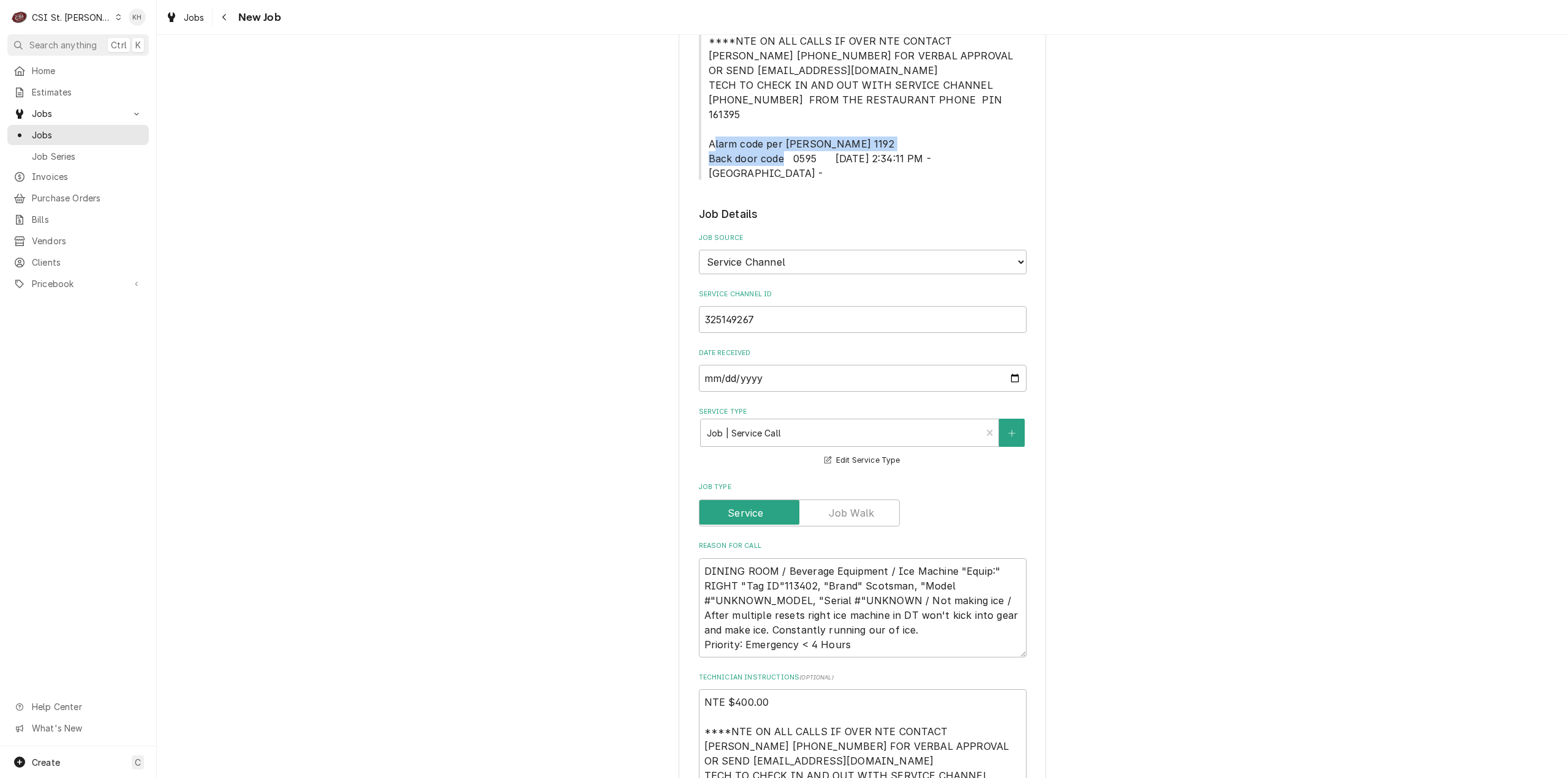
scroll to position [612, 0]
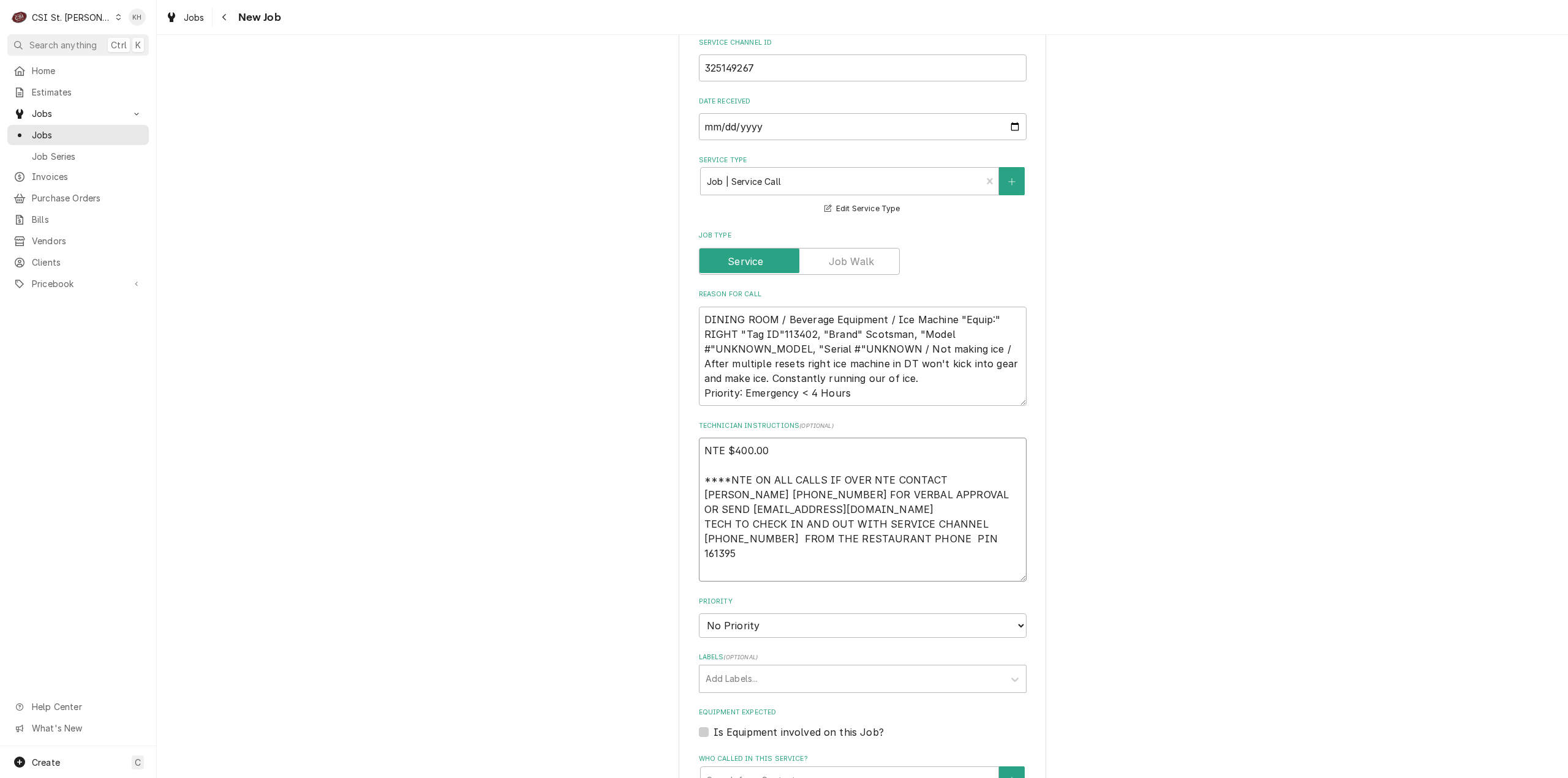
click at [724, 551] on textarea "NTE $400.00 ****NTE ON ALL CALLS IF OVER NTE CONTACT JEFF COSTA 636-399-1299 FO…" at bounding box center [863, 509] width 328 height 144
paste textarea "Alarm code per Luis 1192 Back door code 0595"
type textarea "x"
type textarea "NTE $400.00 ****NTE ON ALL CALLS IF OVER NTE CONTACT JEFF COSTA 636-399-1299 FO…"
type textarea "x"
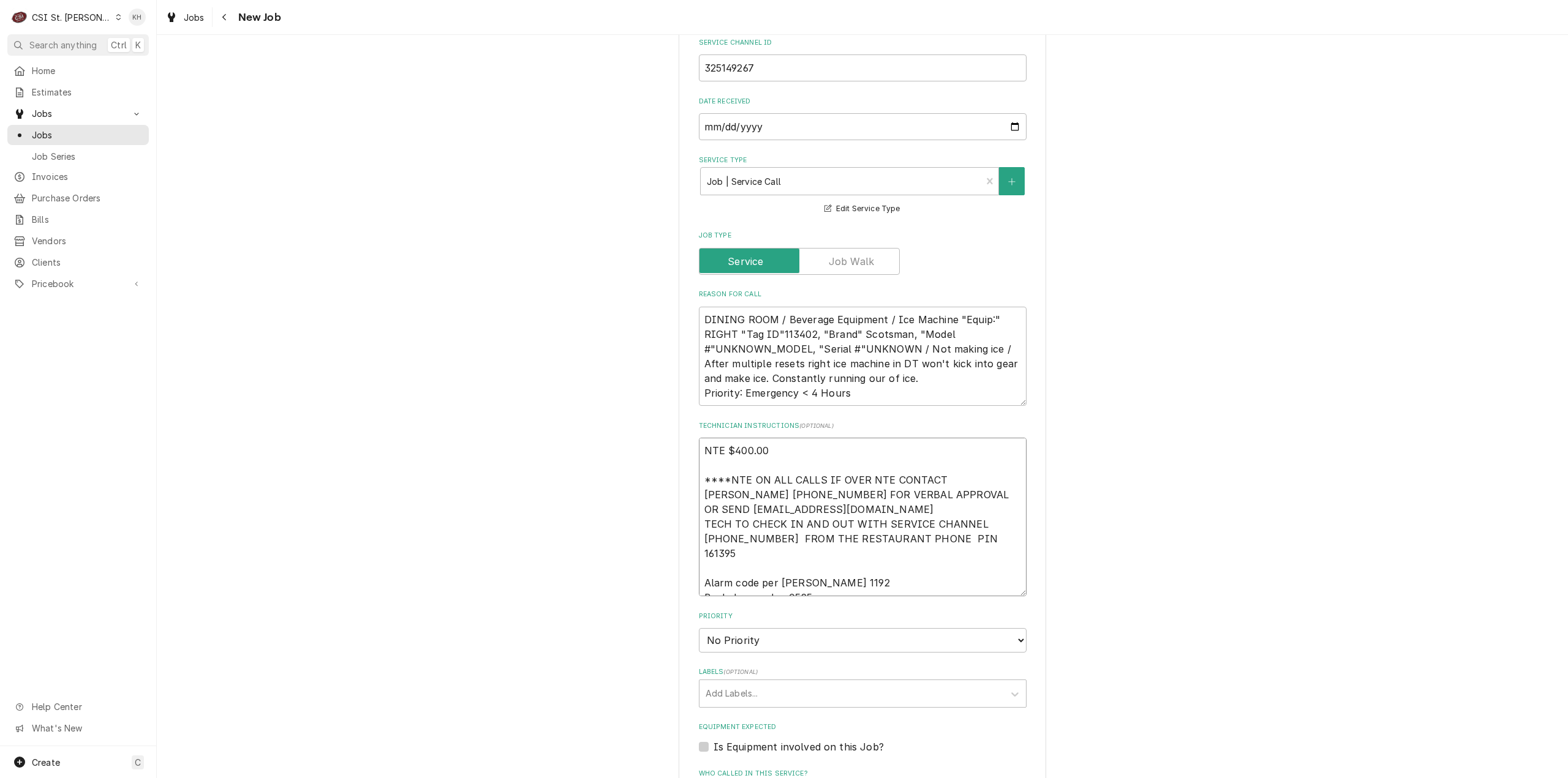
type textarea "NTE $400.00 ****NTE ON ALL CALLS IF OVER NTE CONTACT JEFF COSTA 636-399-1299 FO…"
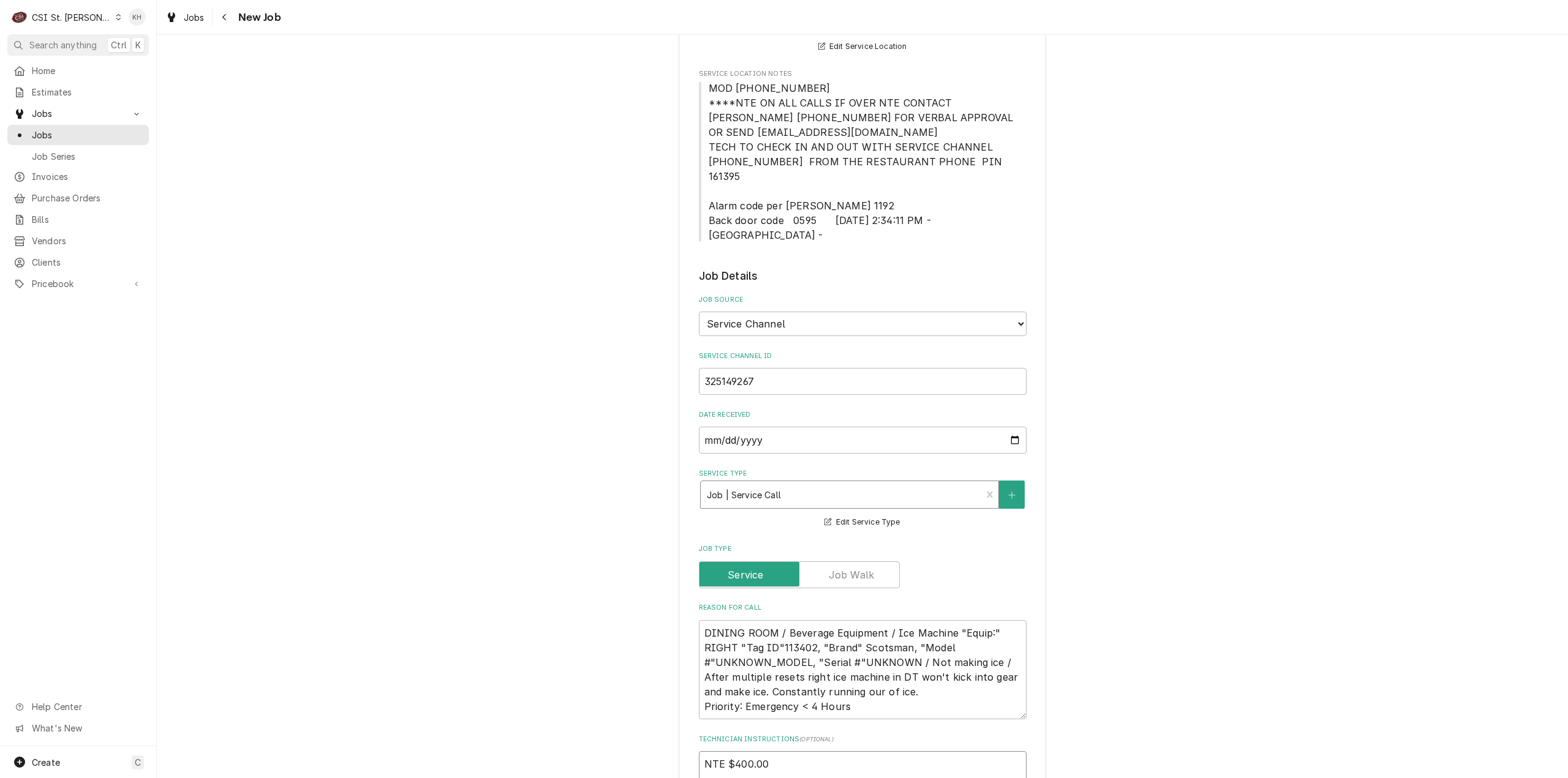
type textarea "x"
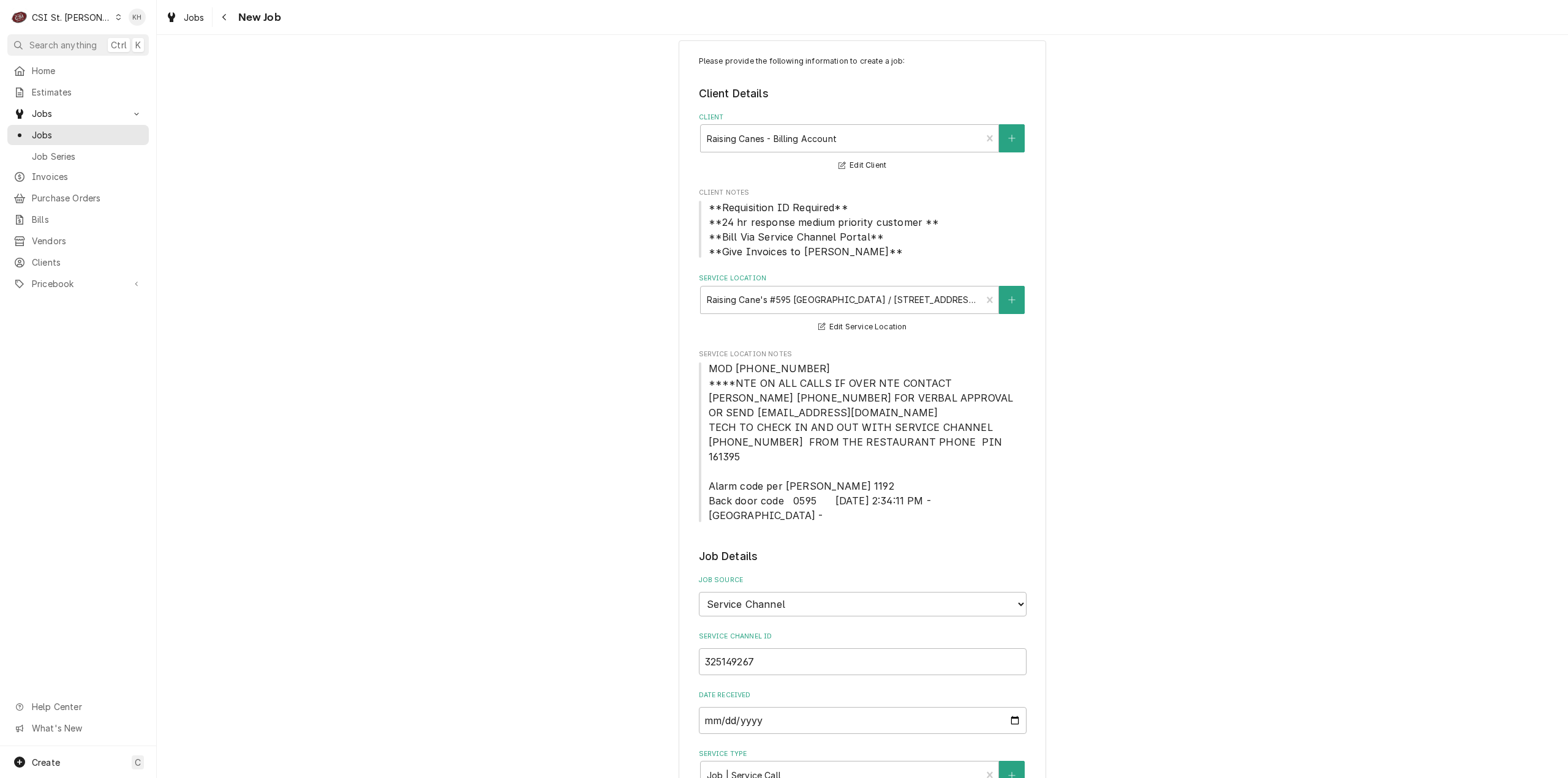
scroll to position [0, 0]
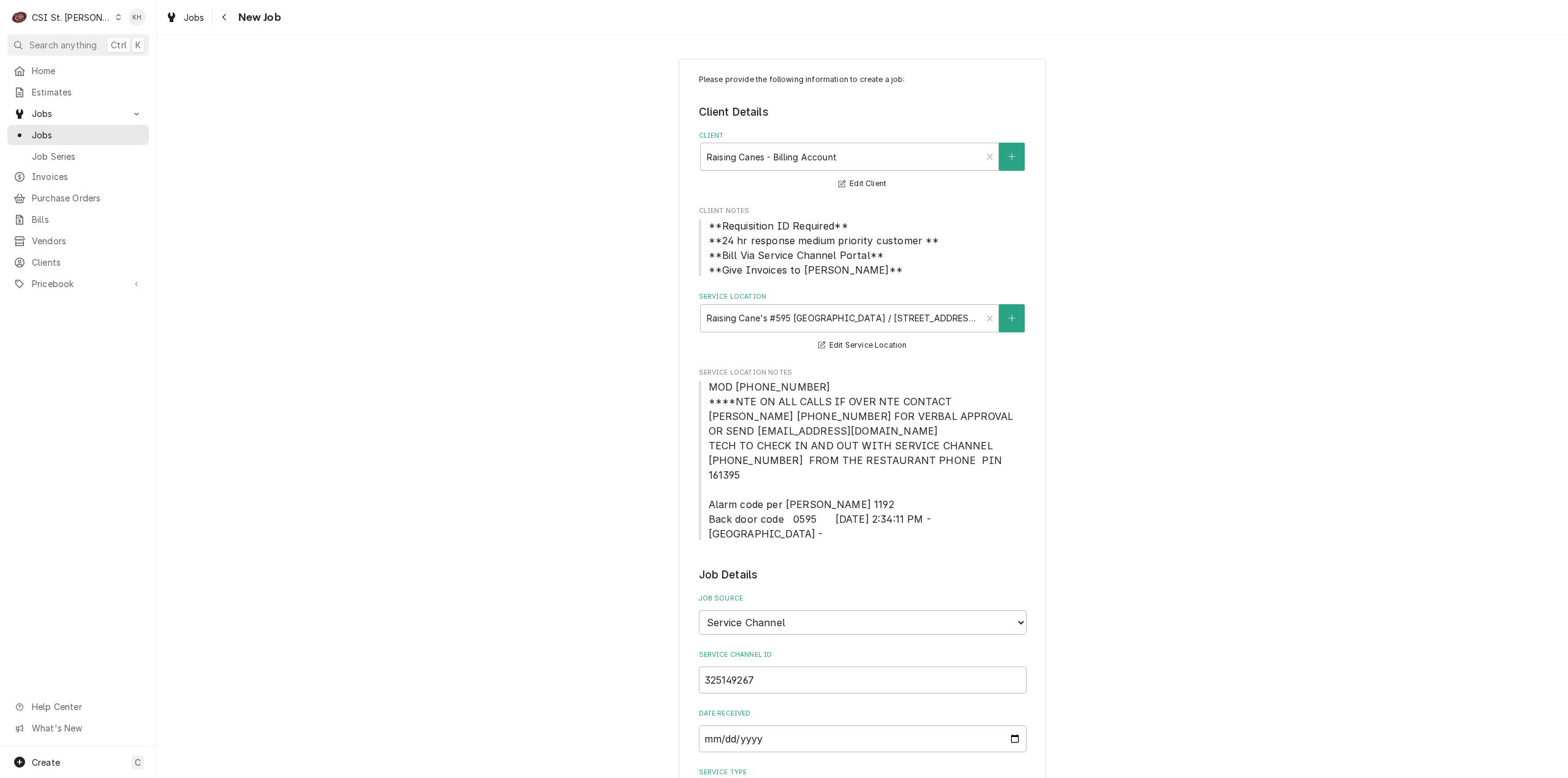
type textarea "NTE $400.00 ****NTE ON ALL CALLS IF OVER NTE CONTACT JEFF COSTA 636-399-1299 FO…"
drag, startPoint x: 799, startPoint y: 389, endPoint x: 703, endPoint y: 389, distance: 96.0
click at [708, 389] on span "MOD [PHONE_NUMBER] ****NTE ON ALL CALLS IF OVER NTE CONTACT [PERSON_NAME] [PHON…" at bounding box center [863, 460] width 309 height 159
copy span "MOD (618) 394-7412"
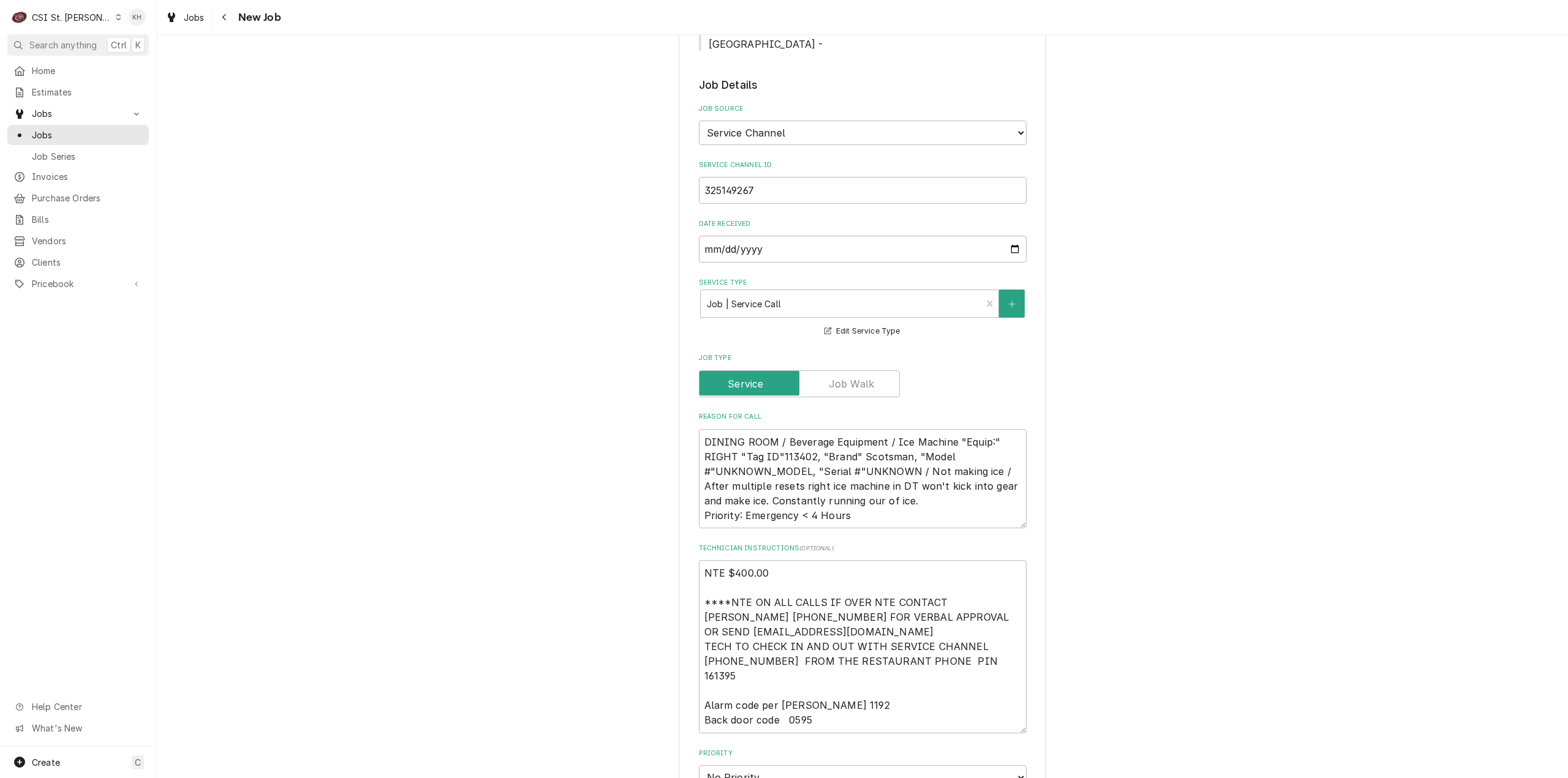
scroll to position [796, 0]
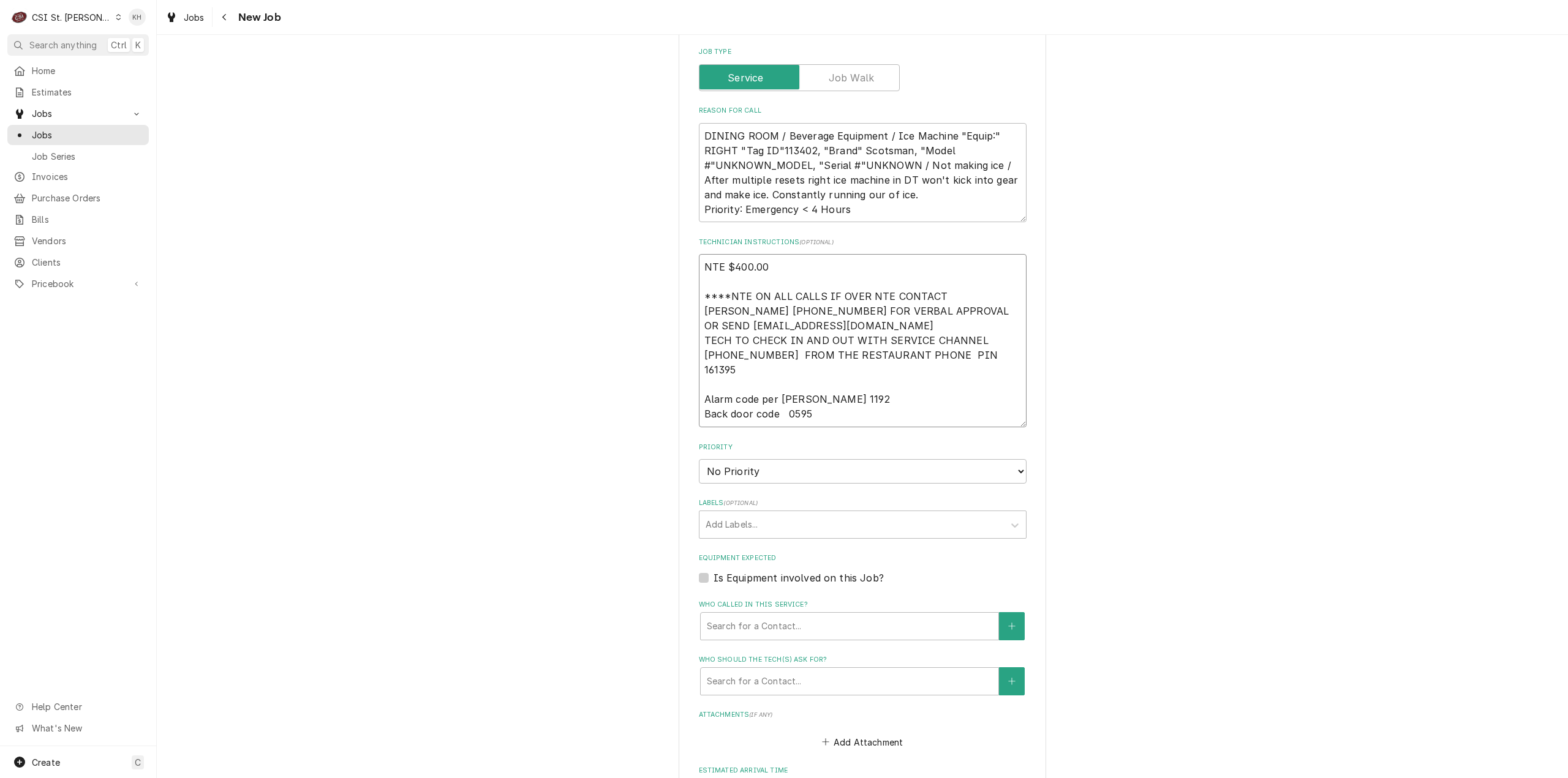
click at [734, 392] on textarea "NTE $400.00 ****NTE ON ALL CALLS IF OVER NTE CONTACT JEFF COSTA 636-399-1299 FO…" at bounding box center [863, 341] width 328 height 173
paste textarea "MOD (618) 394-7412"
type textarea "x"
type textarea "NTE $400.00 ****NTE ON ALL CALLS IF OVER NTE CONTACT [PERSON_NAME] [PHONE_NUMBE…"
type textarea "x"
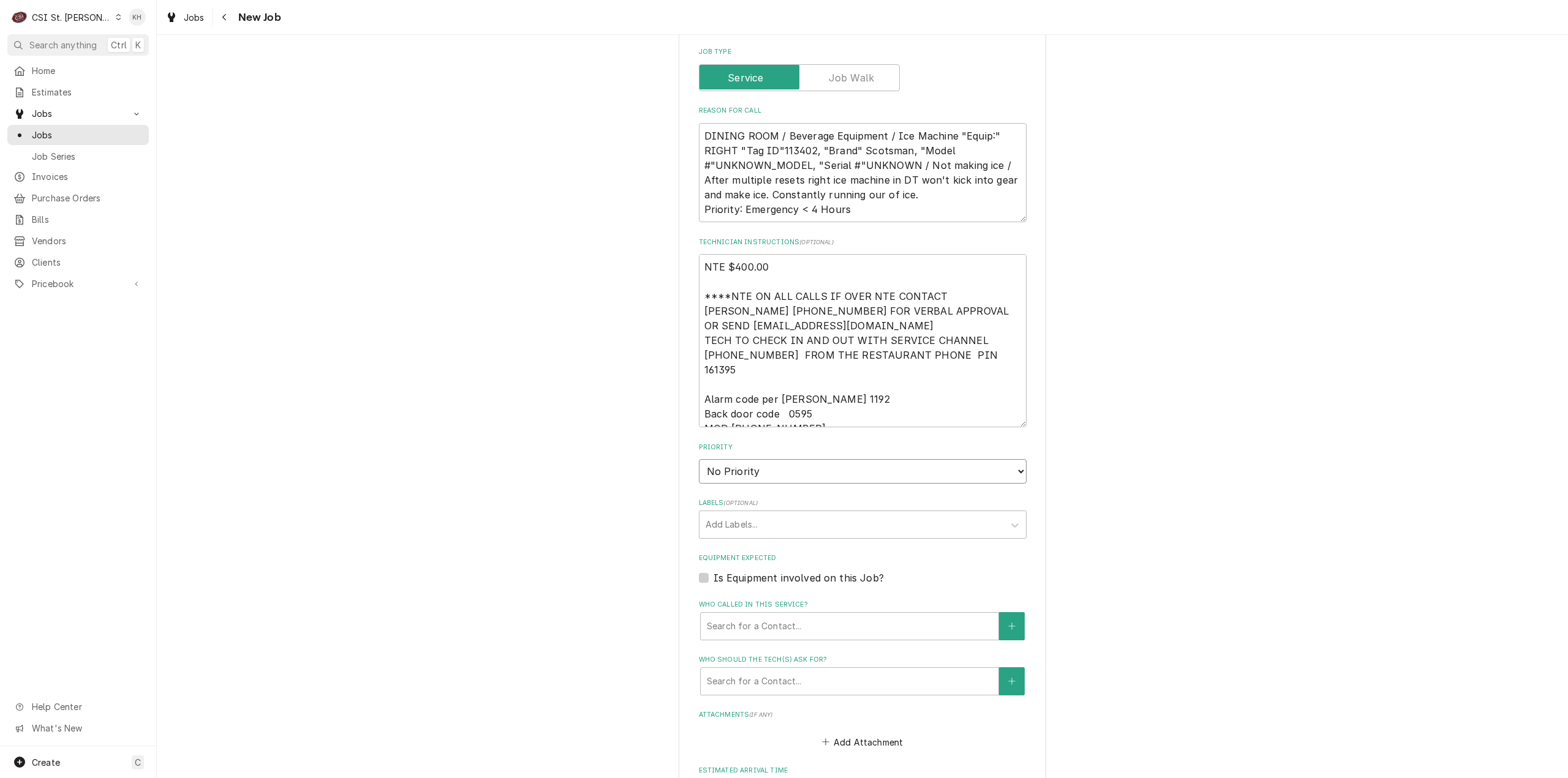
click at [801, 459] on select "No Priority Urgent High Medium Low" at bounding box center [863, 471] width 328 height 25
select select "1"
click at [699, 459] on select "No Priority Urgent High Medium Low" at bounding box center [863, 471] width 328 height 25
type textarea "x"
click at [788, 513] on div "Labels" at bounding box center [852, 524] width 293 height 22
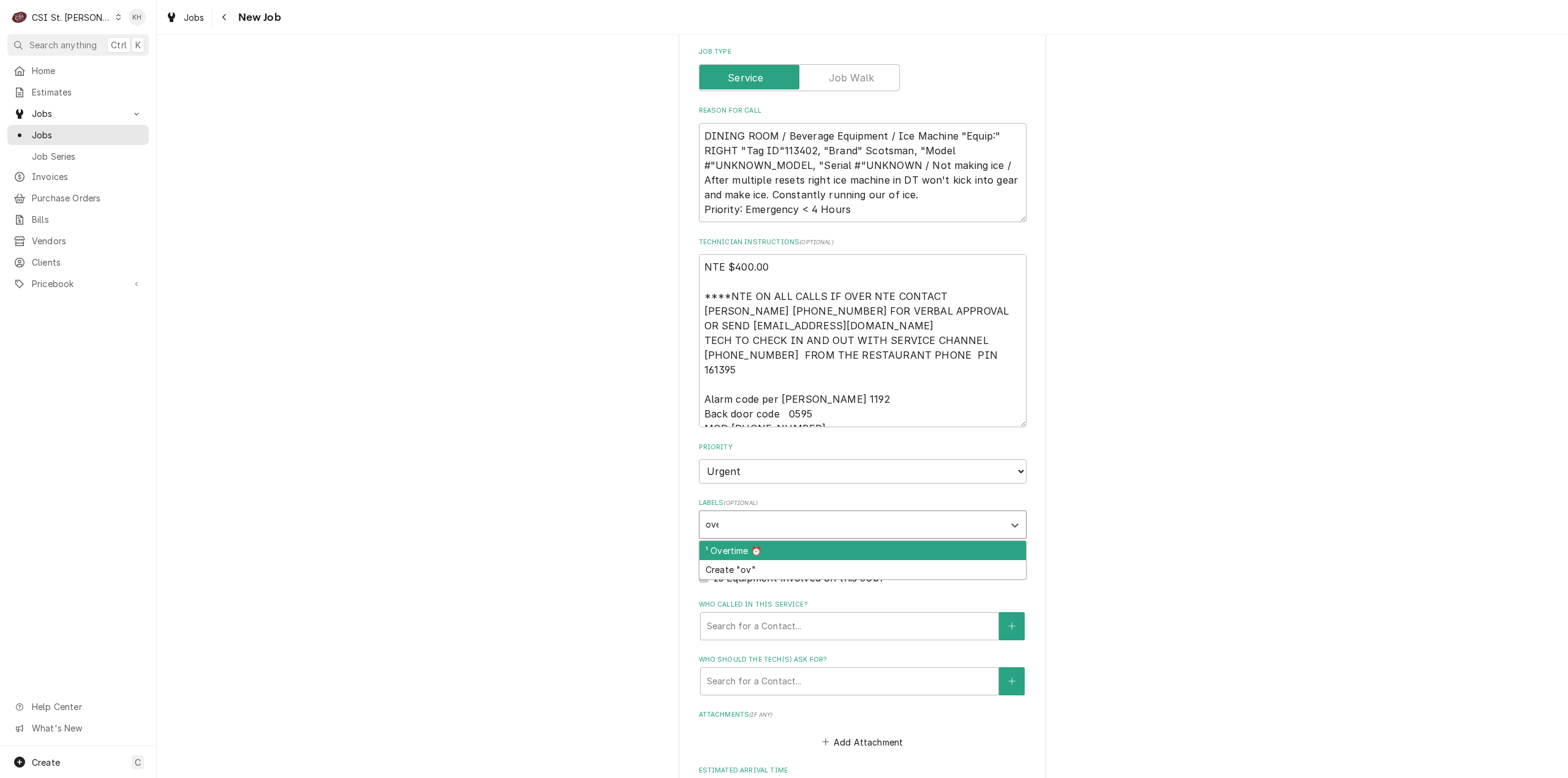
type input "over"
type textarea "x"
type input "ice"
type textarea "x"
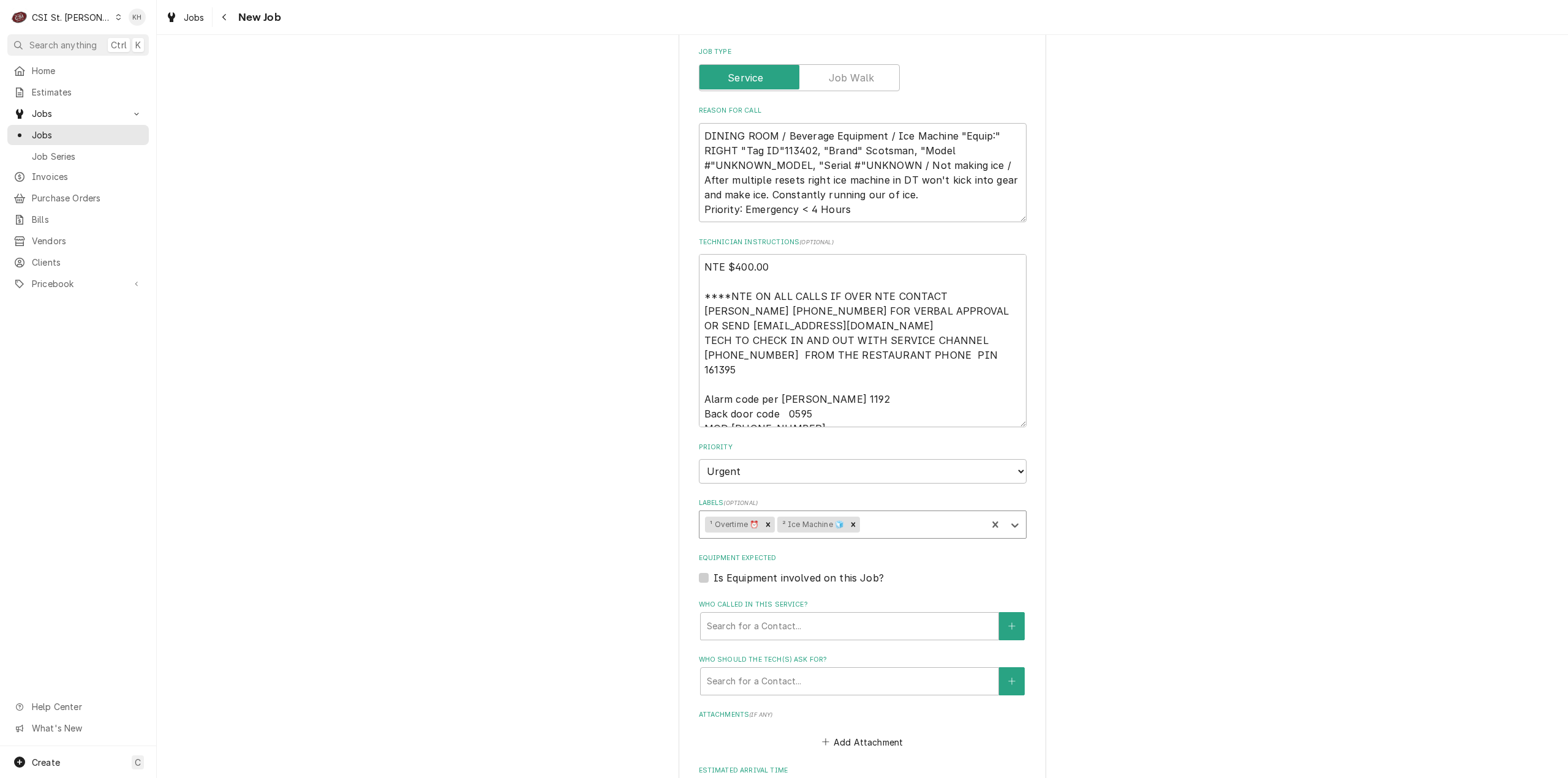
type textarea "x"
drag, startPoint x: 704, startPoint y: 545, endPoint x: 712, endPoint y: 547, distance: 8.2
click at [704, 571] on div "Is Equipment involved on this Job?" at bounding box center [863, 578] width 328 height 14
click at [714, 571] on label "Is Equipment involved on this Job?" at bounding box center [799, 578] width 170 height 14
click at [714, 571] on input "Equipment Expected" at bounding box center [878, 584] width 328 height 27
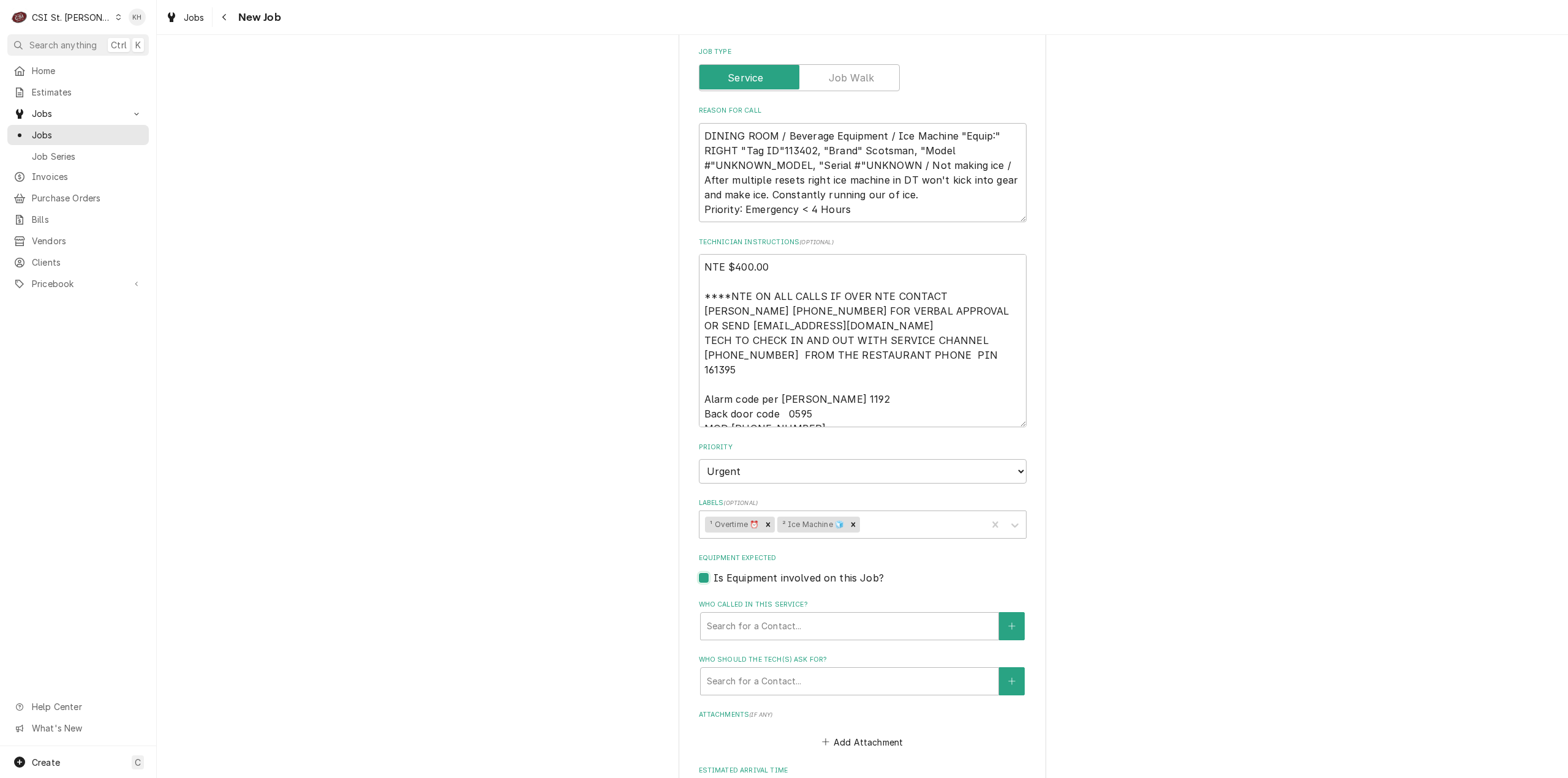
checkbox input "true"
click at [773, 613] on div "Search for Equipment..." at bounding box center [837, 626] width 274 height 27
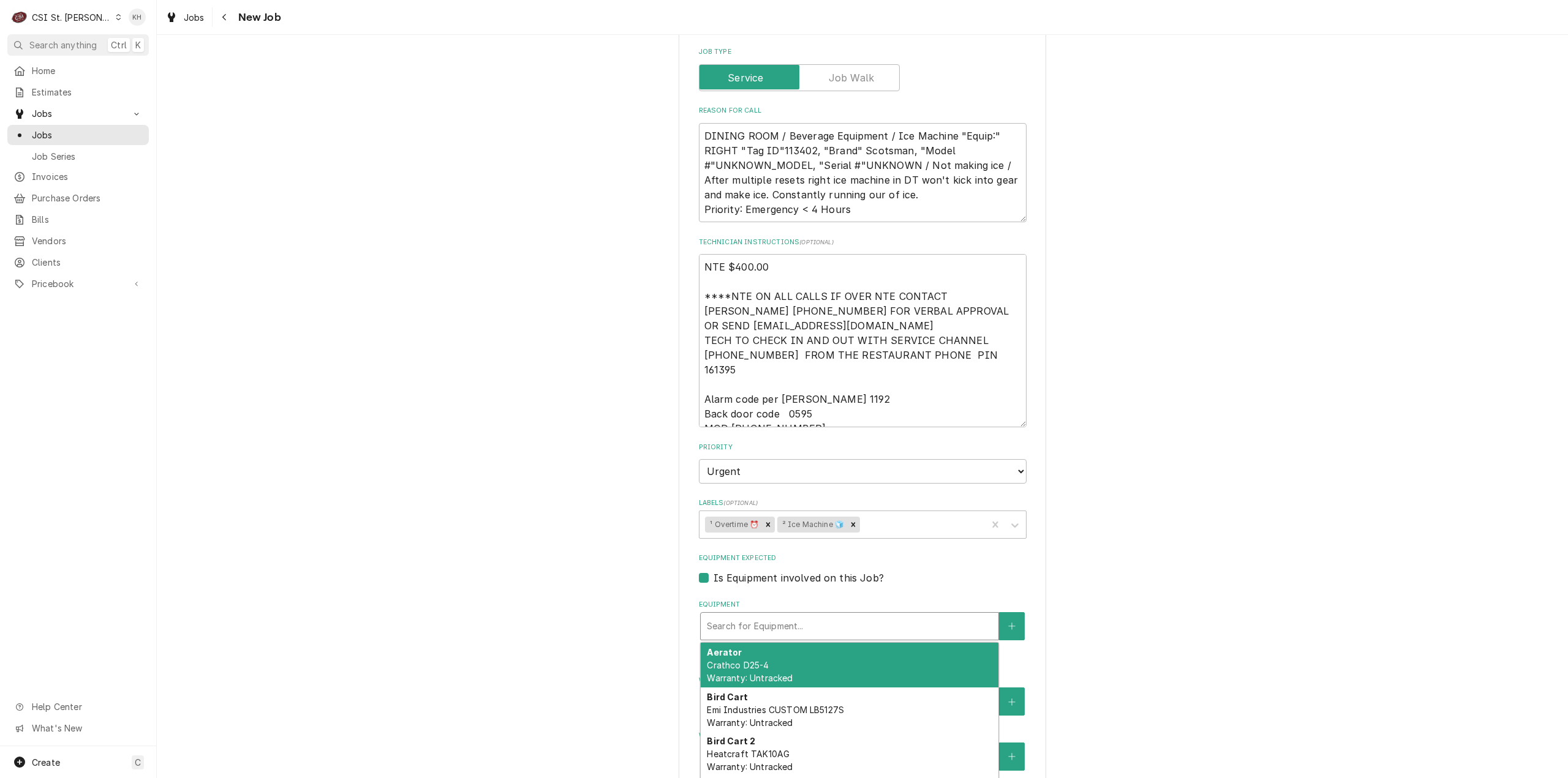
type textarea "x"
type input "i"
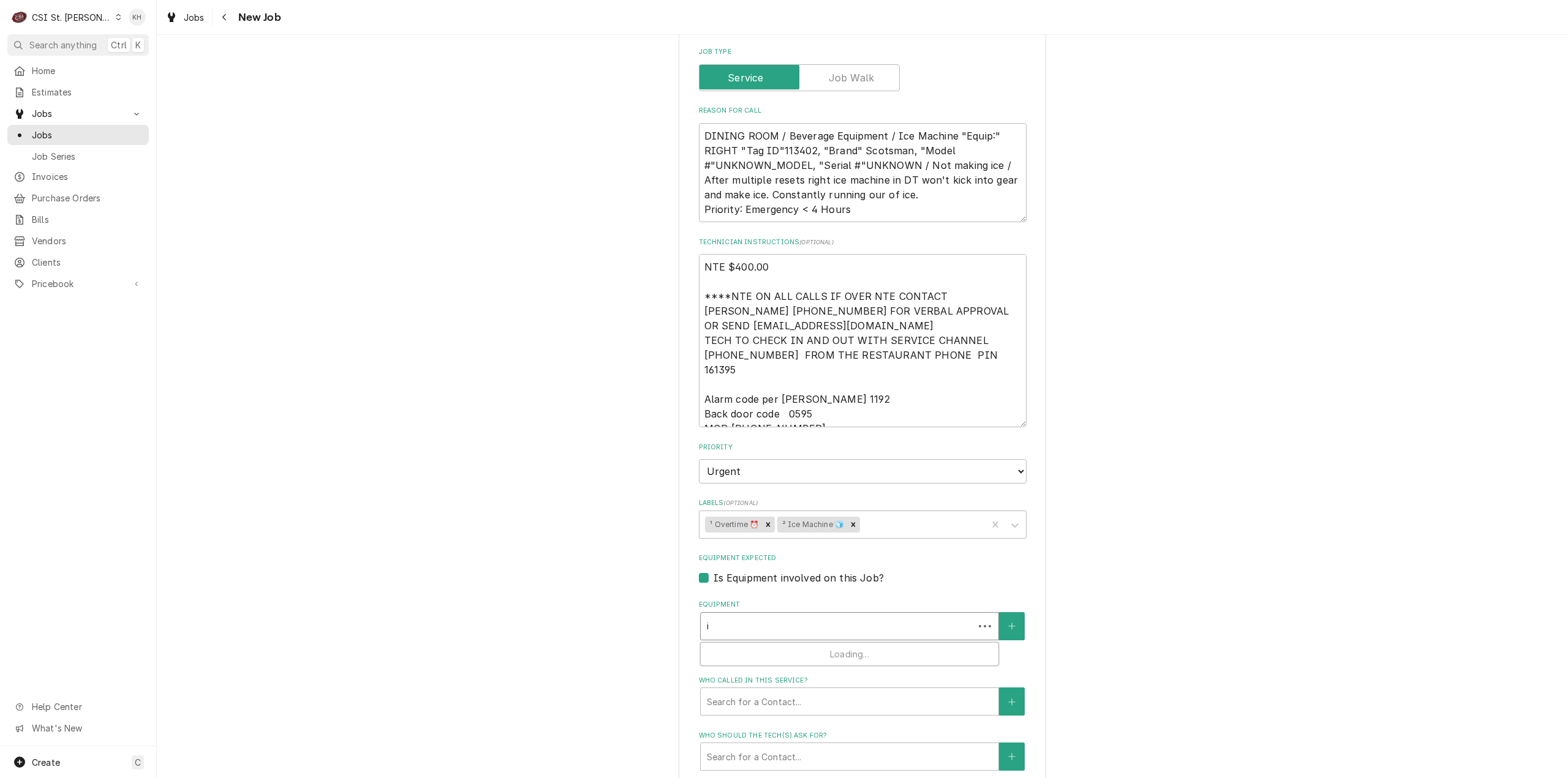
type textarea "x"
type input "ic"
type textarea "x"
type input "ice"
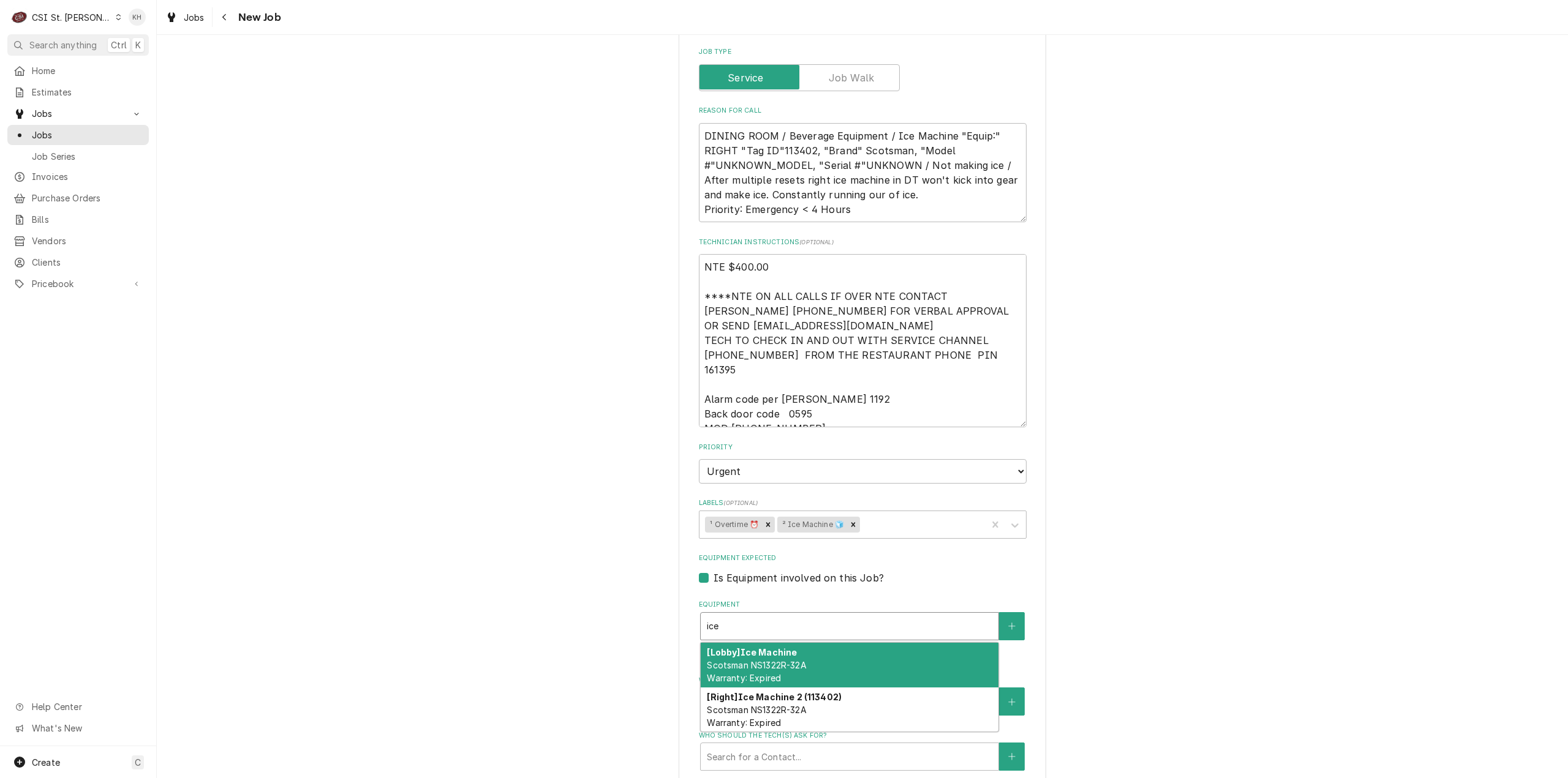
click at [817, 643] on div "[Lobby] Ice Machine Scotsman NS1322R-32A Warranty: Expired" at bounding box center [849, 665] width 297 height 45
type textarea "x"
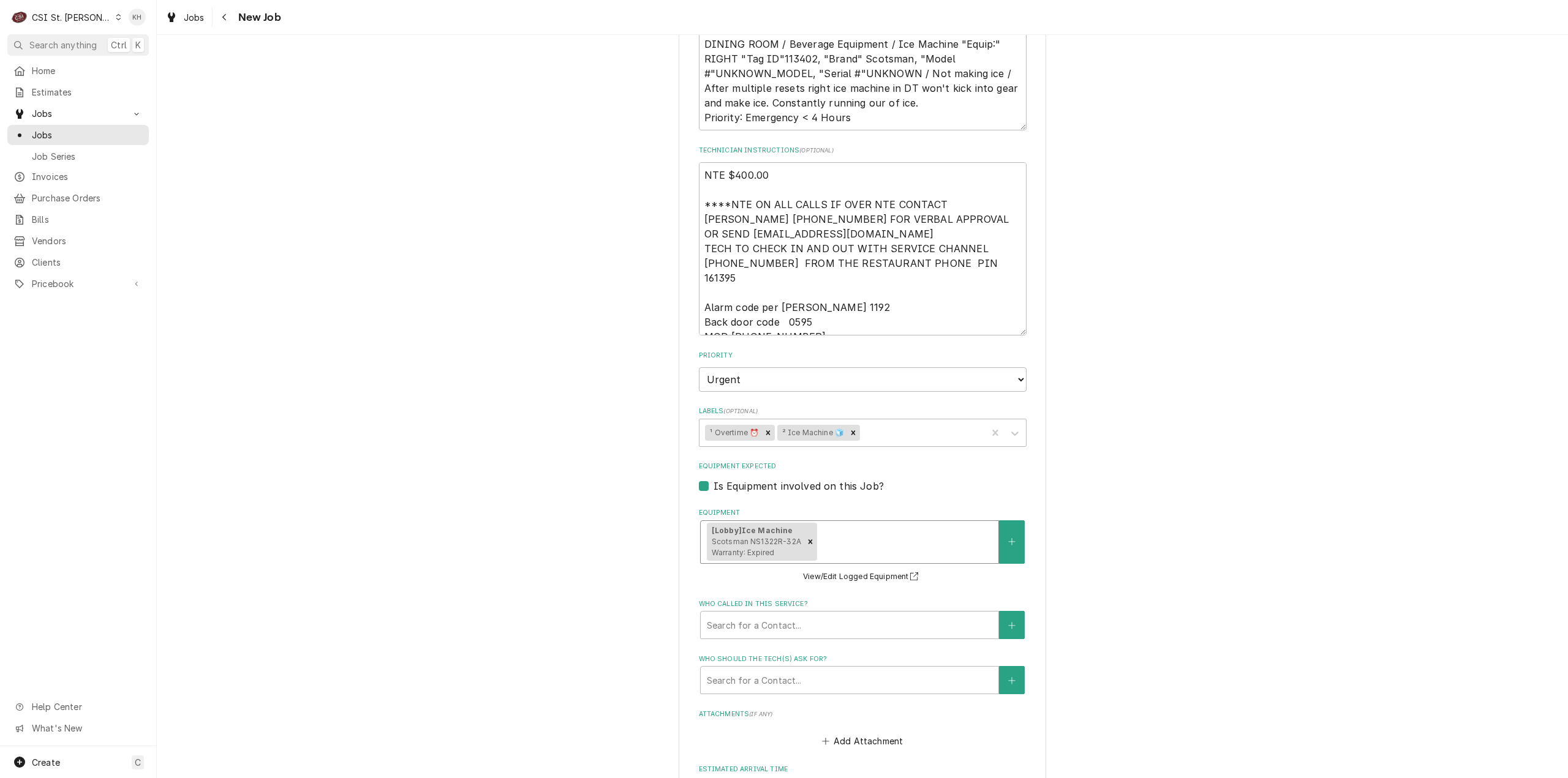
scroll to position [1163, 0]
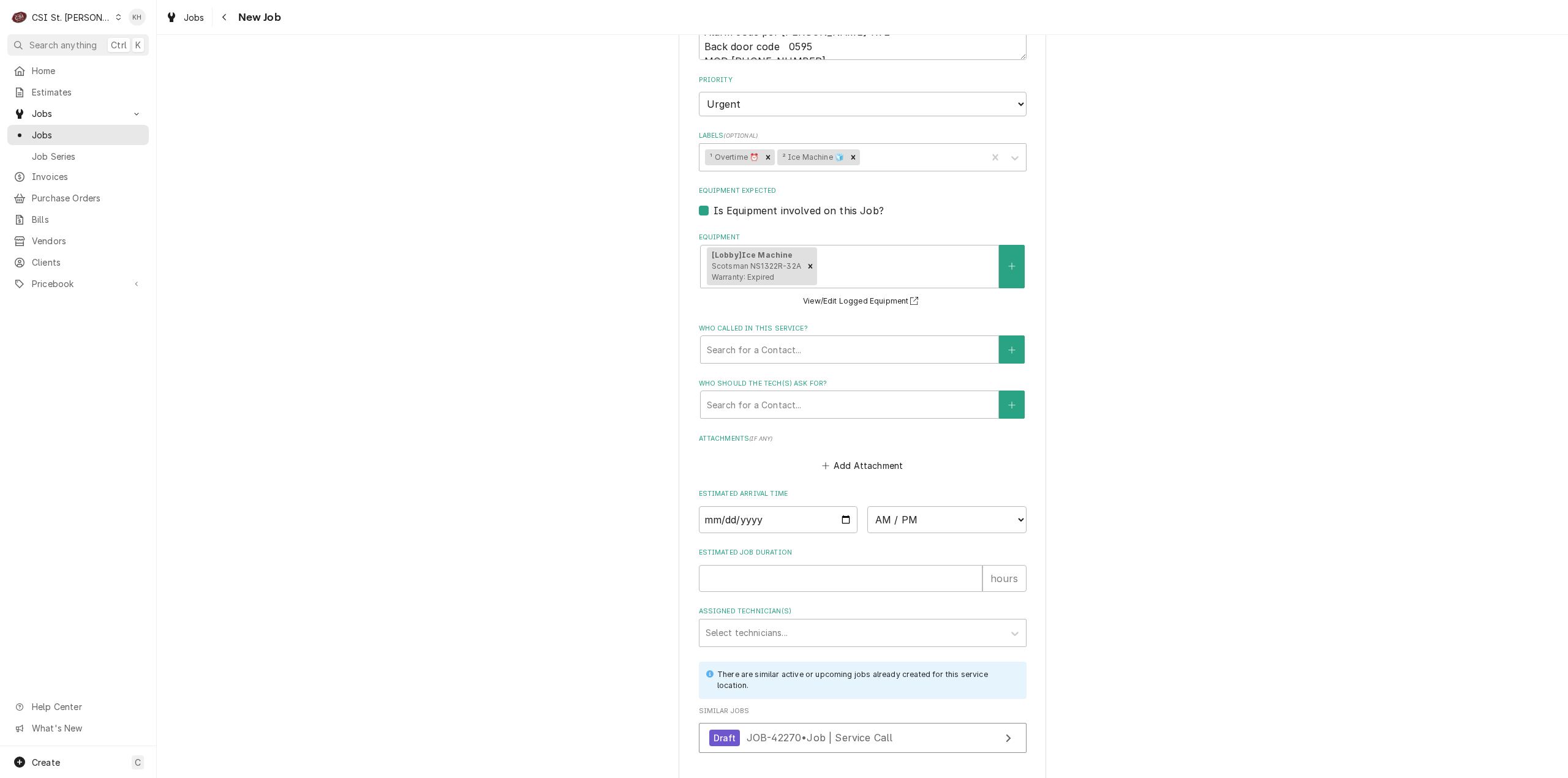
click at [782, 570] on fieldset "Job Details Job Source Direct (Phone/Email/etc.) Service Channel Corrigo Ecotra…" at bounding box center [863, 82] width 328 height 1356
click at [784, 565] on input "Estimated Job Duration" at bounding box center [840, 579] width 284 height 27
type textarea "x"
type input "2"
type textarea "x"
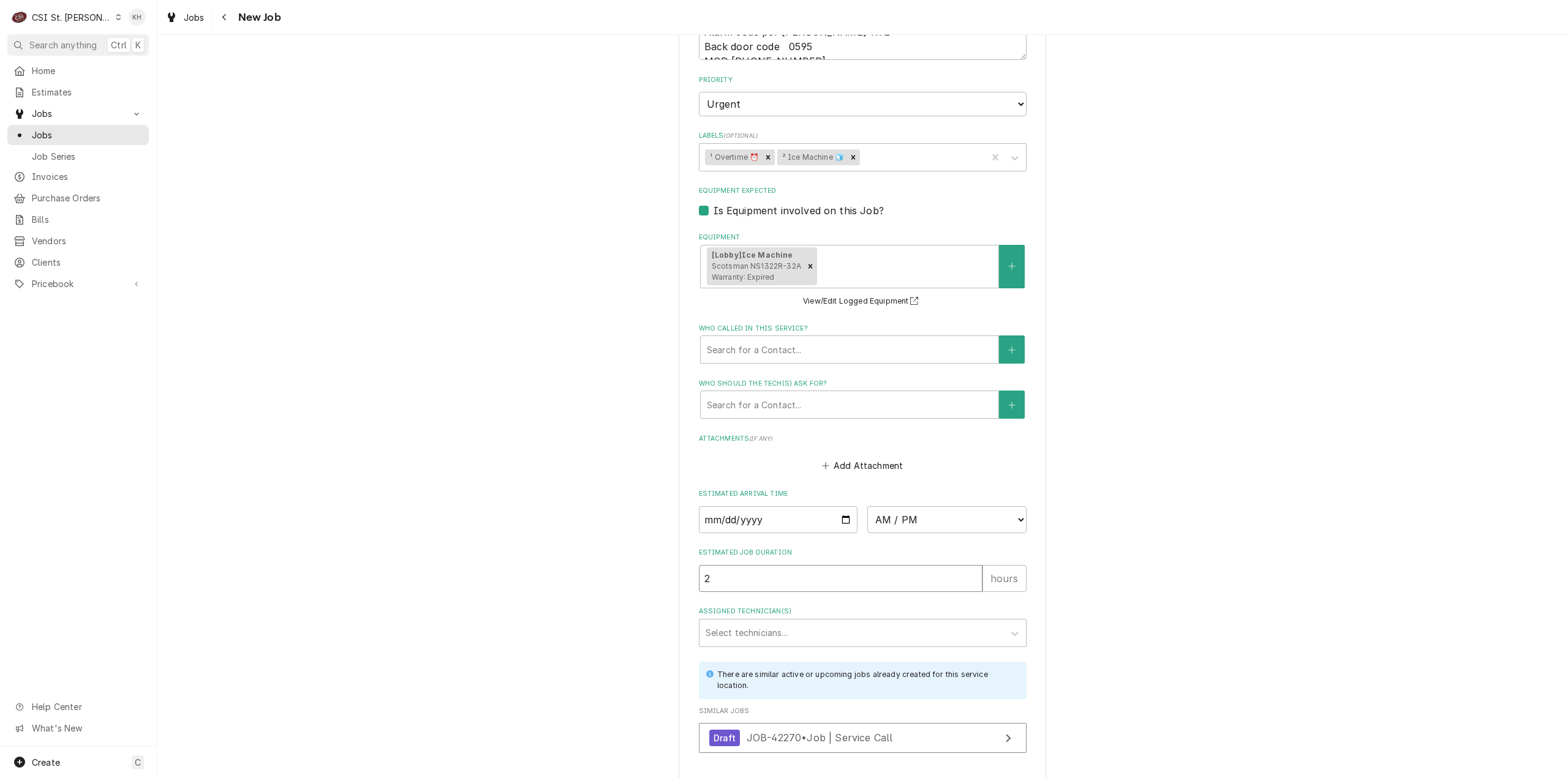
type input "2"
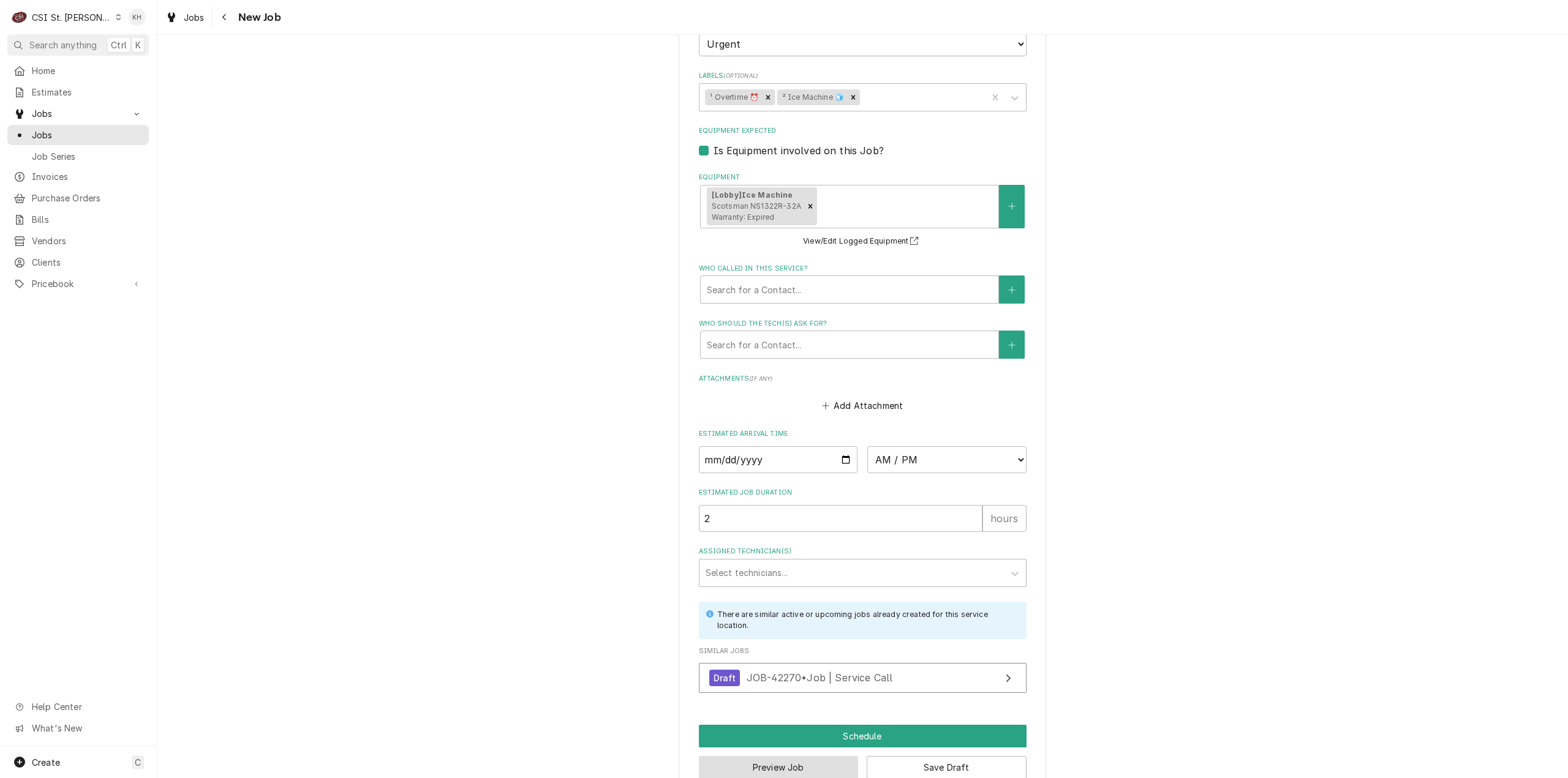
click at [791, 757] on button "Preview Job" at bounding box center [778, 768] width 160 height 23
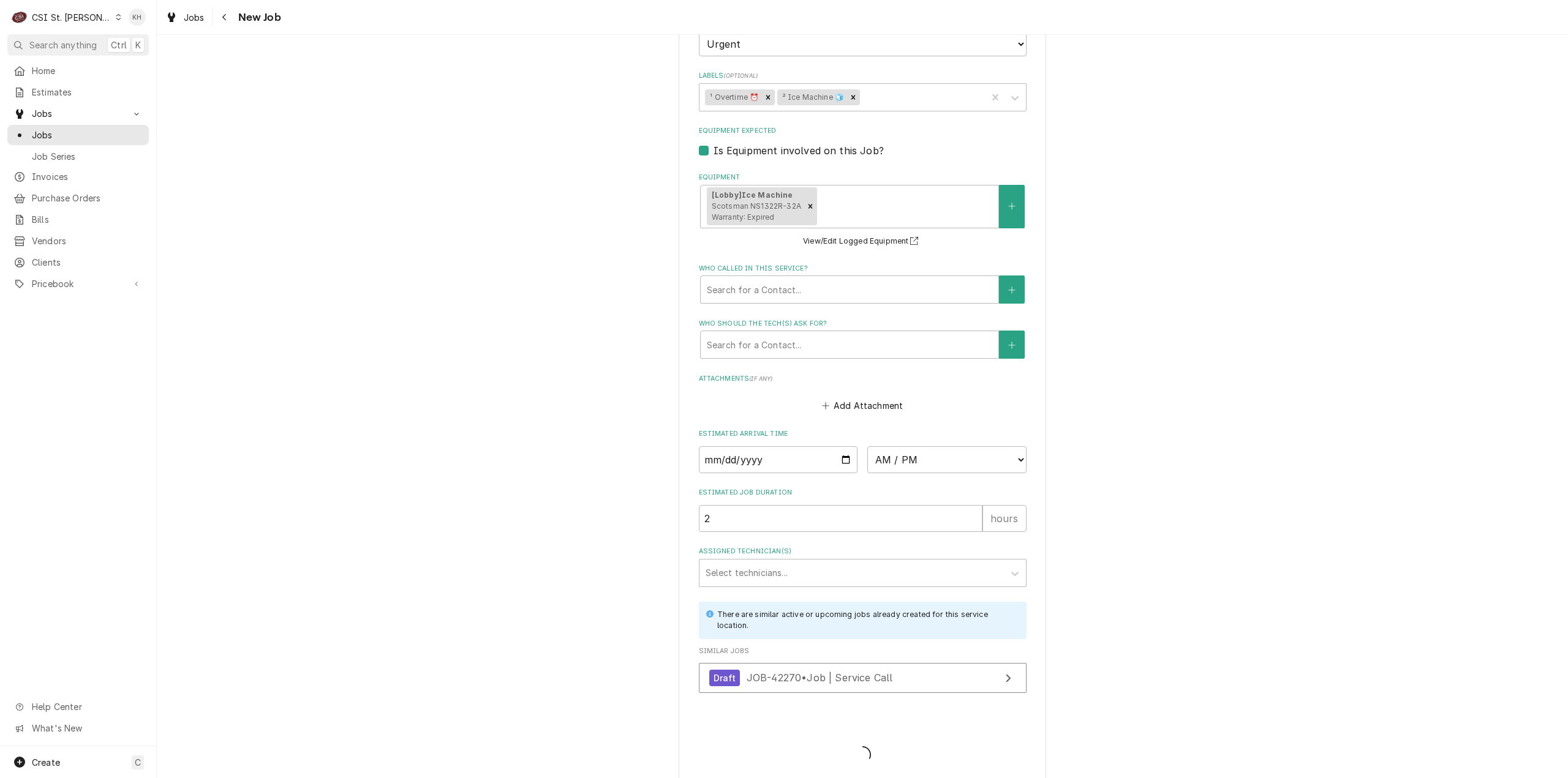
scroll to position [1212, 0]
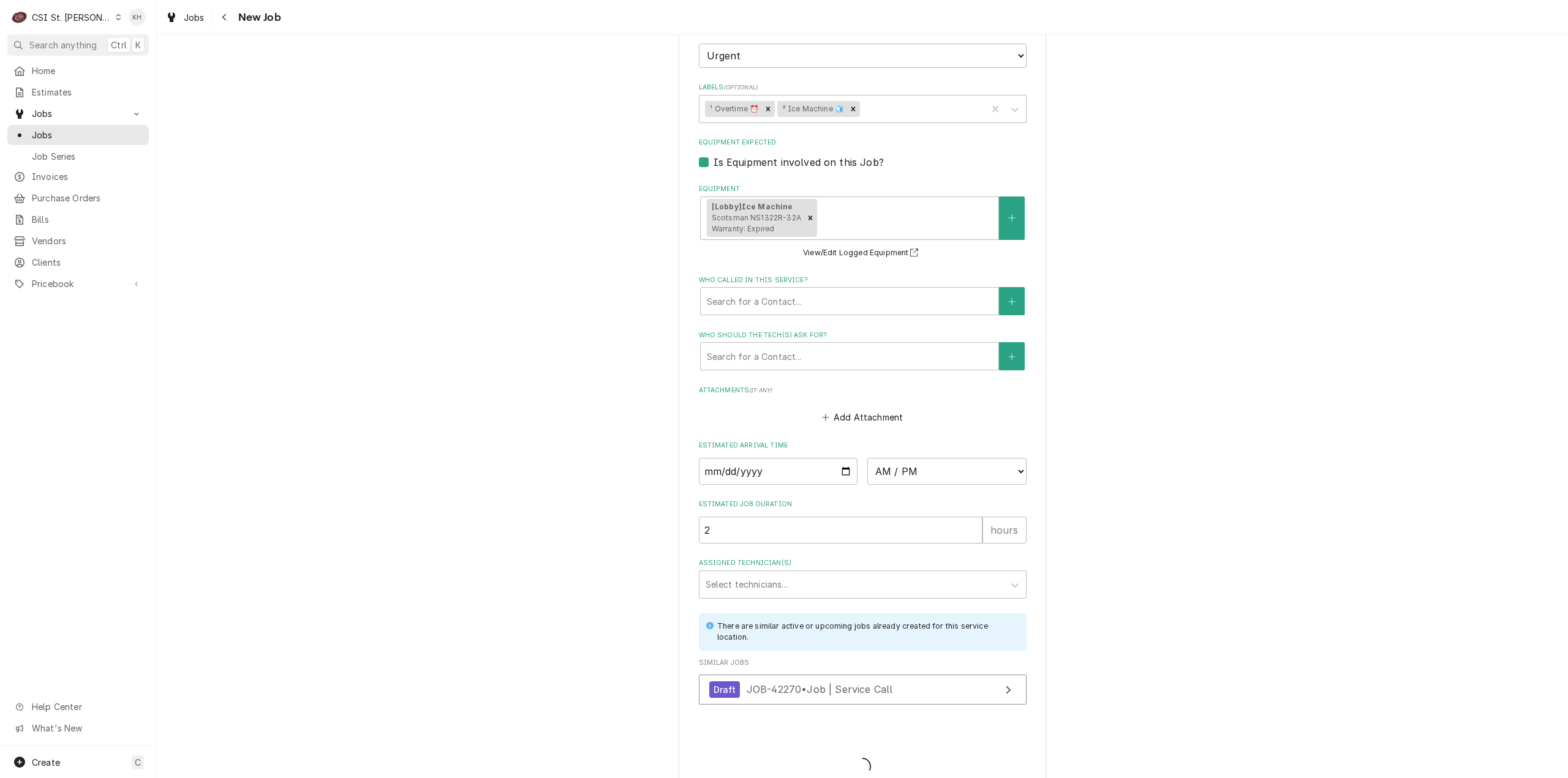
type textarea "x"
